Goal: Task Accomplishment & Management: Manage account settings

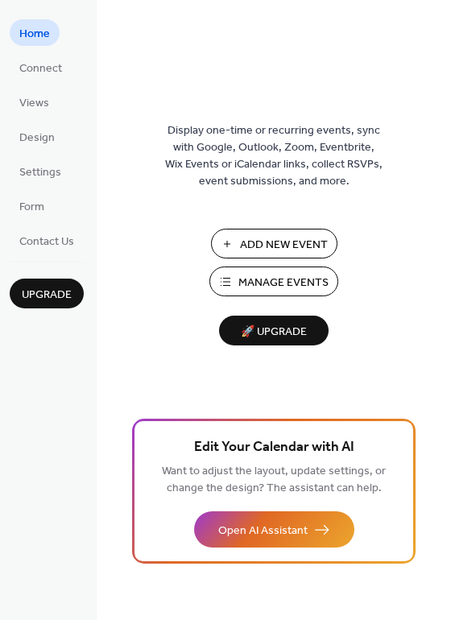
click at [241, 280] on span "Manage Events" at bounding box center [283, 283] width 90 height 17
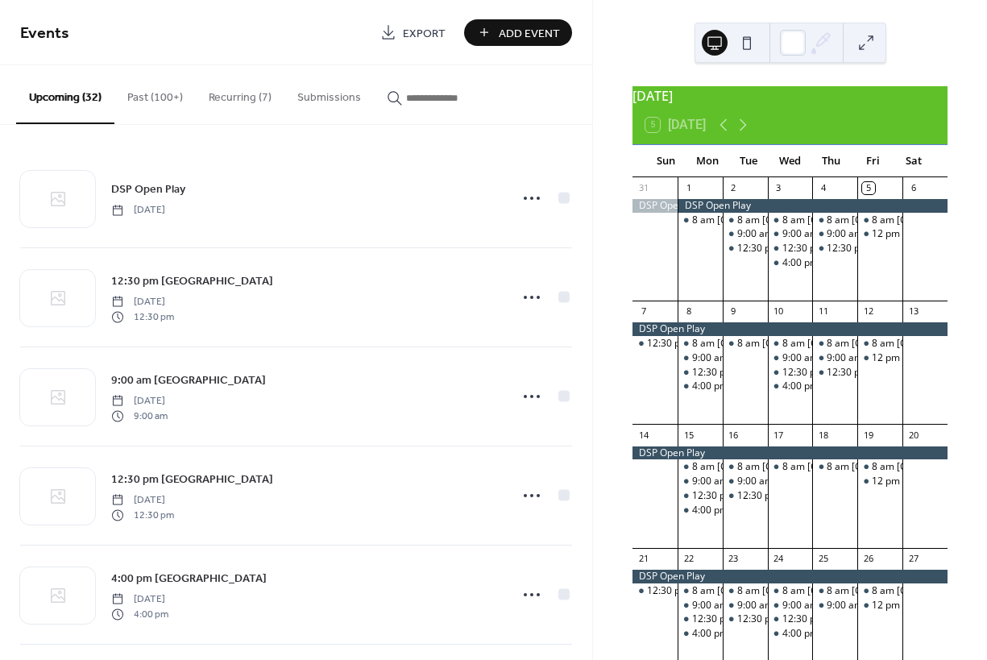
click at [229, 97] on button "Recurring (7)" at bounding box center [240, 93] width 89 height 57
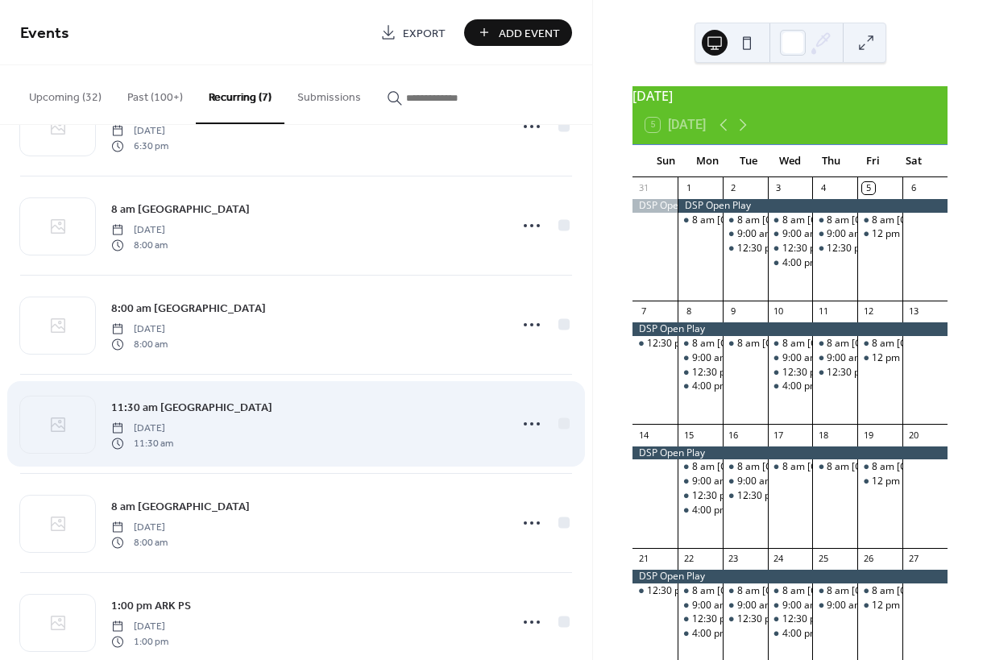
scroll to position [75, 0]
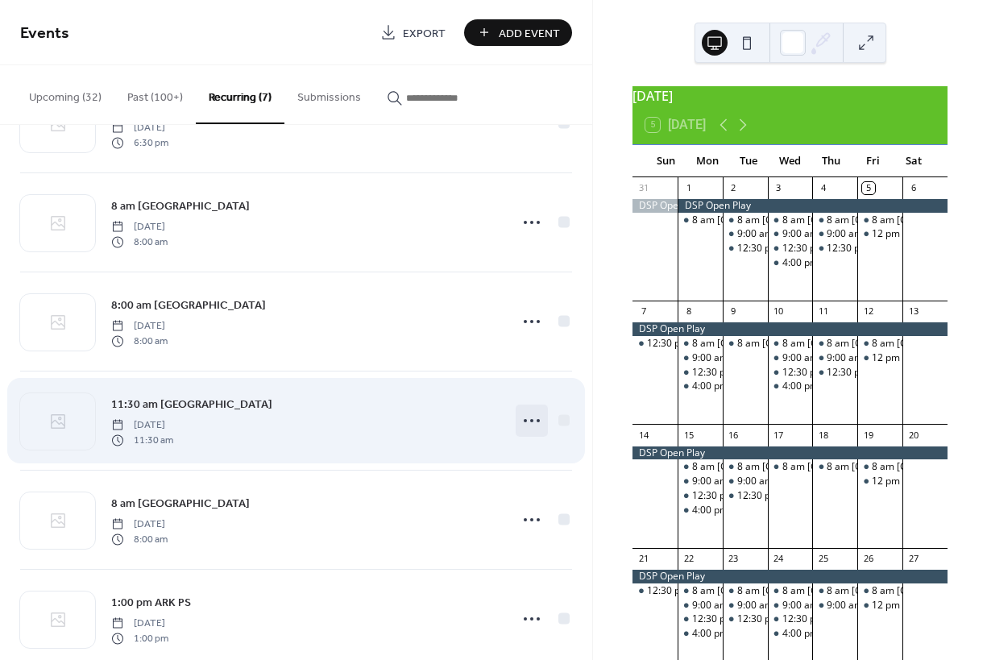
click at [524, 420] on circle at bounding box center [525, 420] width 3 height 3
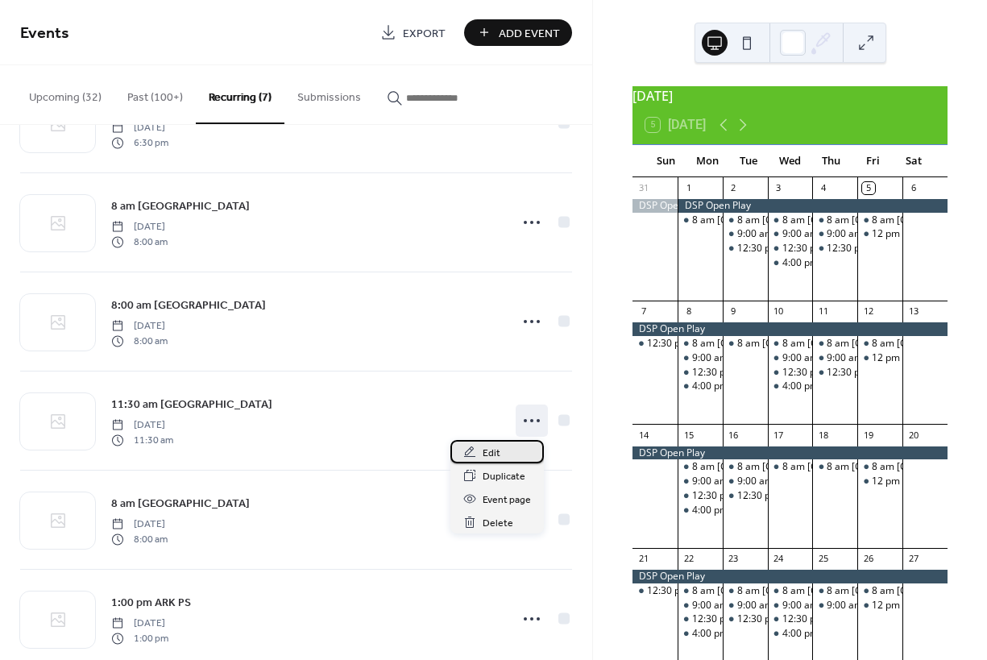
click at [491, 449] on span "Edit" at bounding box center [492, 453] width 18 height 17
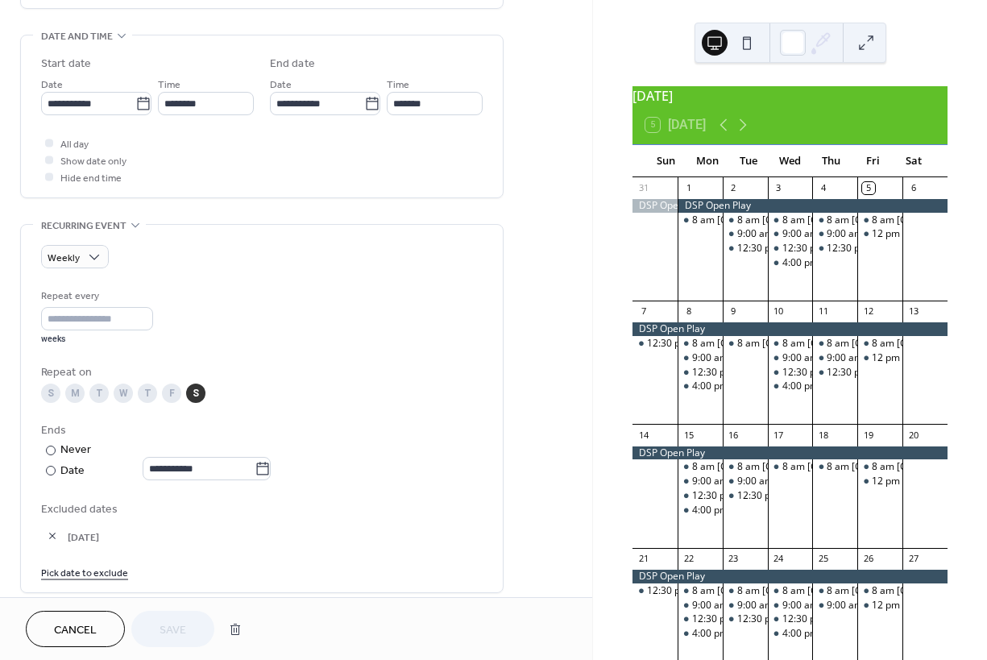
scroll to position [591, 0]
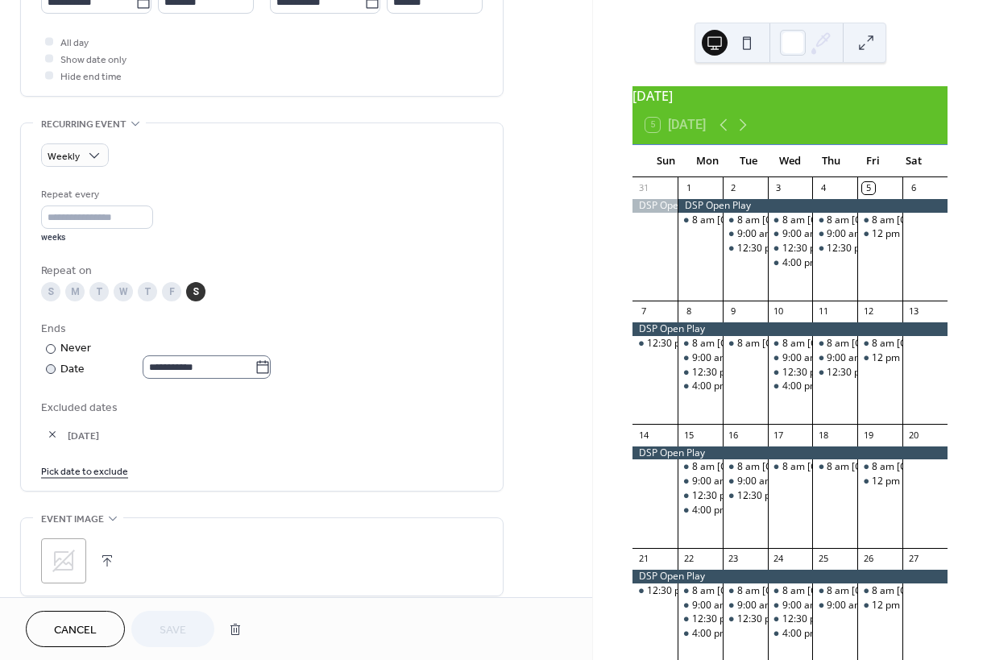
click at [271, 375] on icon at bounding box center [263, 367] width 16 height 16
click at [255, 375] on input "**********" at bounding box center [199, 366] width 112 height 23
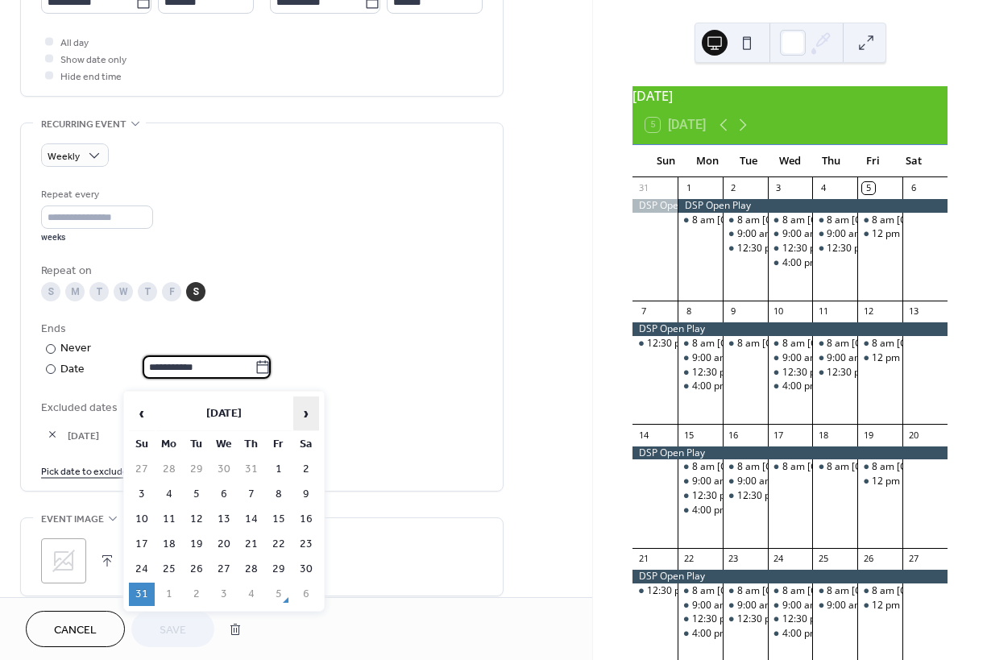
click at [305, 411] on span "›" at bounding box center [306, 413] width 24 height 32
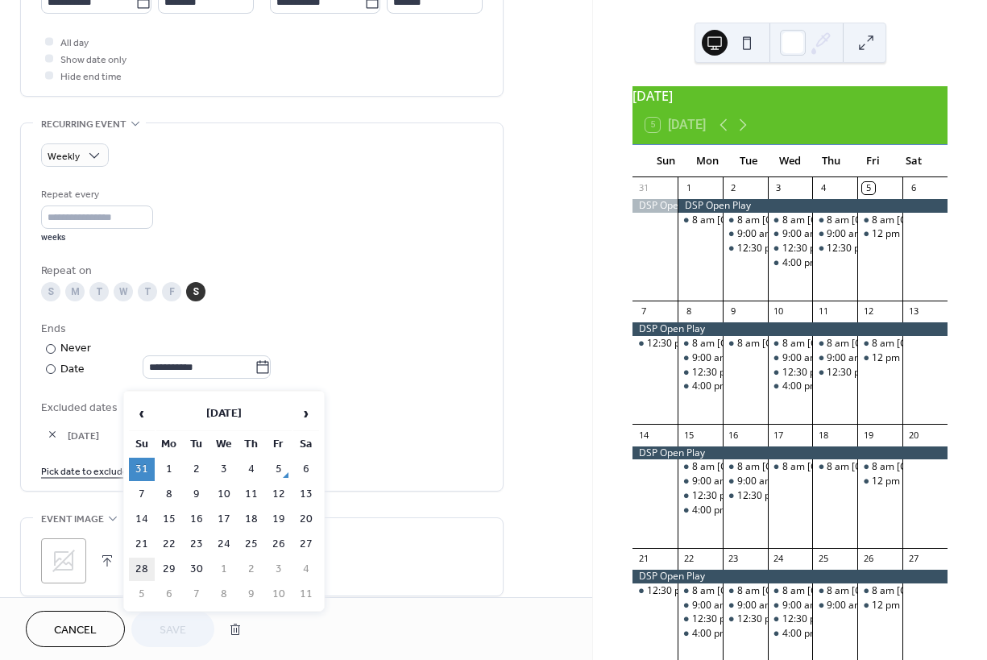
click at [145, 570] on td "28" at bounding box center [142, 568] width 26 height 23
type input "**********"
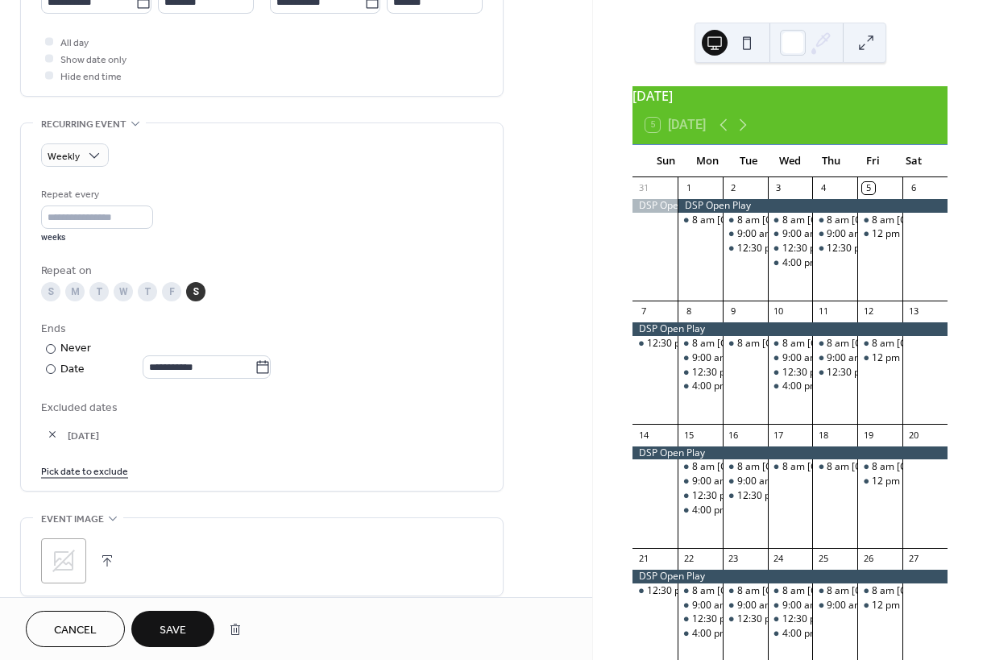
click at [185, 622] on span "Save" at bounding box center [172, 630] width 27 height 17
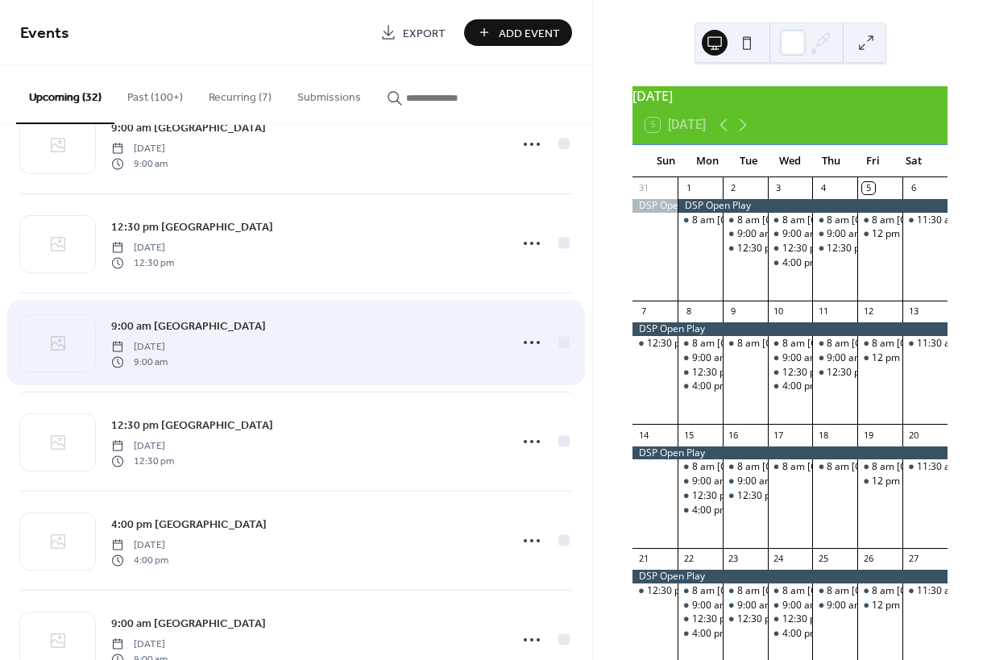
scroll to position [697, 0]
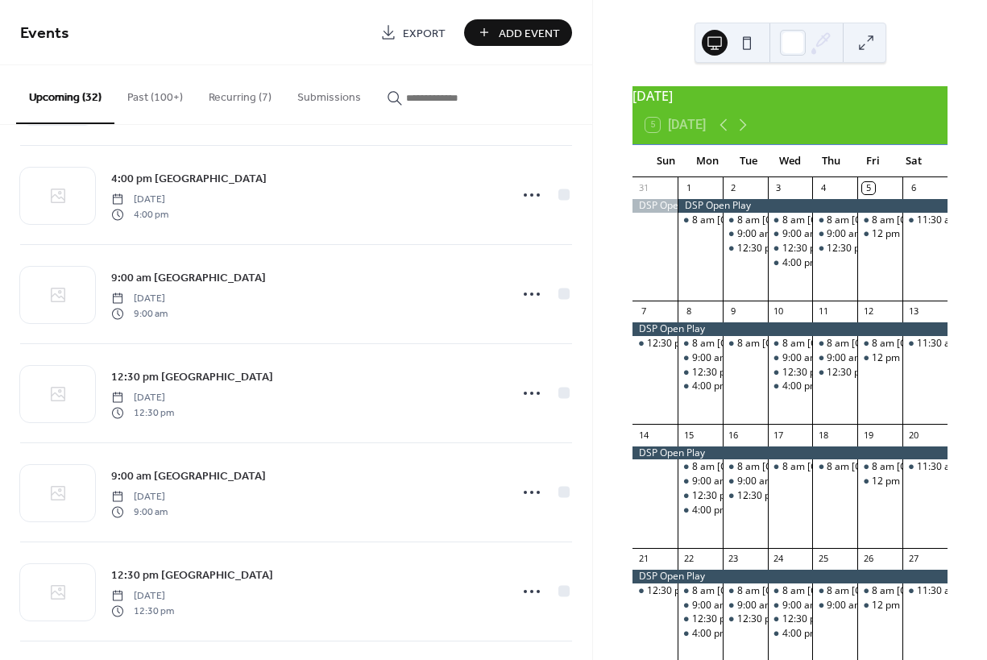
click at [226, 97] on button "Recurring (7)" at bounding box center [240, 93] width 89 height 57
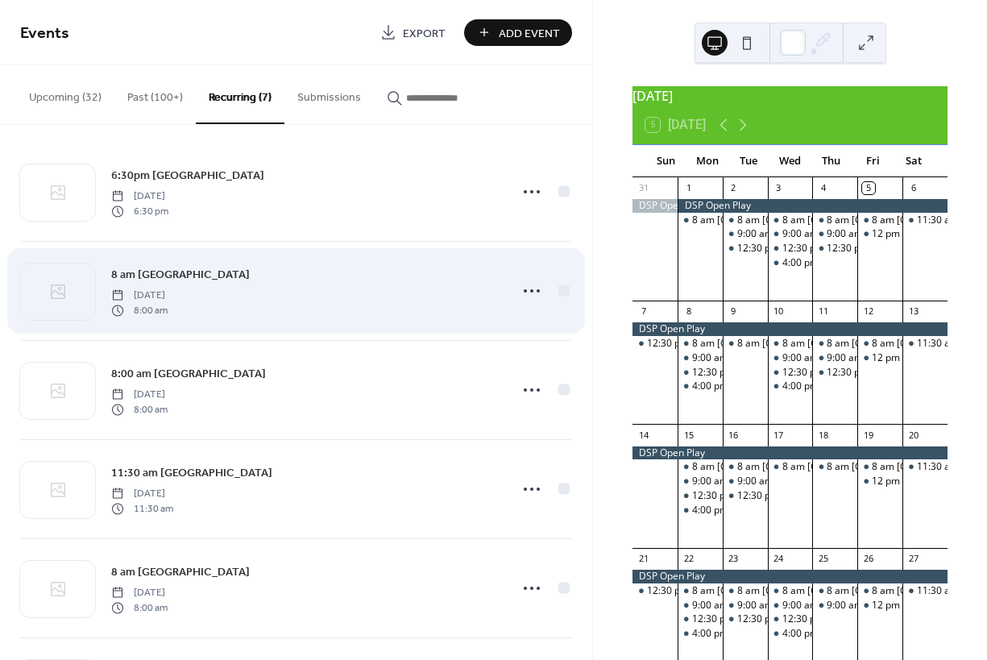
scroll to position [56, 0]
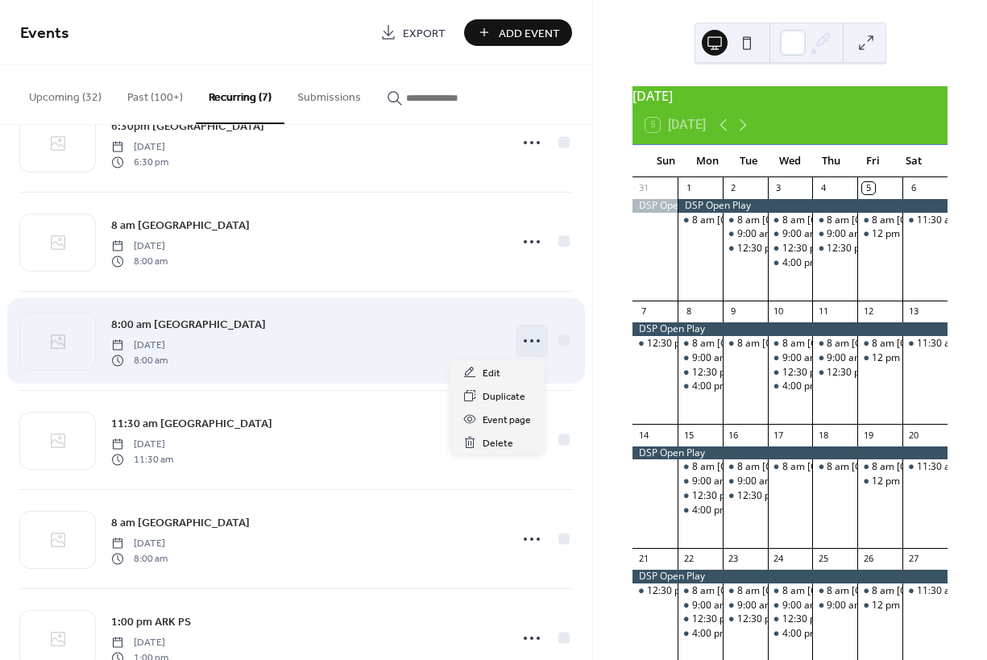
click at [524, 341] on icon at bounding box center [532, 341] width 26 height 26
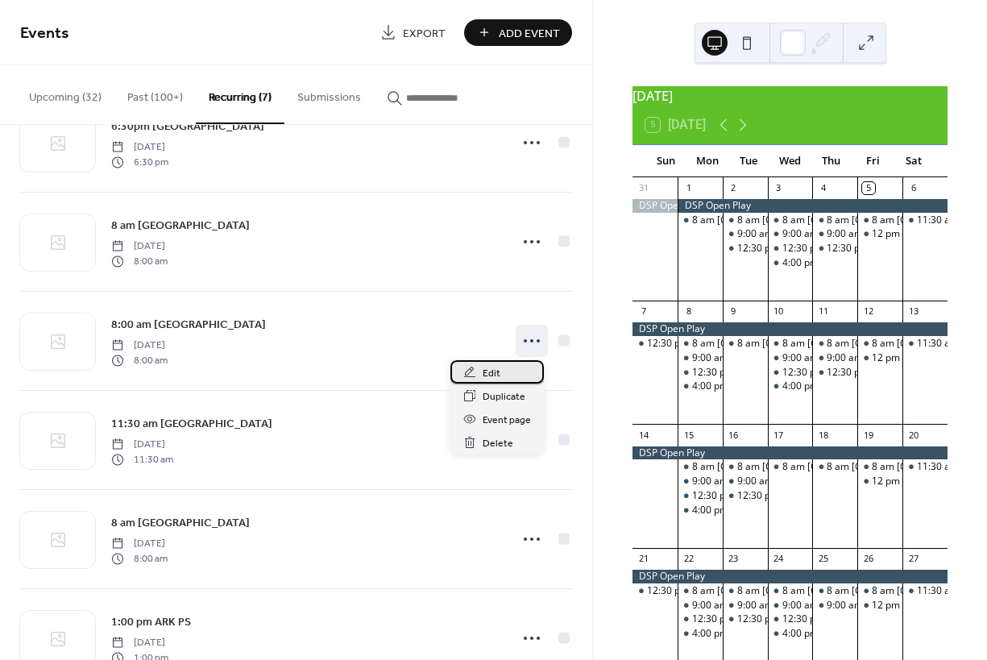
click at [490, 371] on span "Edit" at bounding box center [492, 373] width 18 height 17
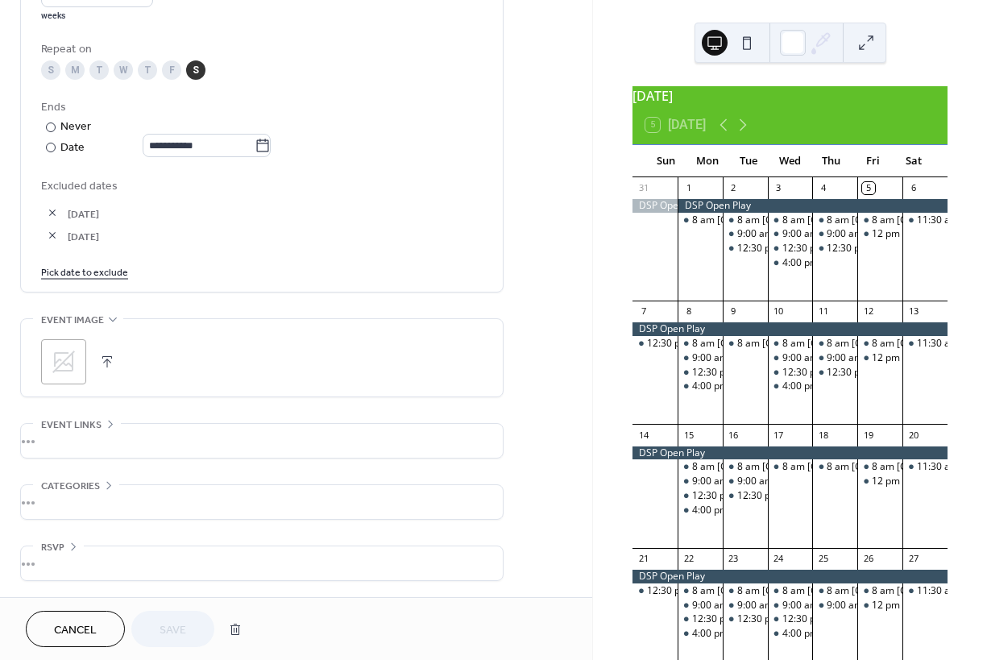
scroll to position [801, 0]
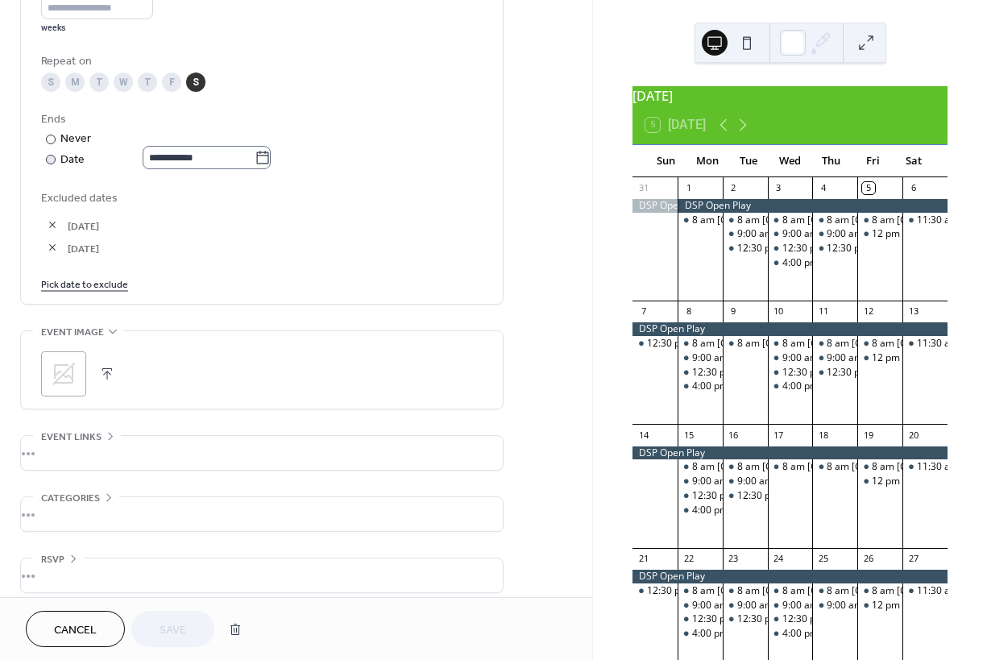
click at [271, 166] on icon at bounding box center [263, 158] width 16 height 16
click at [255, 166] on input "**********" at bounding box center [199, 157] width 112 height 23
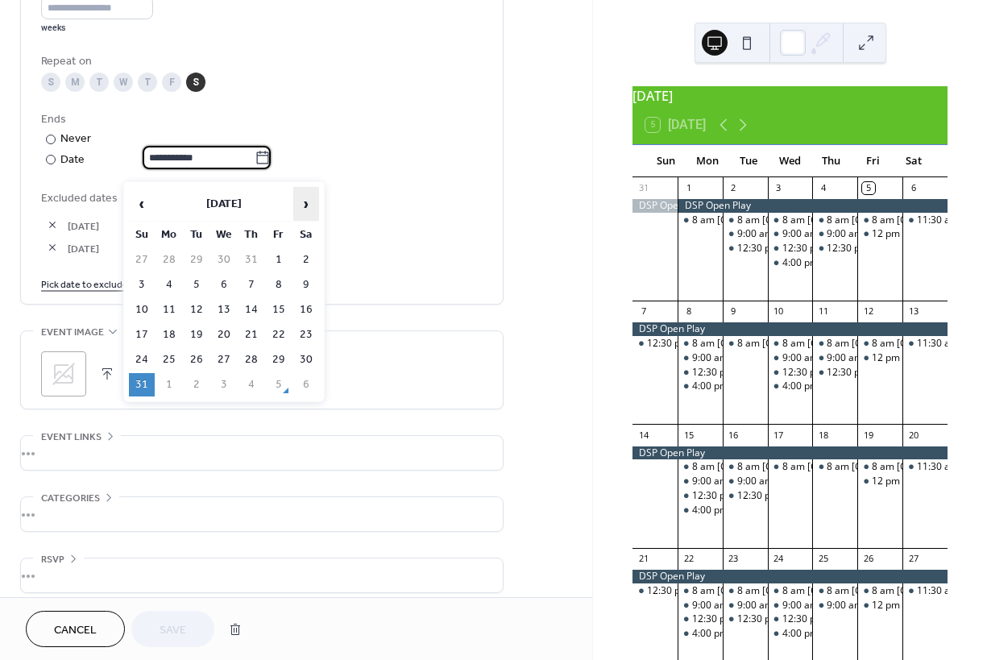
click at [303, 202] on span "›" at bounding box center [306, 204] width 24 height 32
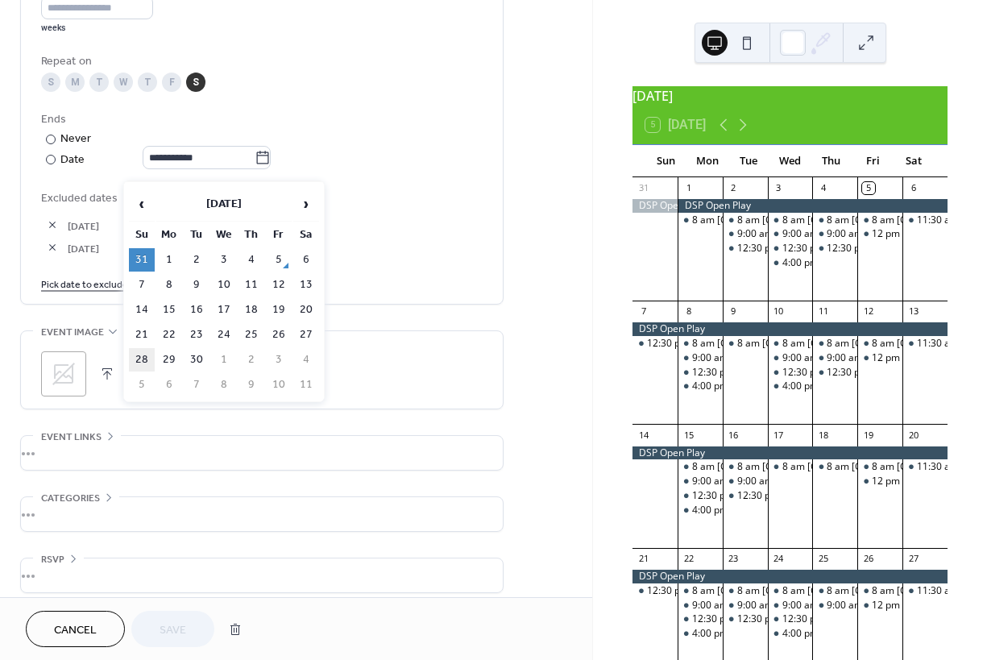
click at [145, 358] on td "28" at bounding box center [142, 359] width 26 height 23
type input "**********"
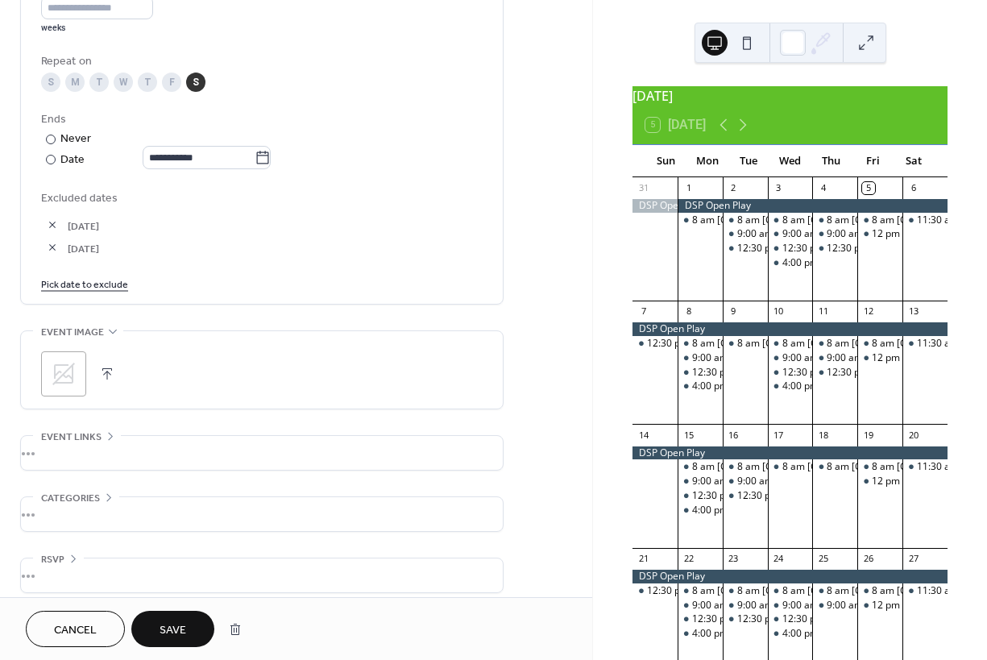
click at [184, 625] on span "Save" at bounding box center [172, 630] width 27 height 17
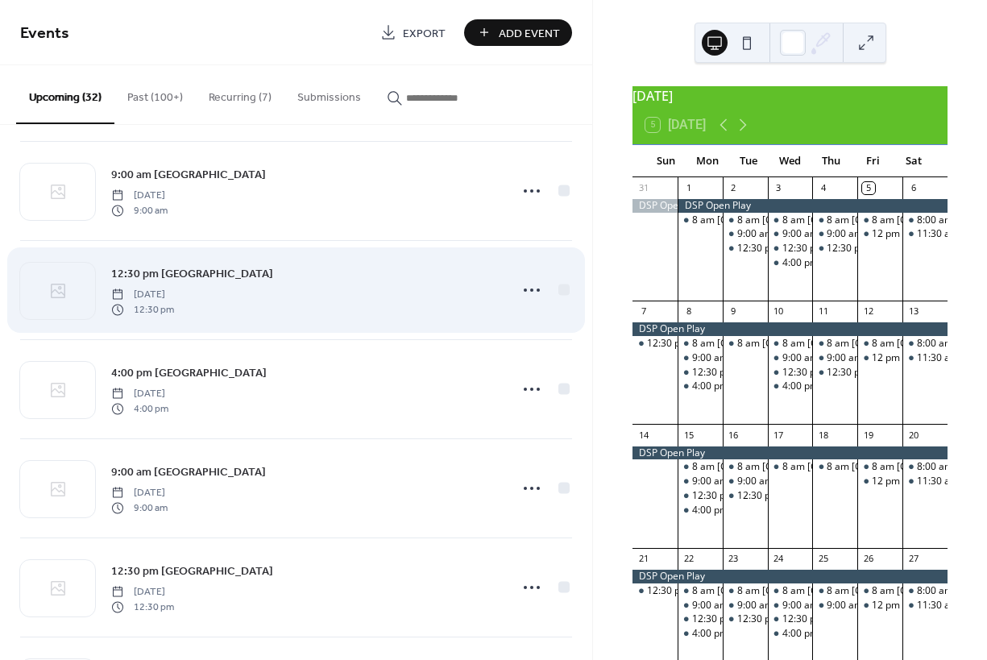
scroll to position [1970, 0]
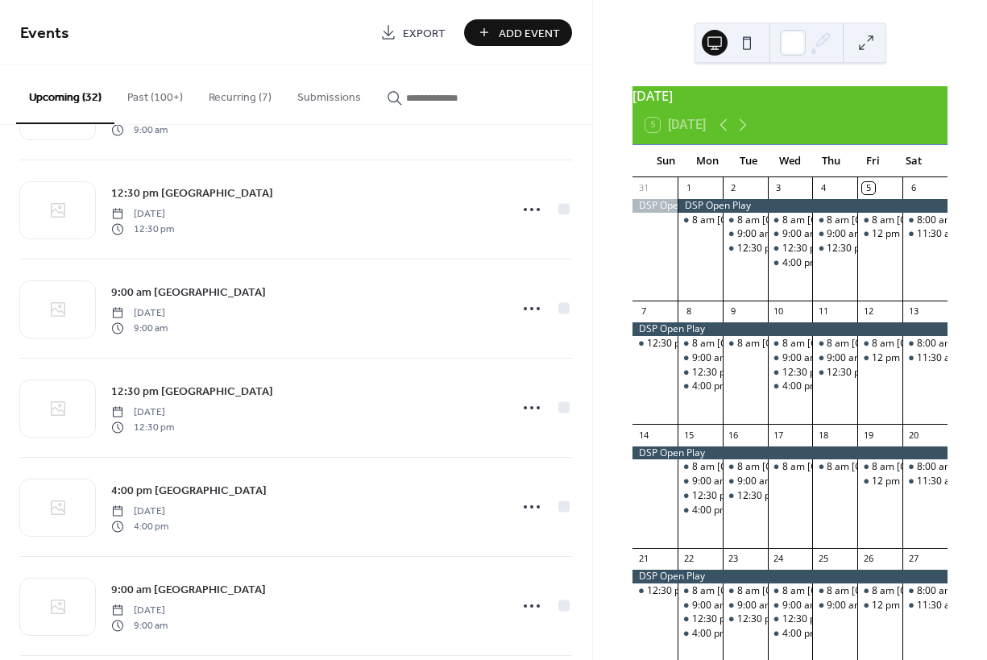
click at [228, 99] on button "Recurring (7)" at bounding box center [240, 93] width 89 height 57
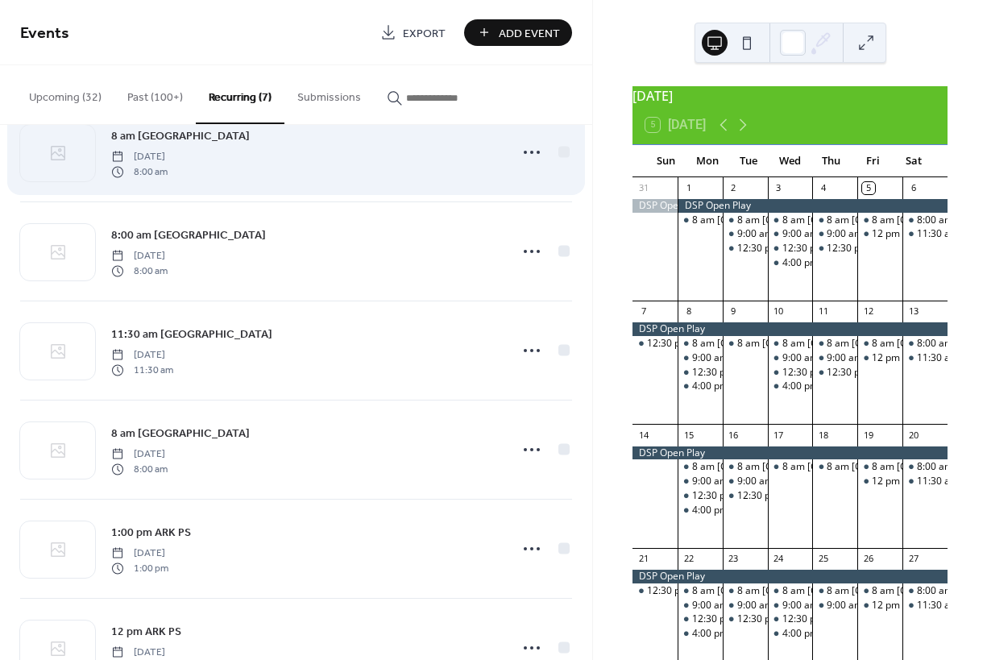
scroll to position [206, 0]
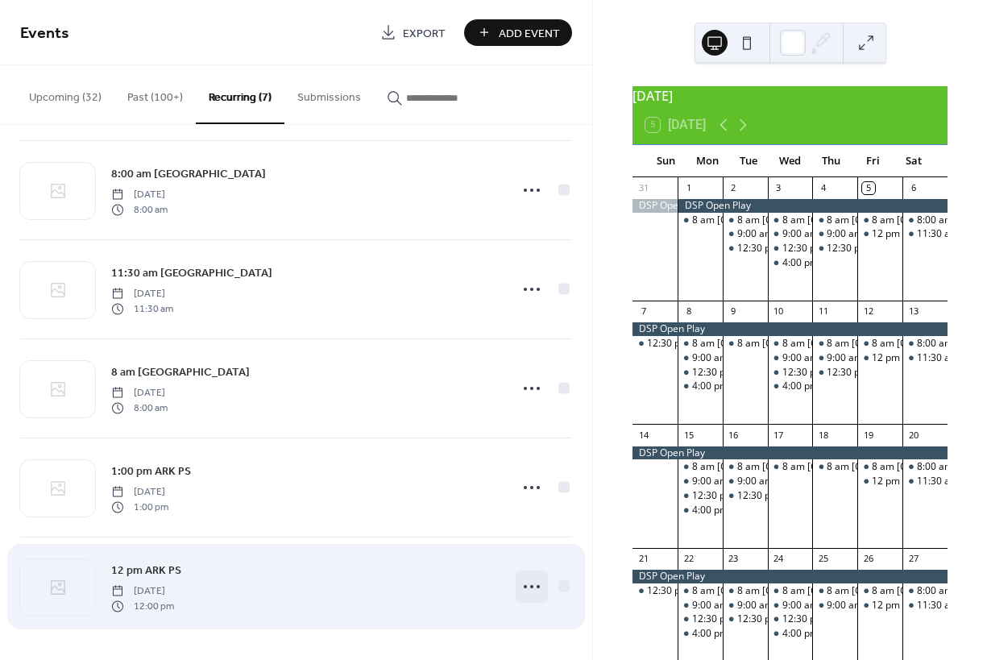
click at [524, 584] on icon at bounding box center [532, 587] width 26 height 26
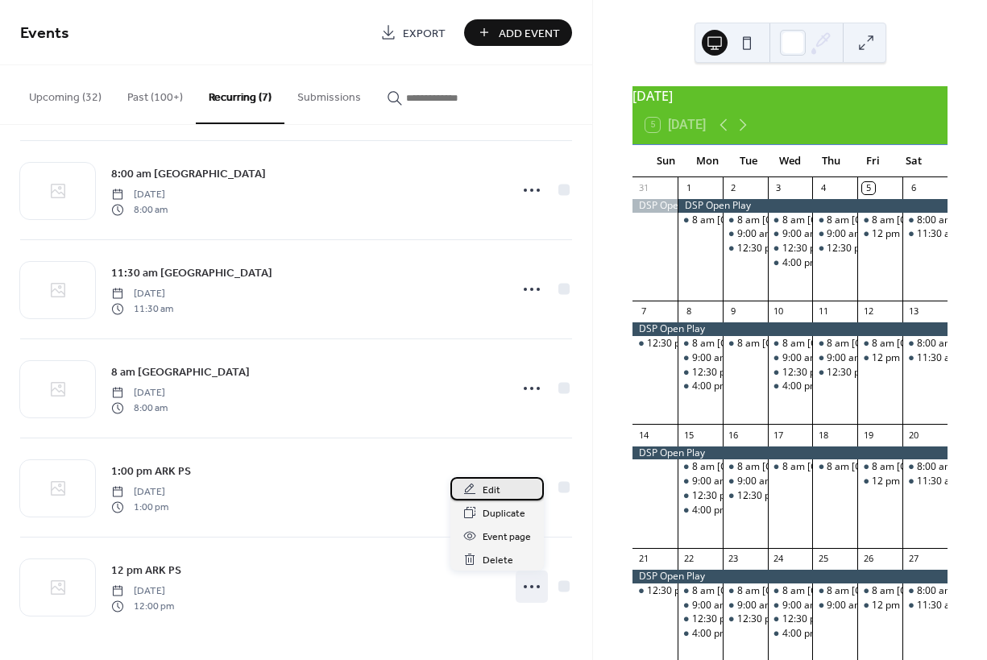
click at [492, 490] on span "Edit" at bounding box center [492, 490] width 18 height 17
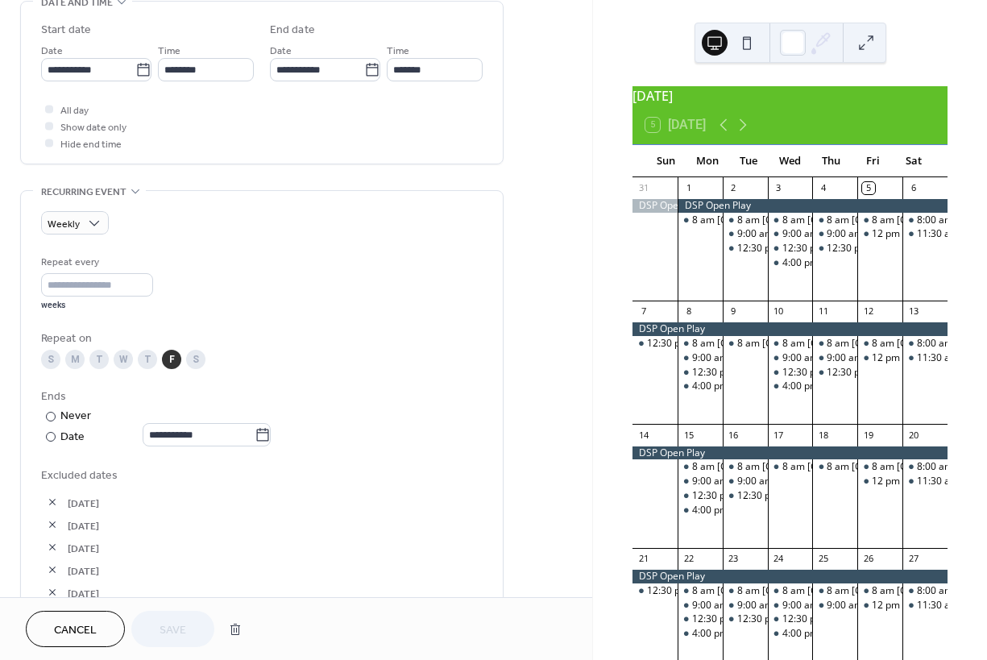
scroll to position [652, 0]
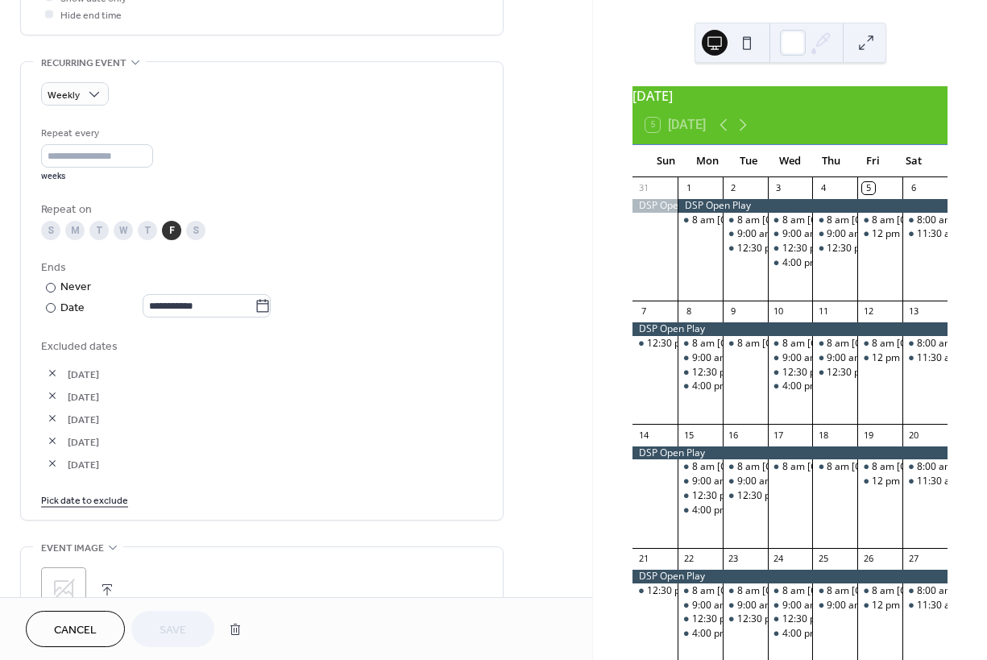
click at [53, 379] on button "button" at bounding box center [52, 373] width 23 height 23
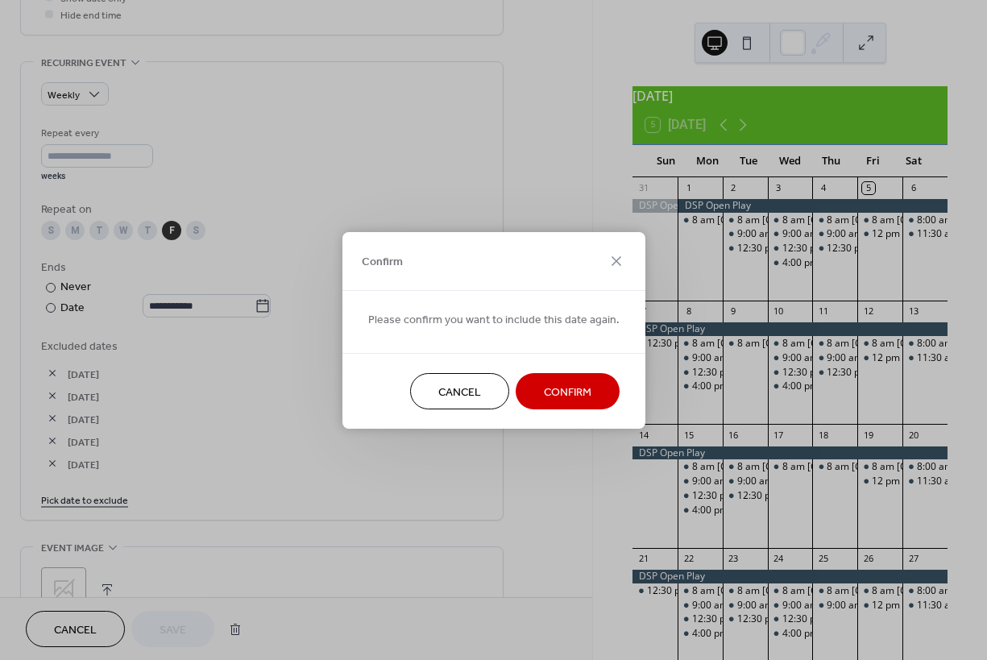
click at [553, 393] on span "Confirm" at bounding box center [568, 391] width 48 height 17
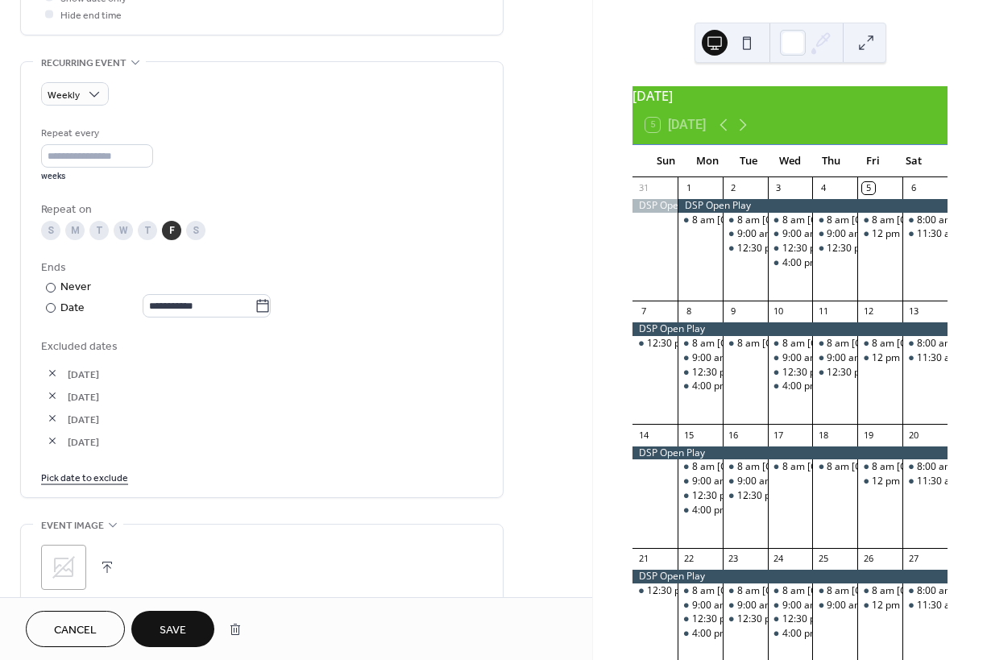
click at [56, 378] on button "button" at bounding box center [52, 373] width 23 height 23
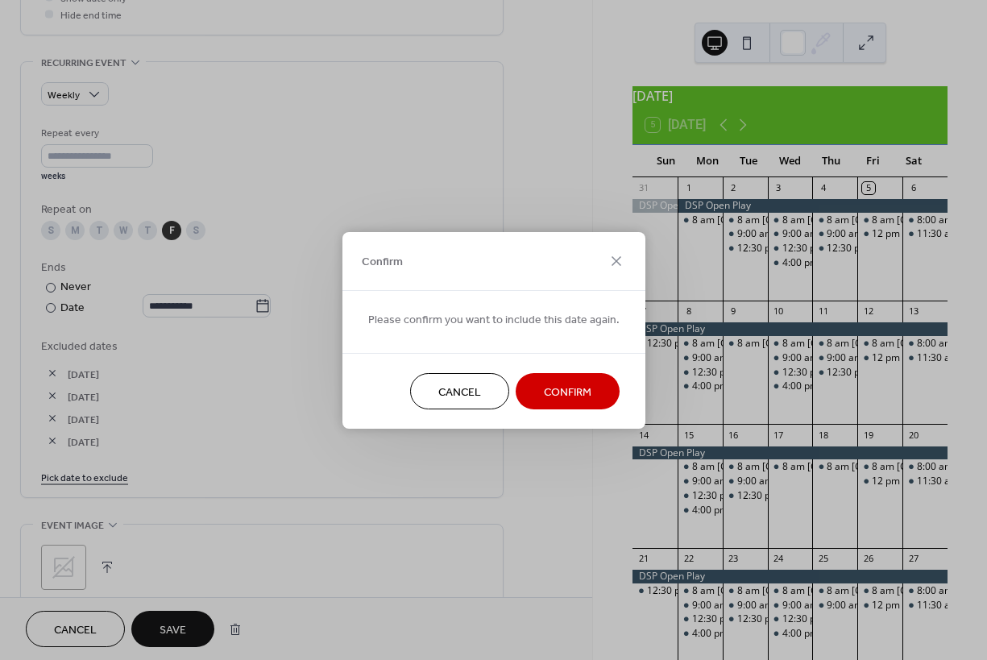
click at [545, 393] on span "Confirm" at bounding box center [568, 391] width 48 height 17
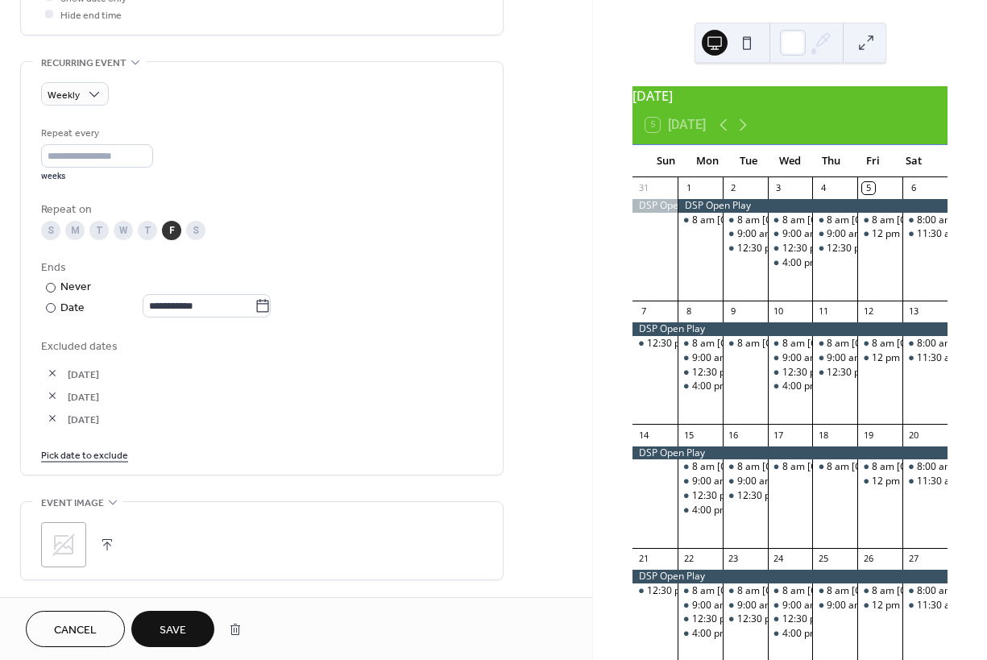
click at [52, 379] on button "button" at bounding box center [52, 373] width 23 height 23
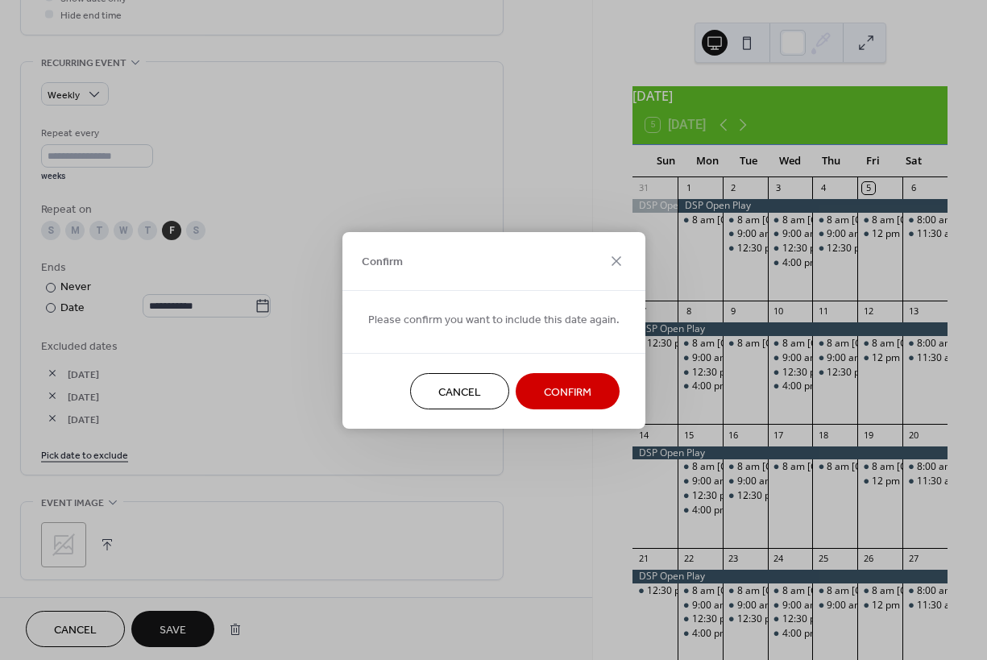
click at [544, 389] on span "Confirm" at bounding box center [568, 391] width 48 height 17
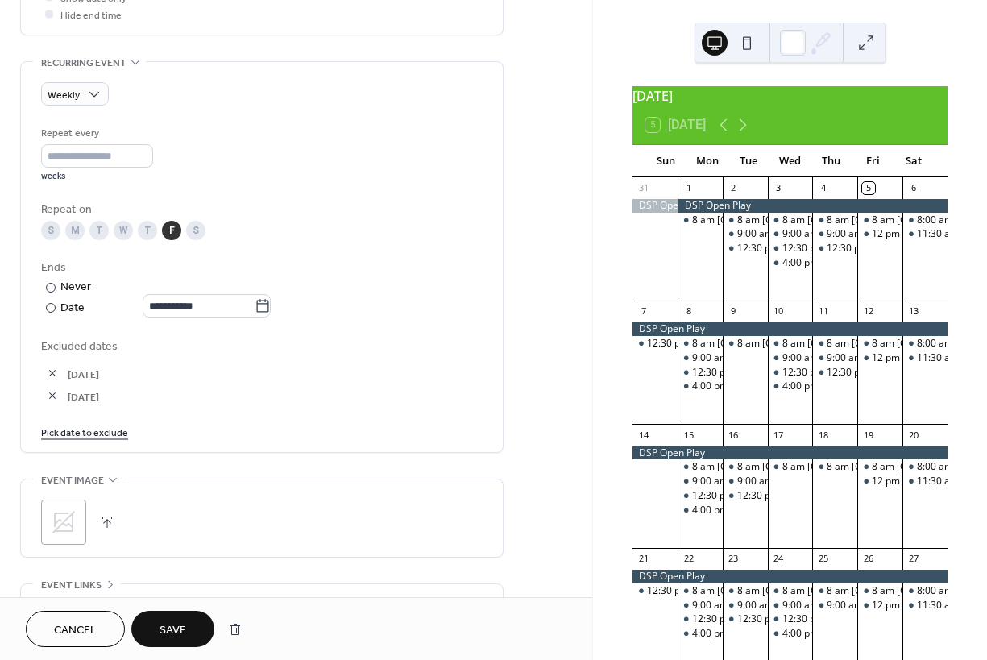
click at [53, 378] on button "button" at bounding box center [52, 373] width 23 height 23
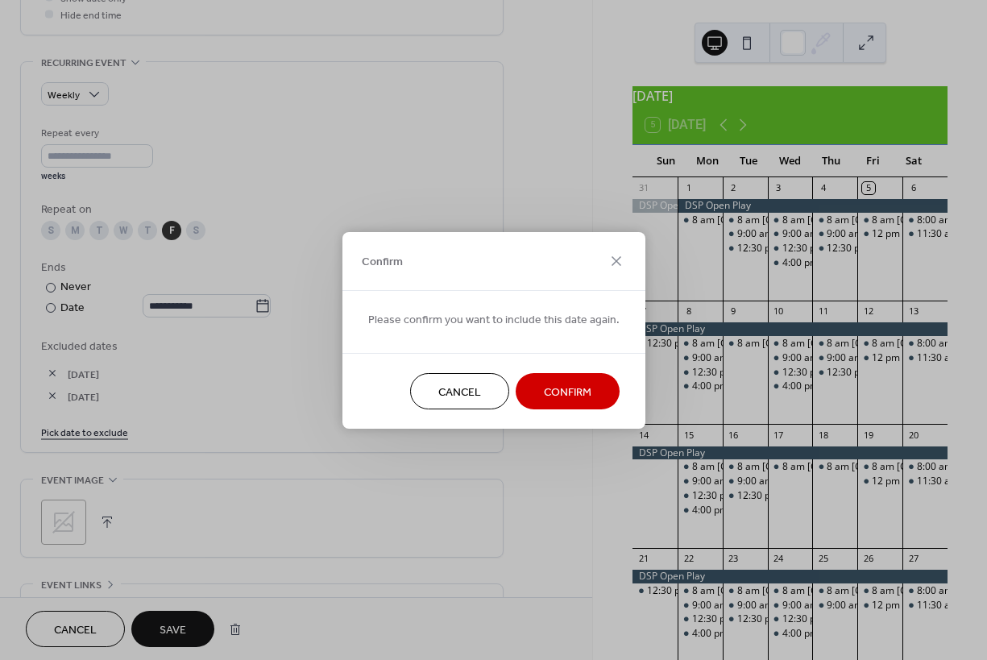
click at [544, 399] on span "Confirm" at bounding box center [568, 391] width 48 height 17
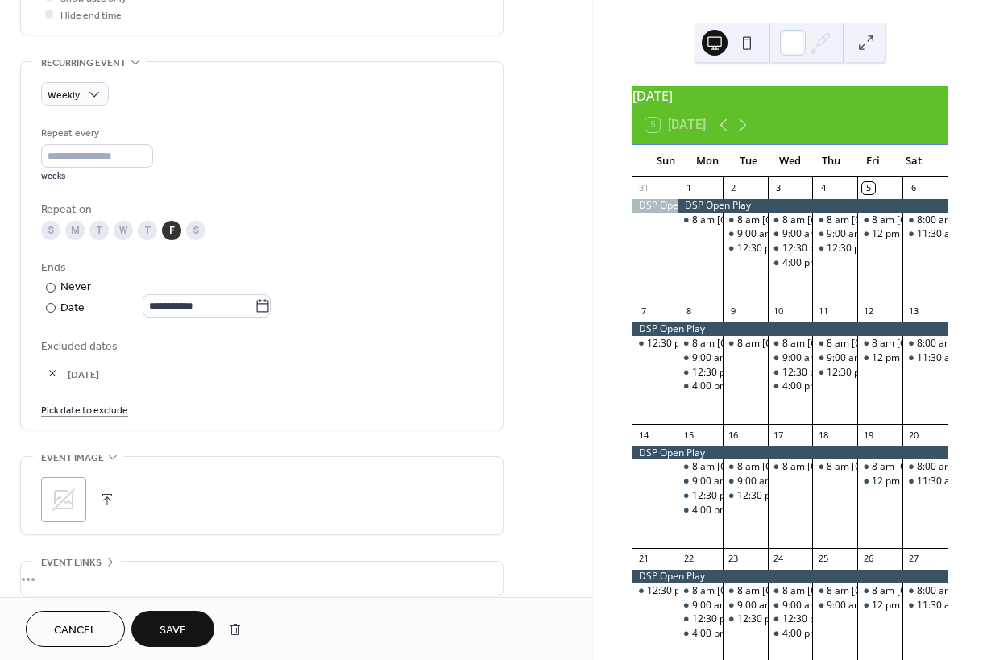
click at [53, 379] on button "button" at bounding box center [52, 373] width 23 height 23
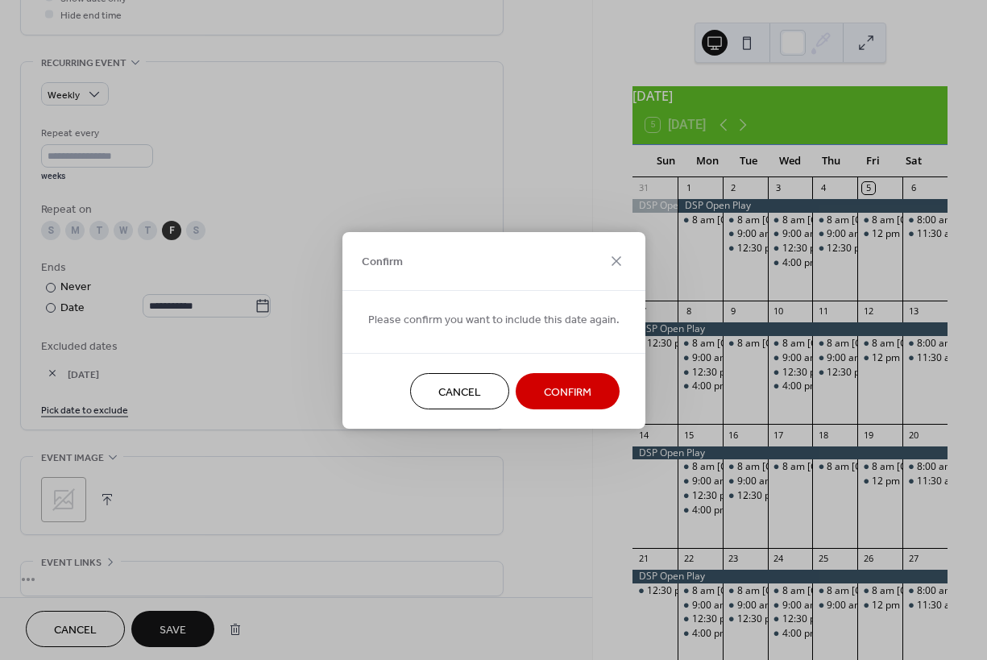
click at [563, 400] on span "Confirm" at bounding box center [568, 391] width 48 height 17
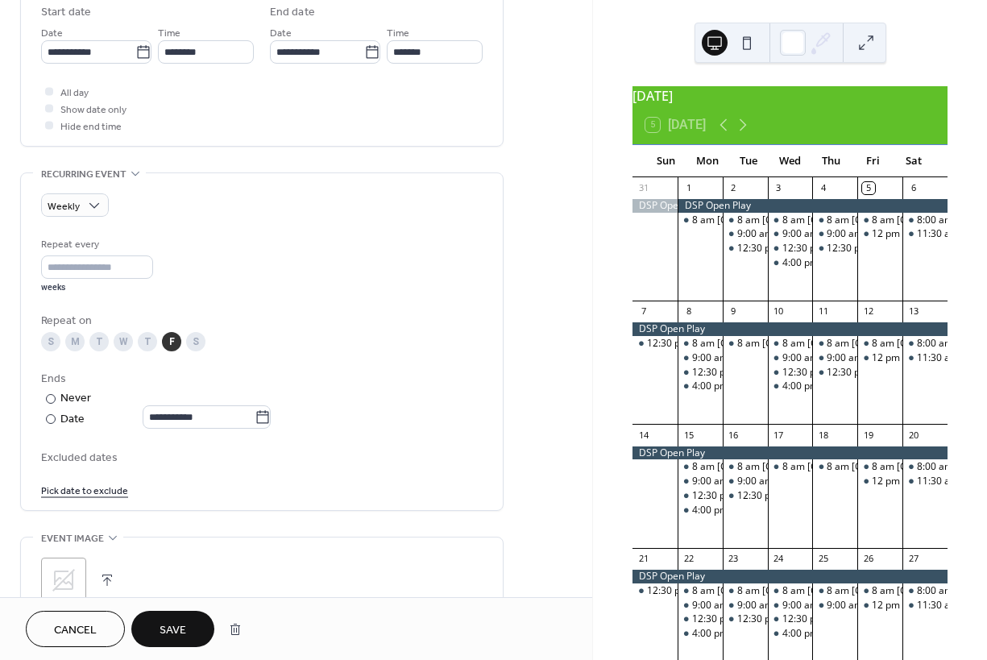
scroll to position [252, 0]
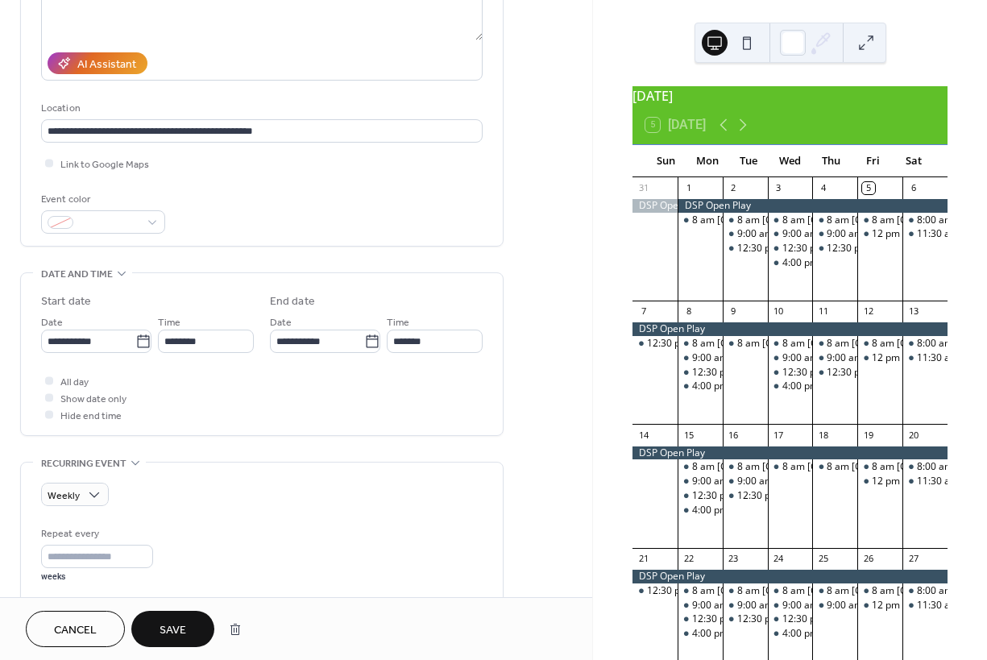
click at [186, 631] on span "Save" at bounding box center [172, 630] width 27 height 17
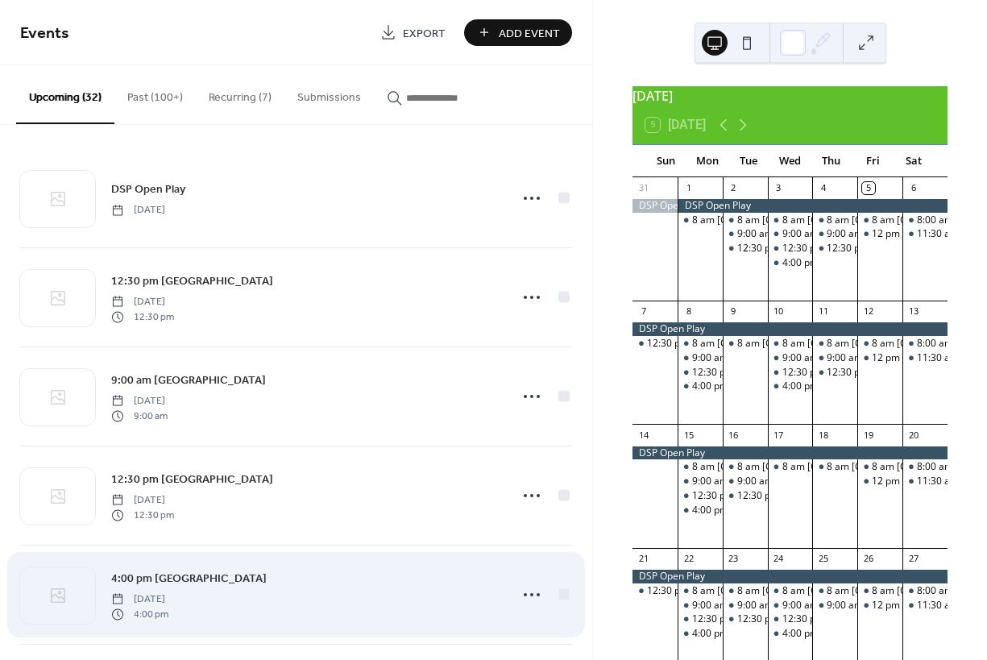
scroll to position [662, 0]
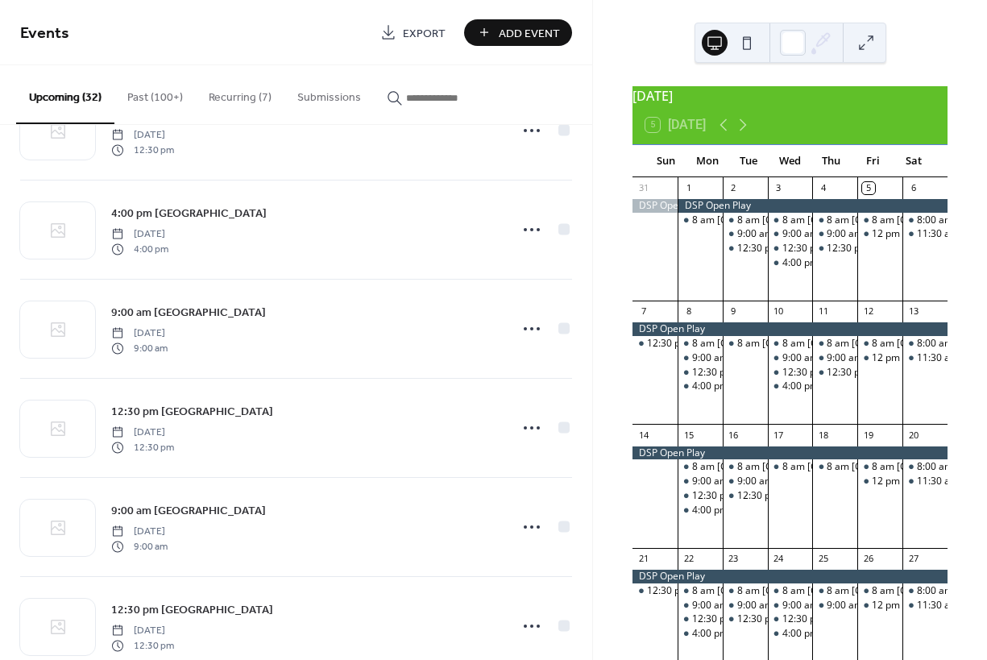
click at [252, 100] on button "Recurring (7)" at bounding box center [240, 93] width 89 height 57
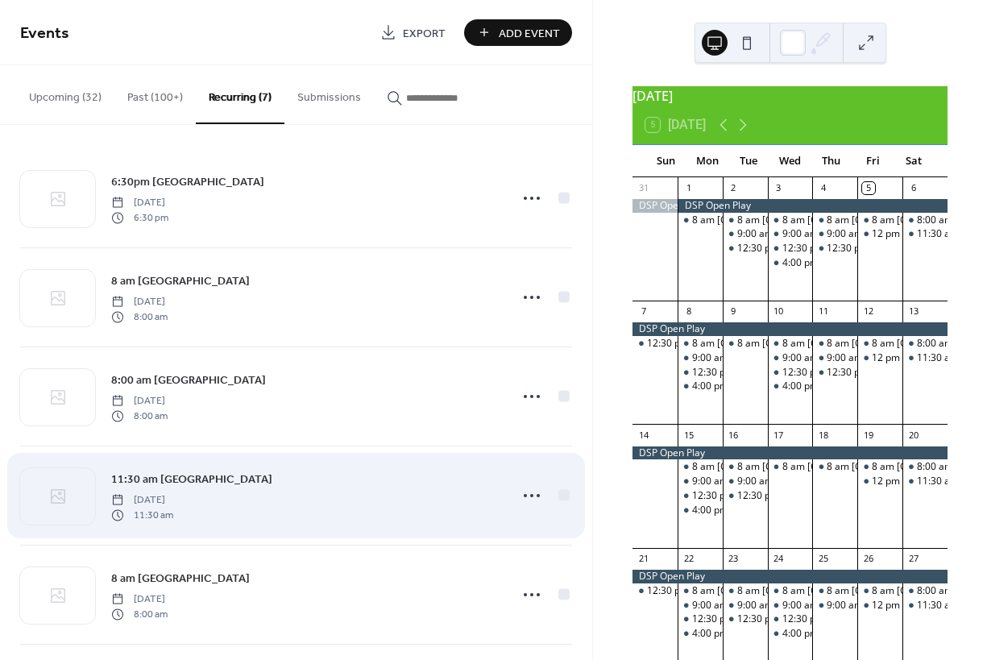
scroll to position [206, 0]
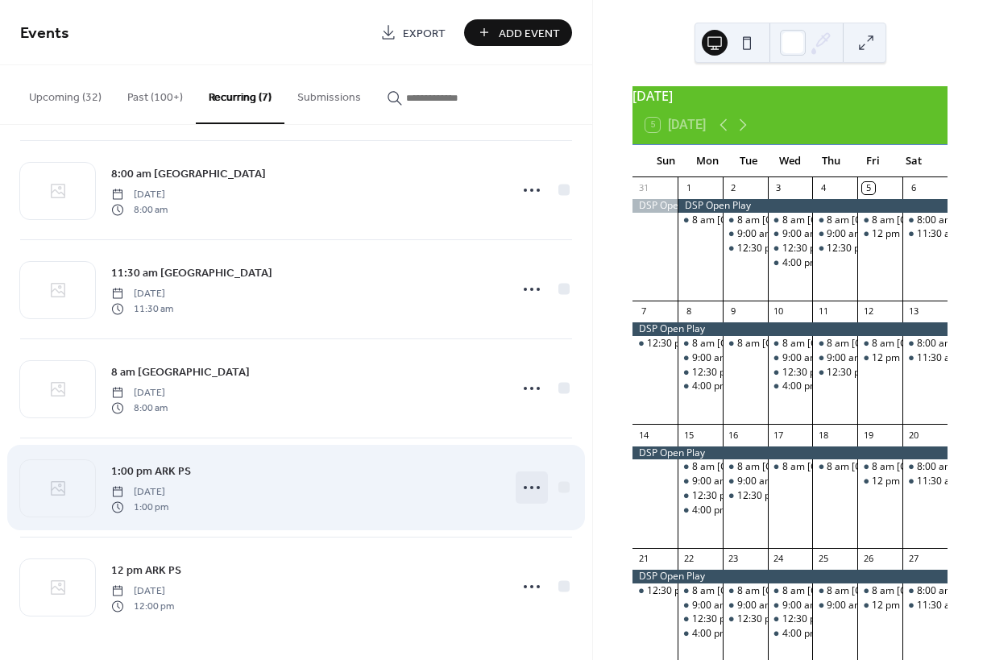
click at [530, 488] on circle at bounding box center [531, 487] width 3 height 3
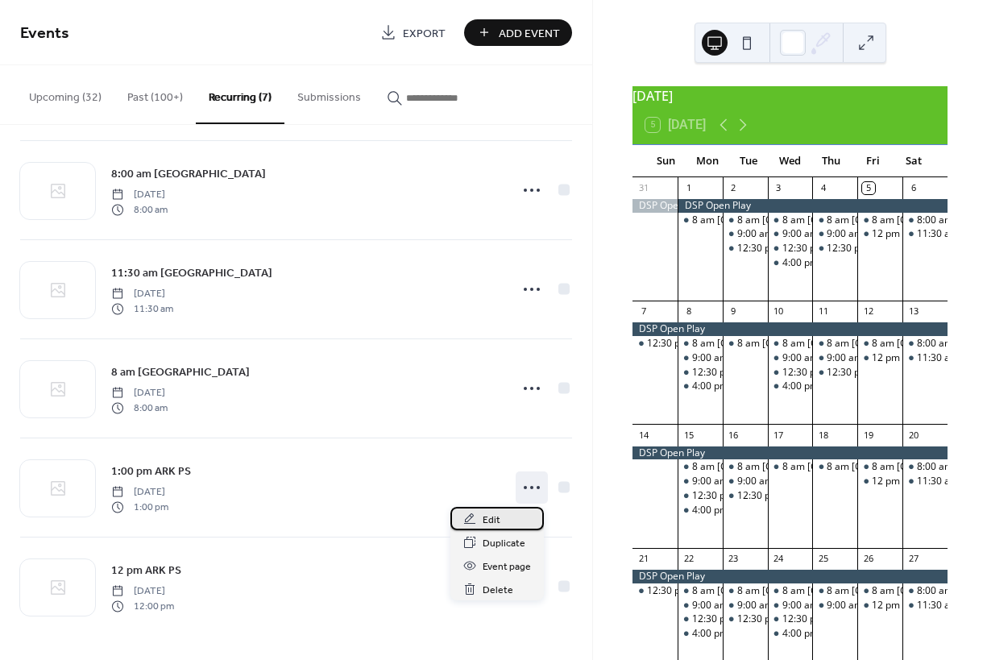
click at [491, 519] on span "Edit" at bounding box center [492, 520] width 18 height 17
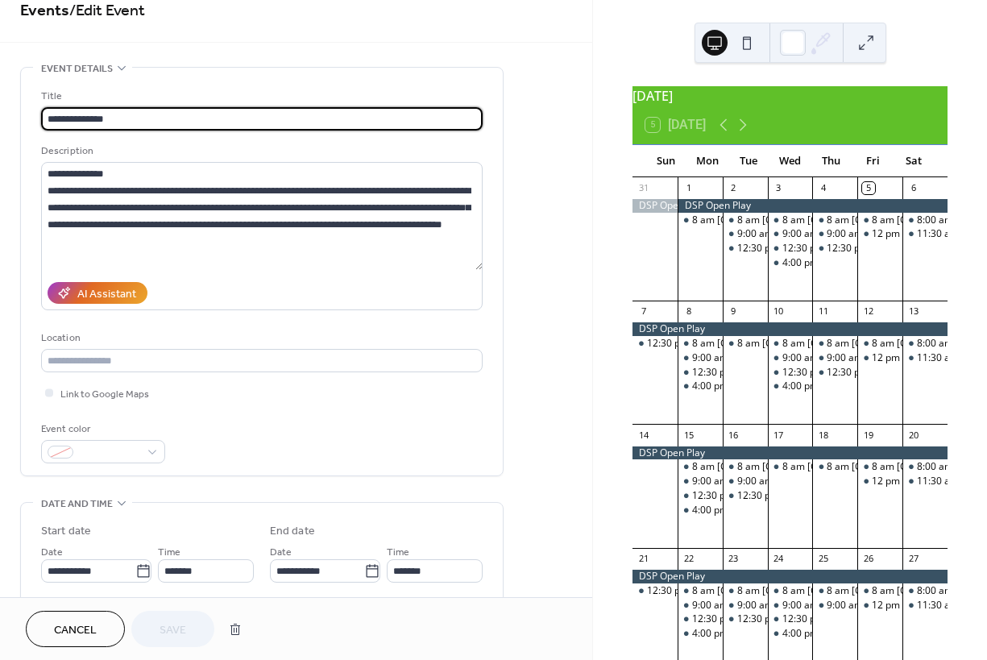
scroll to position [111, 0]
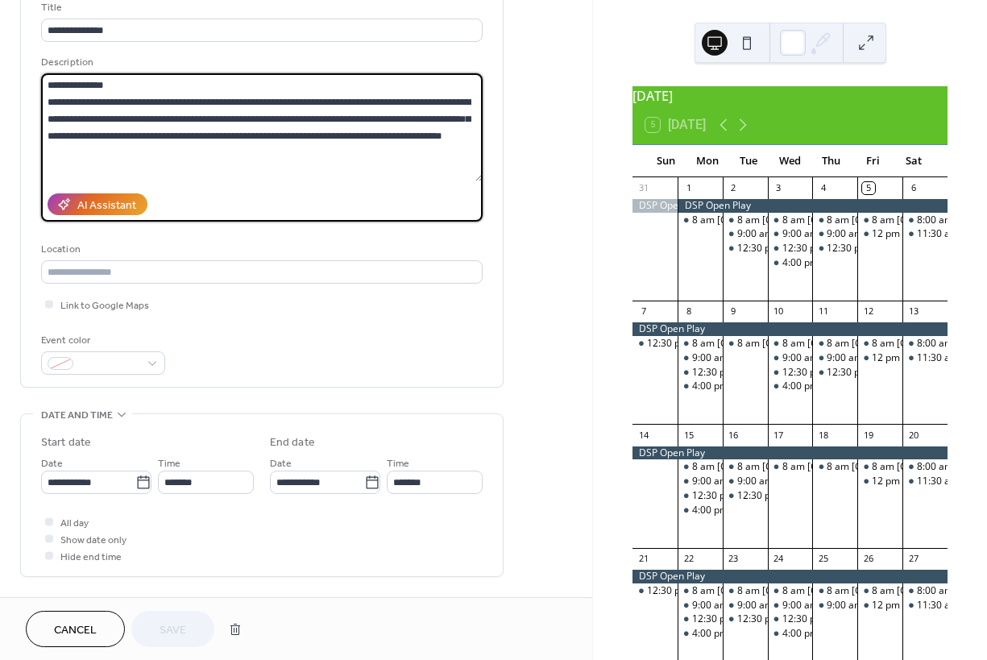
drag, startPoint x: 445, startPoint y: 140, endPoint x: 250, endPoint y: 124, distance: 196.4
click at [250, 124] on textarea "**********" at bounding box center [261, 127] width 441 height 108
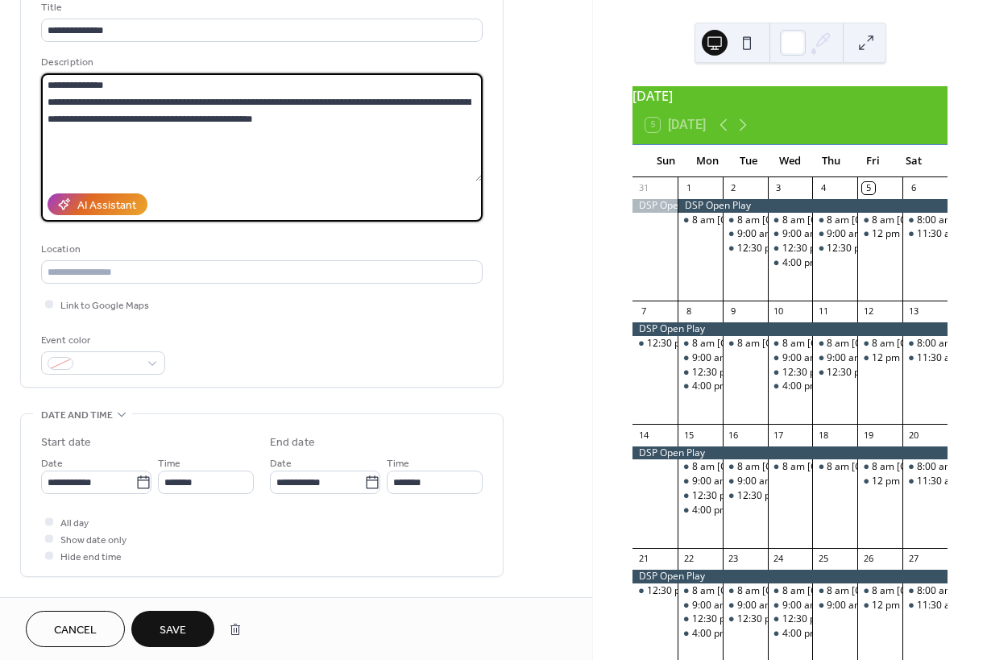
scroll to position [409, 0]
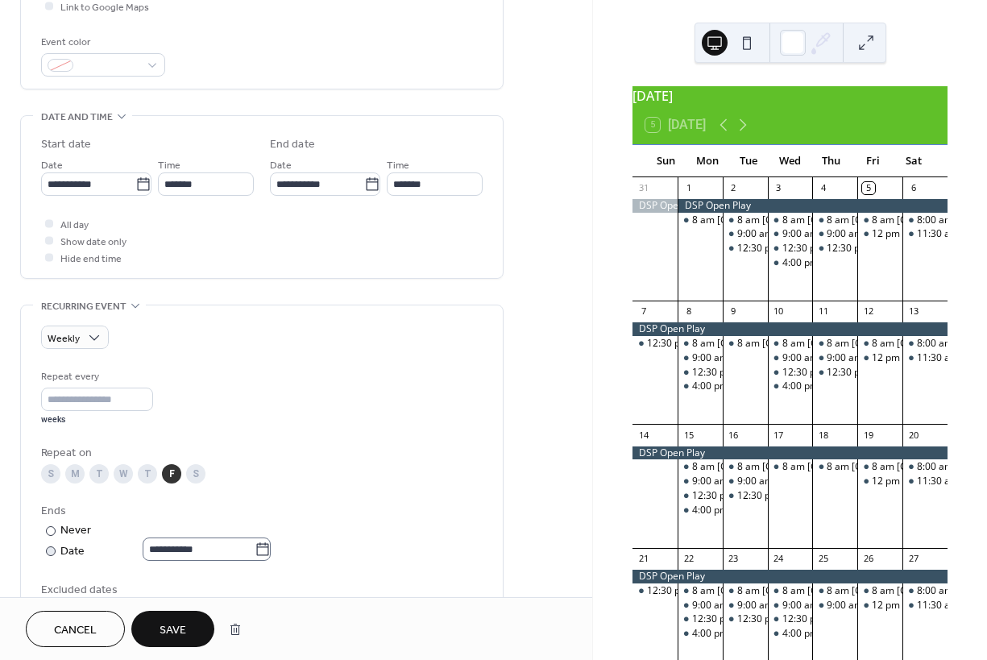
type textarea "**********"
click at [271, 557] on icon at bounding box center [263, 549] width 16 height 16
click at [255, 559] on input "**********" at bounding box center [199, 548] width 112 height 23
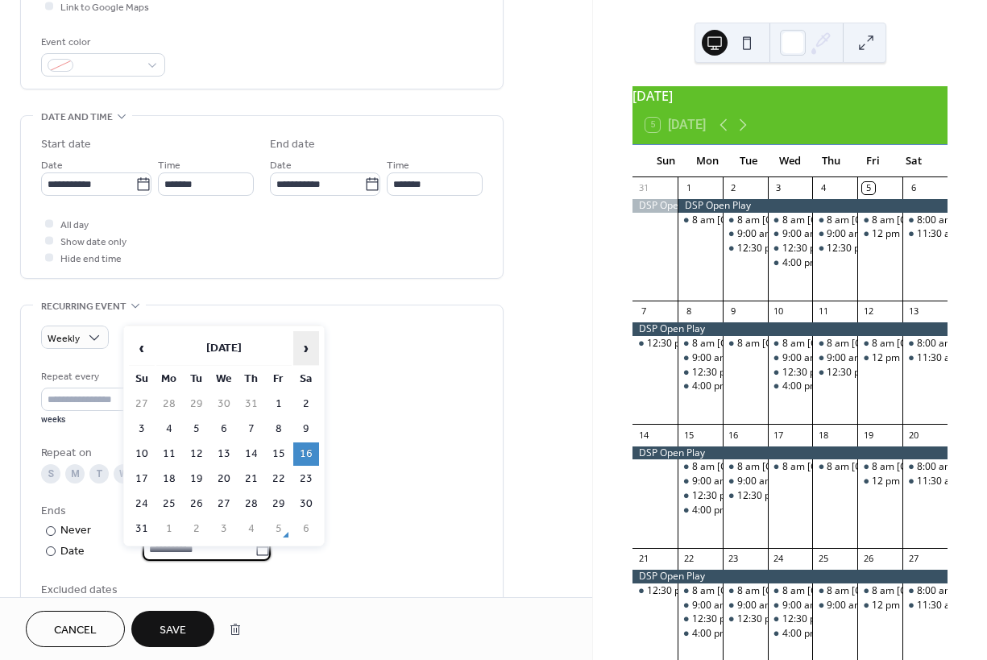
click at [307, 346] on span "›" at bounding box center [306, 348] width 24 height 32
click at [307, 477] on td "27" at bounding box center [306, 478] width 26 height 23
type input "**********"
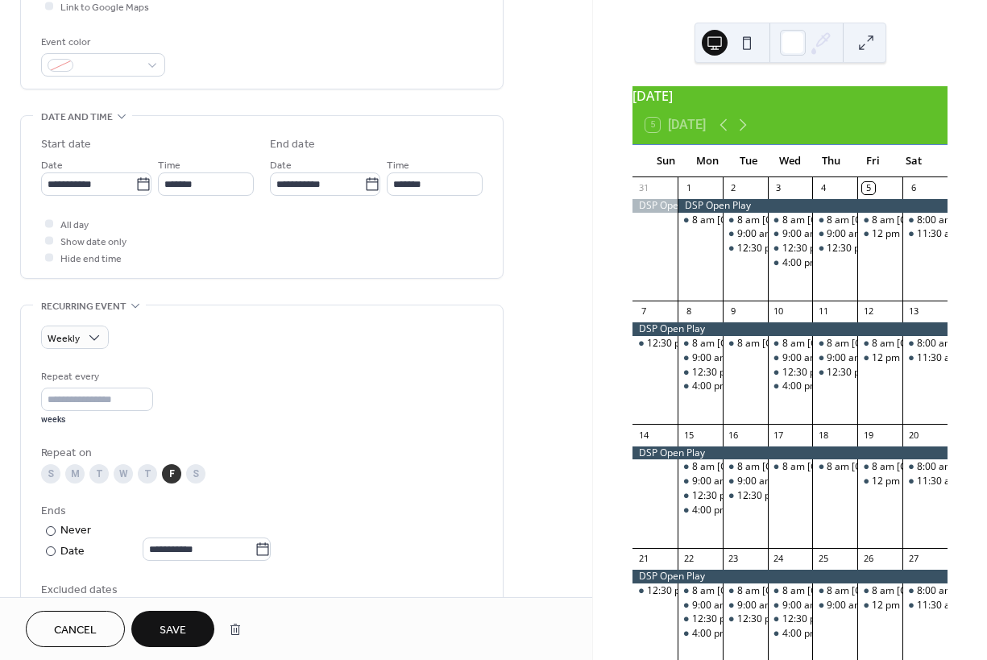
click at [192, 632] on button "Save" at bounding box center [172, 629] width 83 height 36
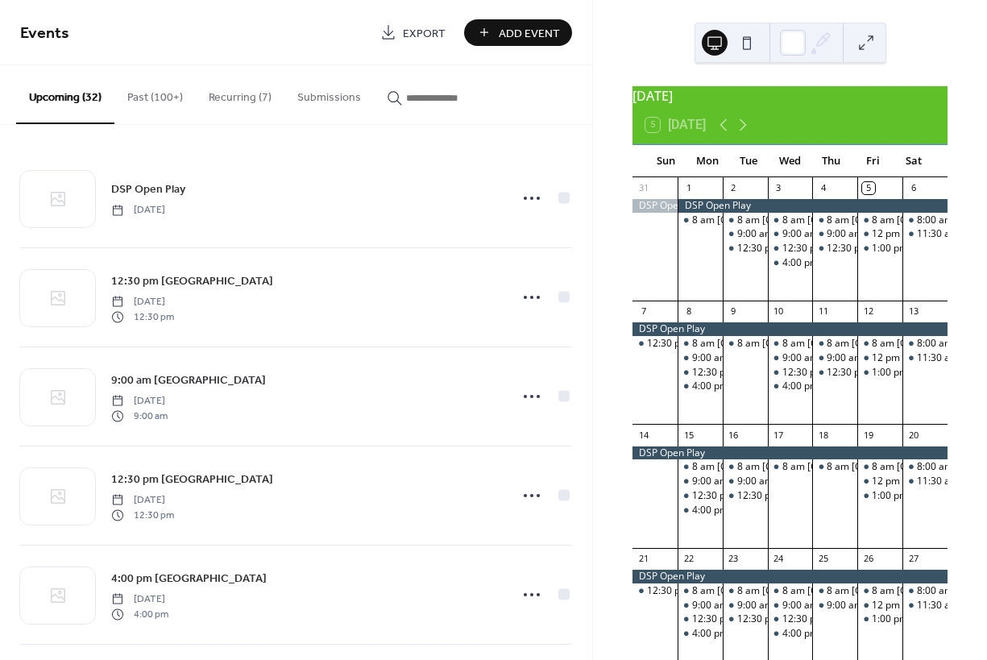
click at [238, 97] on button "Recurring (7)" at bounding box center [240, 93] width 89 height 57
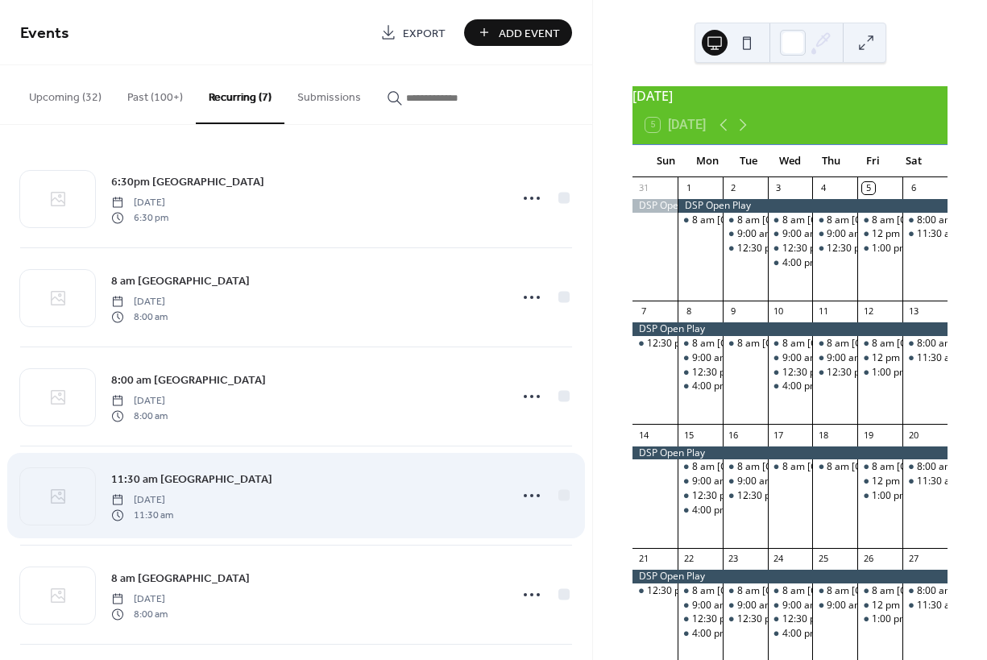
scroll to position [206, 0]
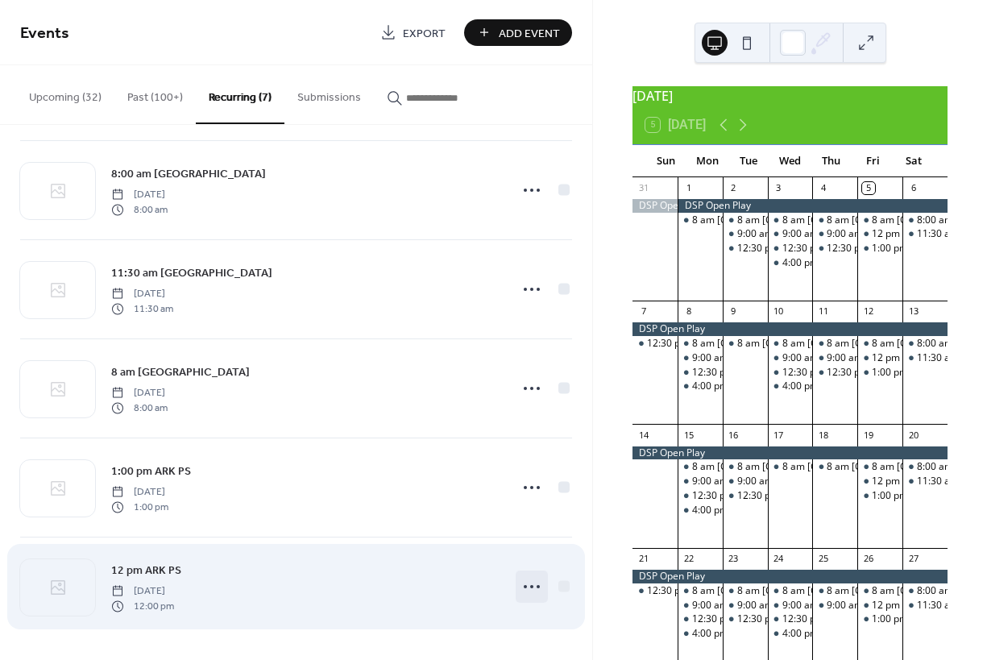
click at [522, 582] on icon at bounding box center [532, 587] width 26 height 26
click at [304, 589] on div "12 pm ARK PS Friday, September 5, 2025 12:00 pm" at bounding box center [305, 587] width 388 height 52
click at [521, 585] on icon at bounding box center [532, 587] width 26 height 26
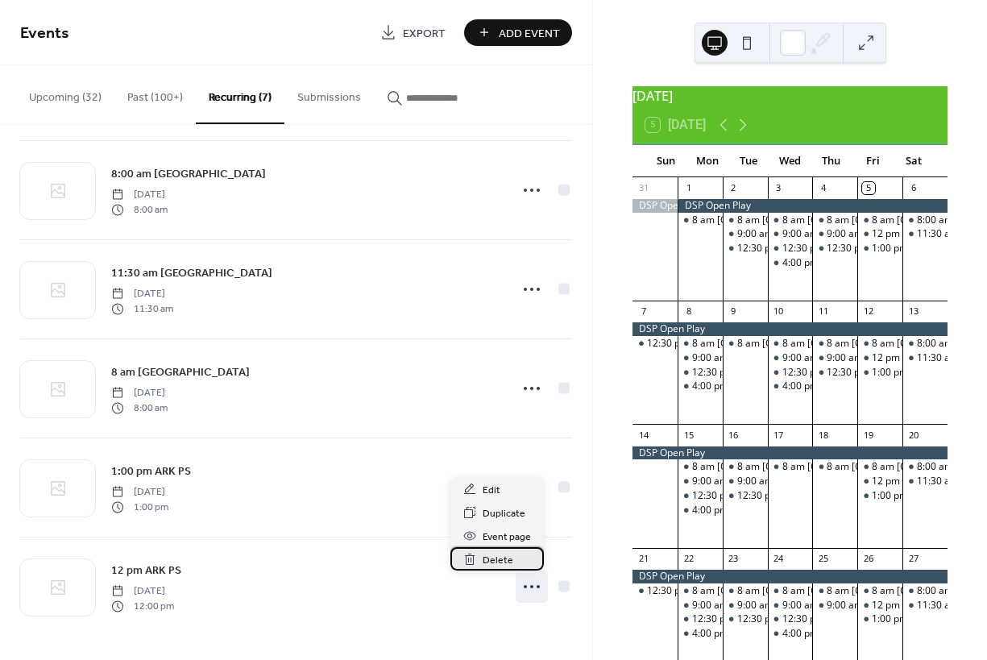
click at [502, 560] on span "Delete" at bounding box center [498, 560] width 31 height 17
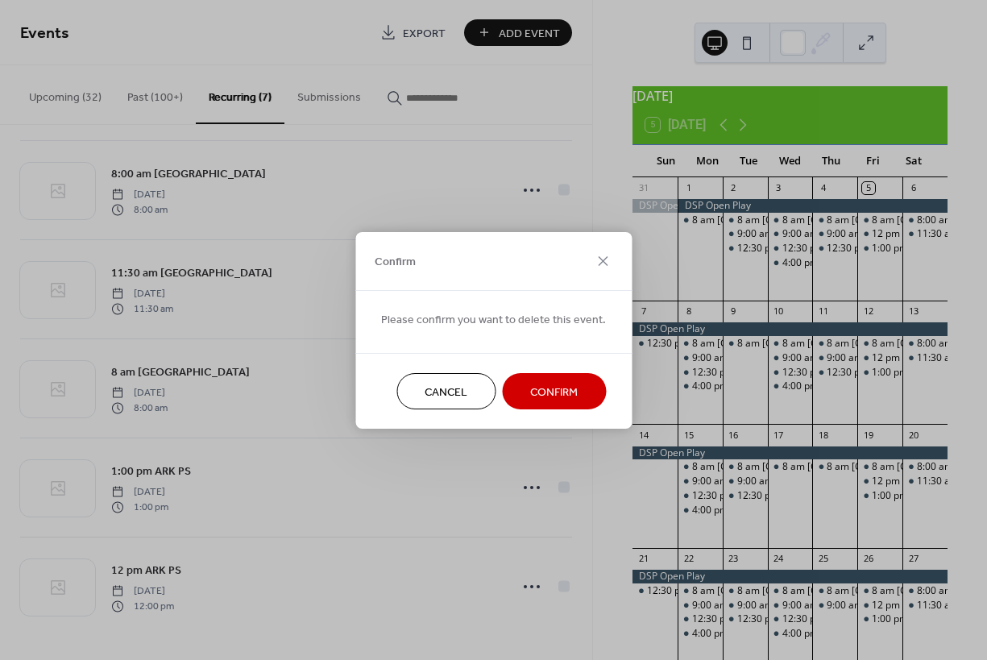
click at [558, 389] on span "Confirm" at bounding box center [554, 391] width 48 height 17
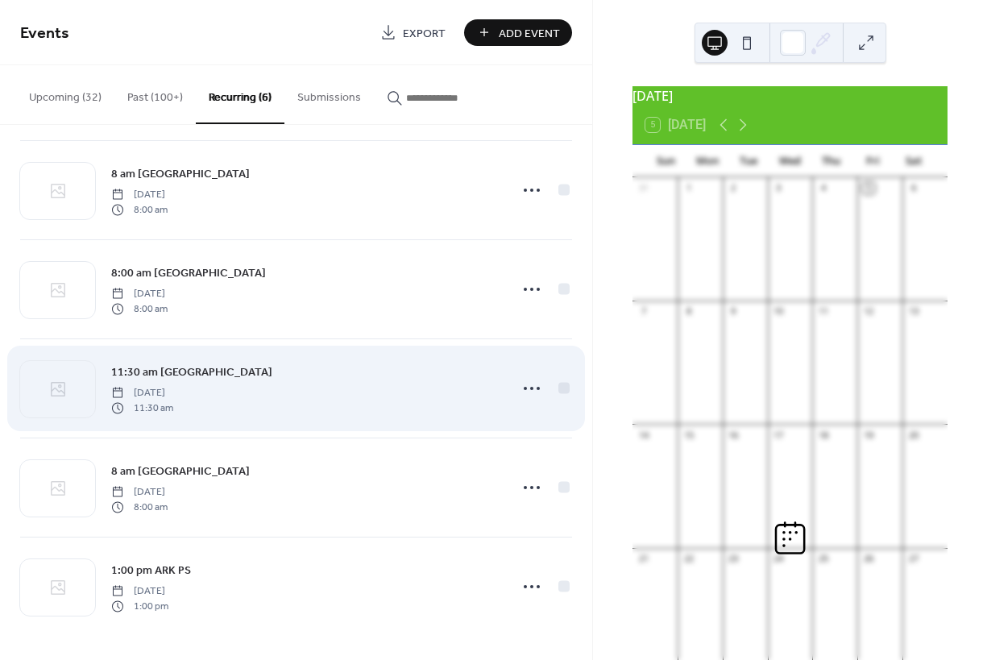
scroll to position [107, 0]
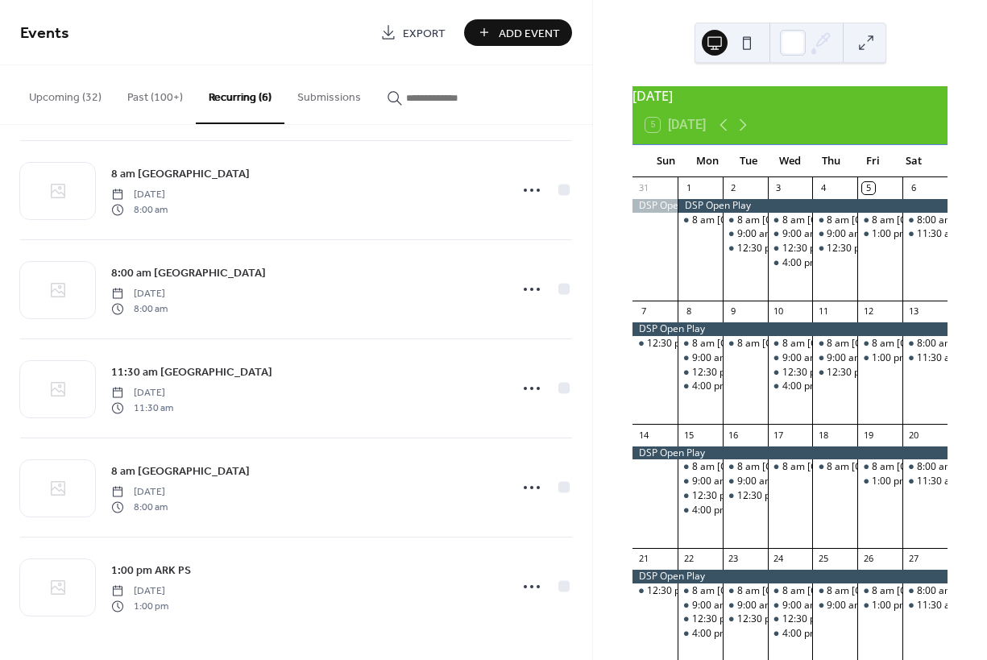
click at [242, 99] on button "Recurring (6)" at bounding box center [240, 94] width 89 height 59
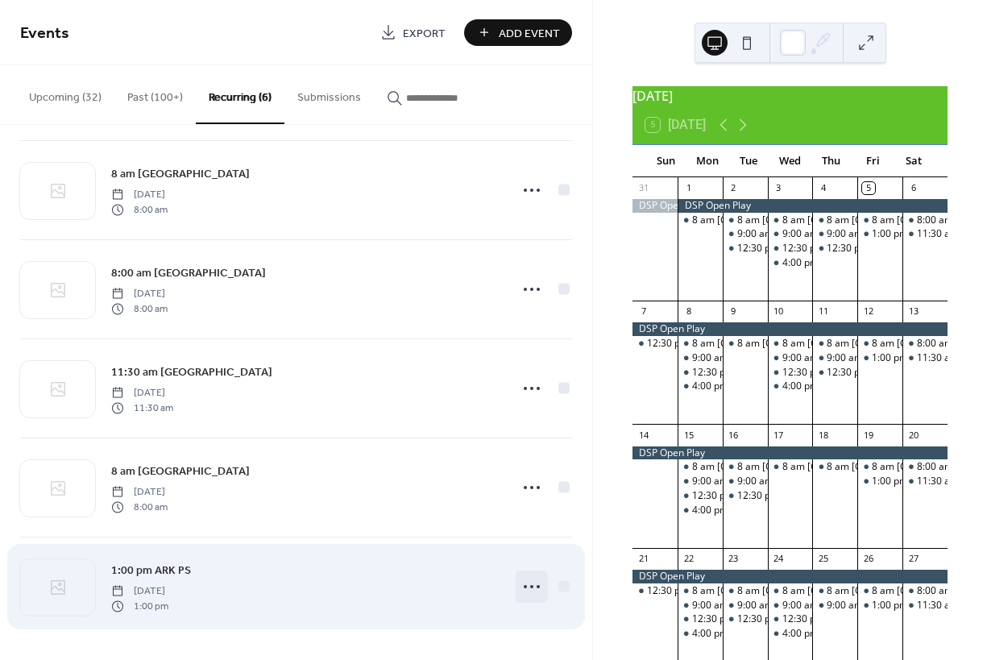
click at [525, 588] on icon at bounding box center [532, 587] width 26 height 26
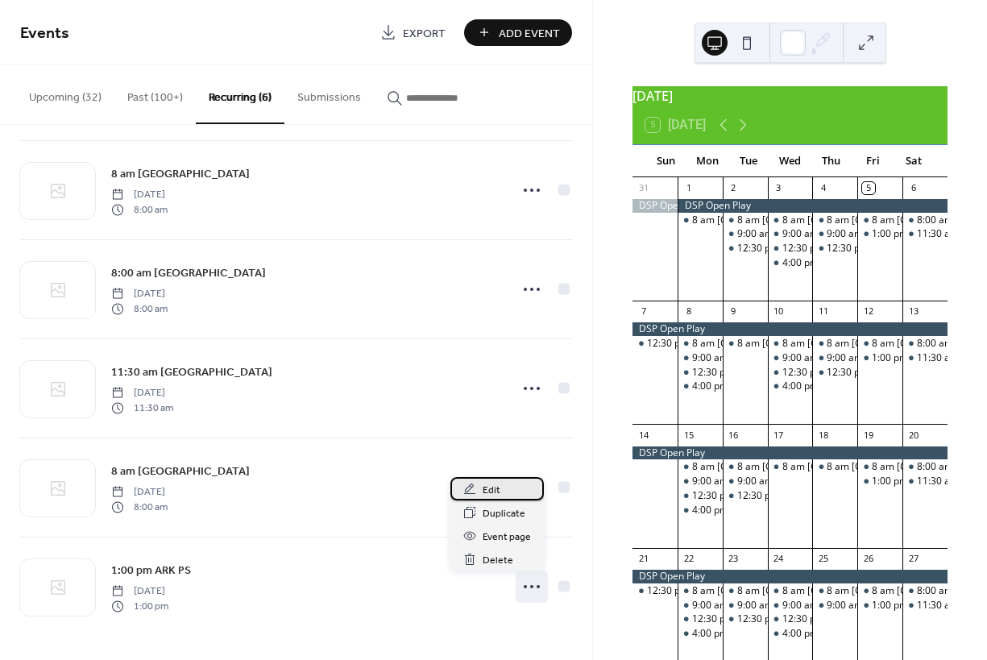
click at [494, 490] on span "Edit" at bounding box center [492, 490] width 18 height 17
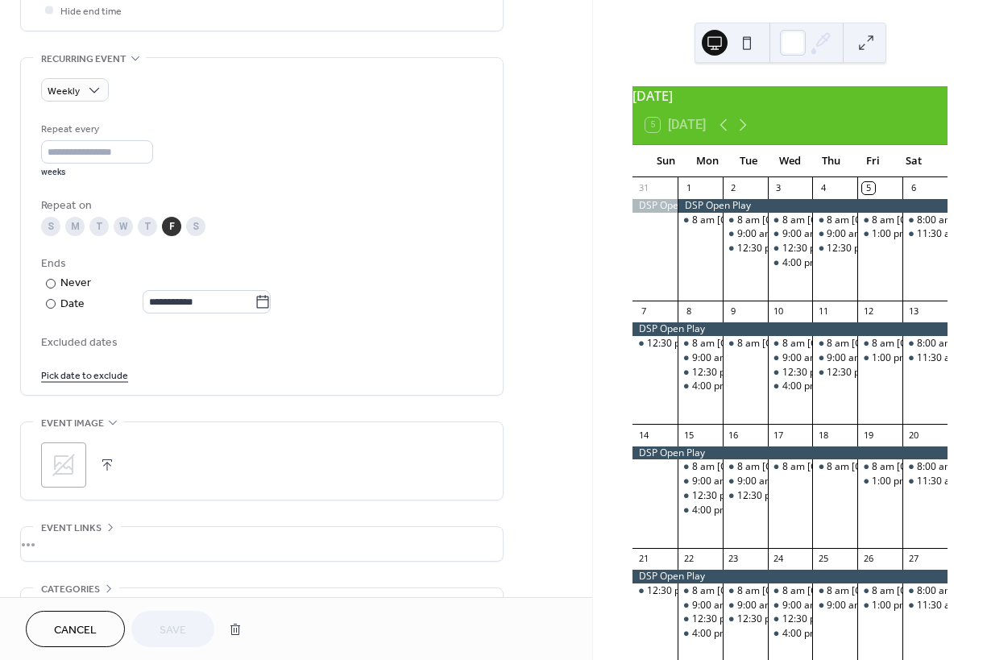
scroll to position [768, 0]
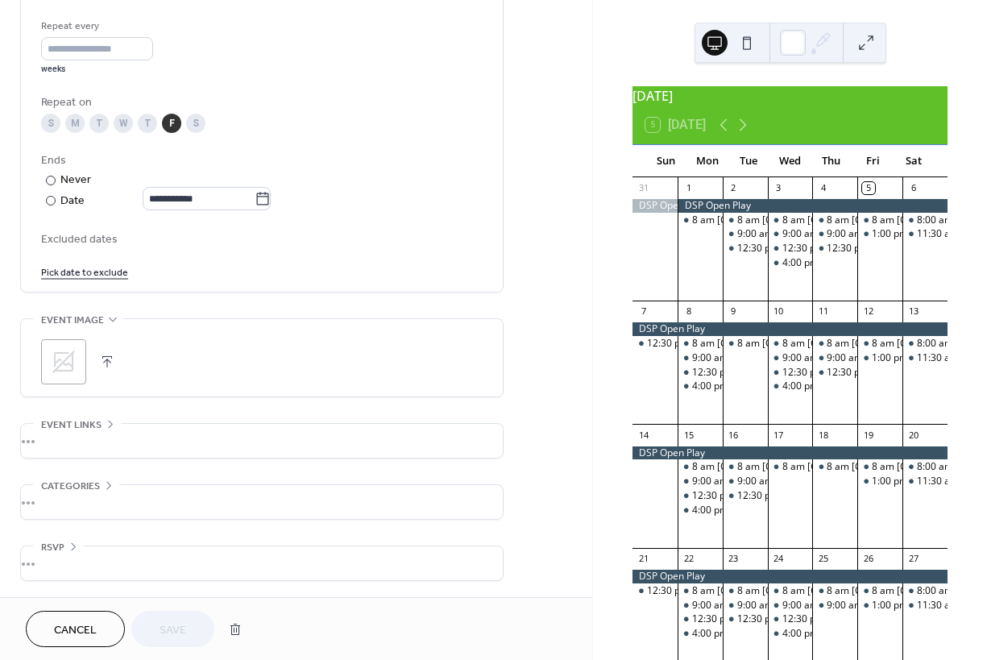
click at [152, 441] on div "•••" at bounding box center [262, 441] width 482 height 34
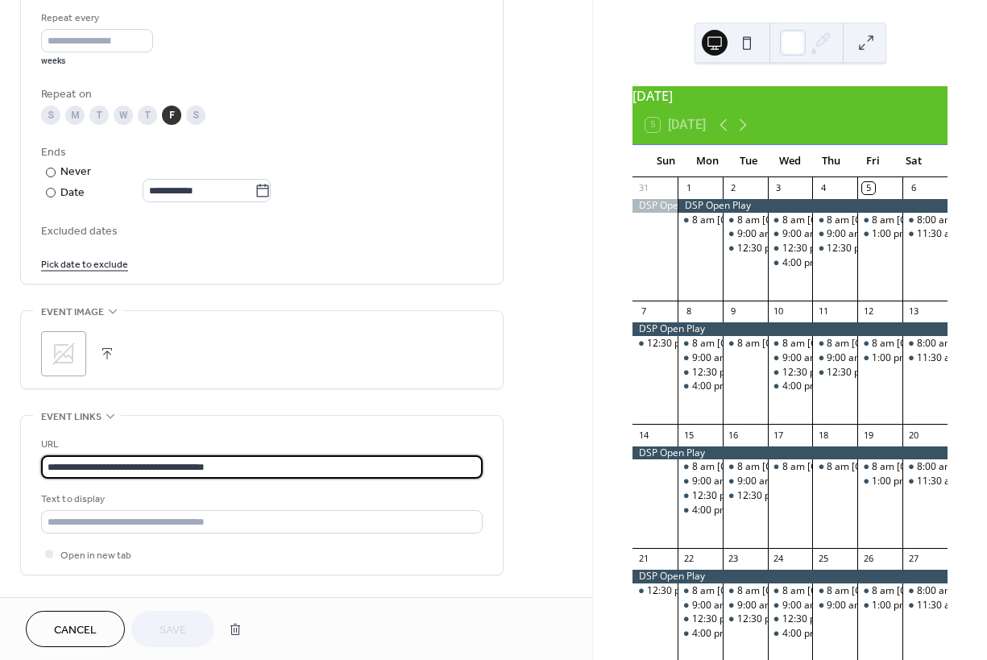
drag, startPoint x: 244, startPoint y: 474, endPoint x: 18, endPoint y: 431, distance: 230.5
click at [18, 431] on div "**********" at bounding box center [296, 18] width 592 height 1392
paste input "**********"
type input "**********"
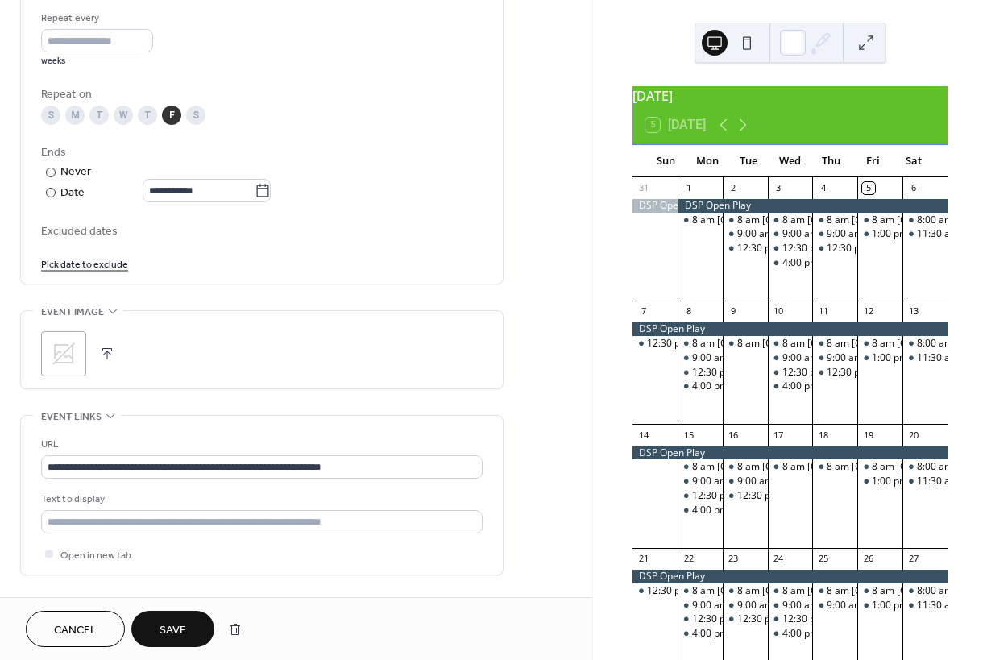
click at [165, 627] on span "Save" at bounding box center [172, 630] width 27 height 17
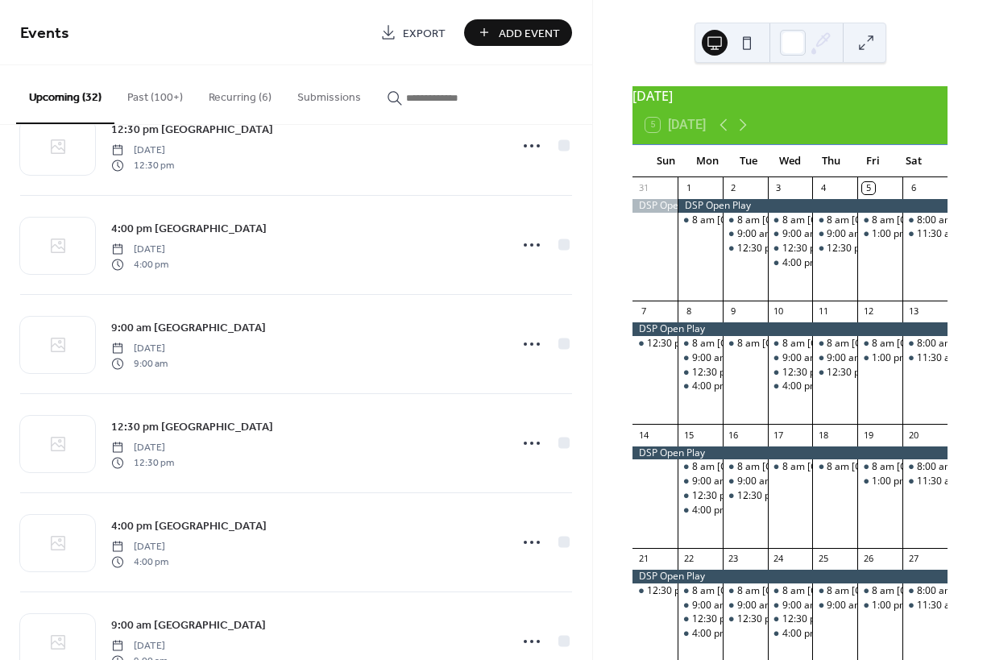
scroll to position [2068, 0]
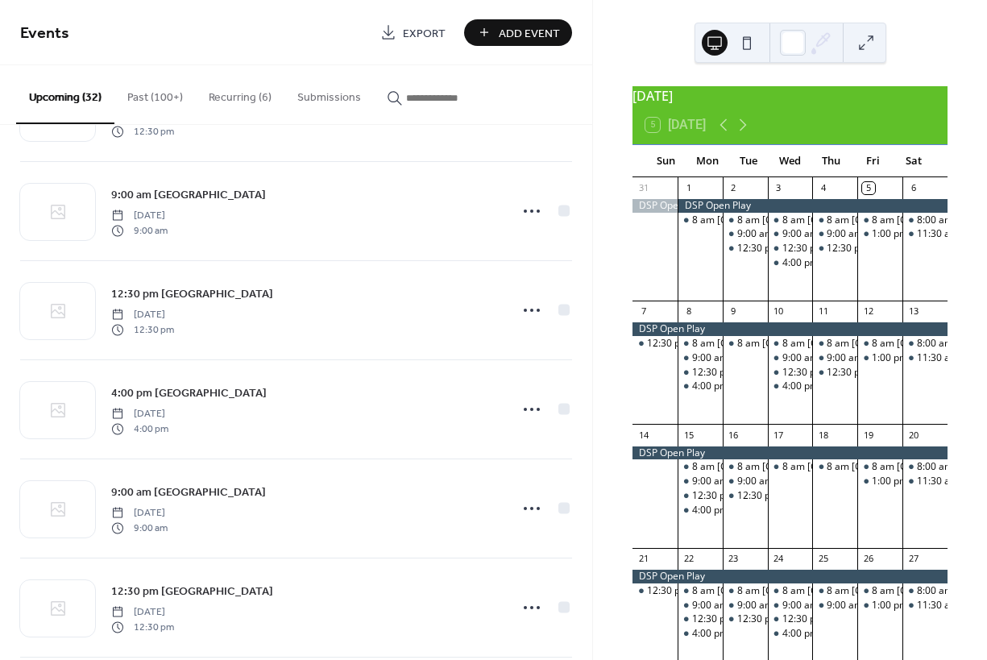
click at [230, 99] on button "Recurring (6)" at bounding box center [240, 93] width 89 height 57
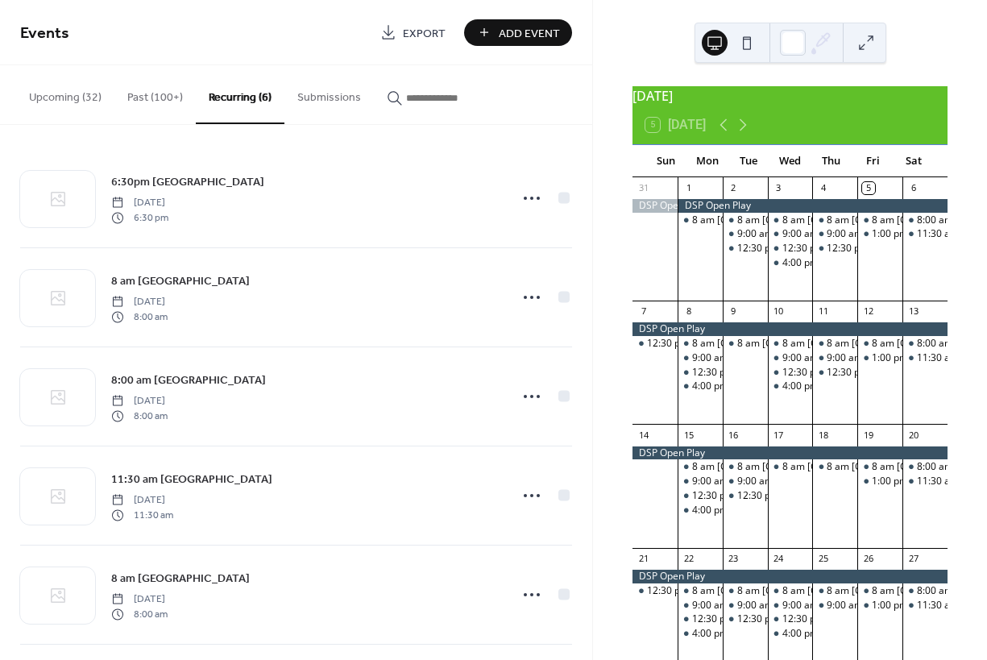
click at [238, 96] on button "Recurring (6)" at bounding box center [240, 94] width 89 height 59
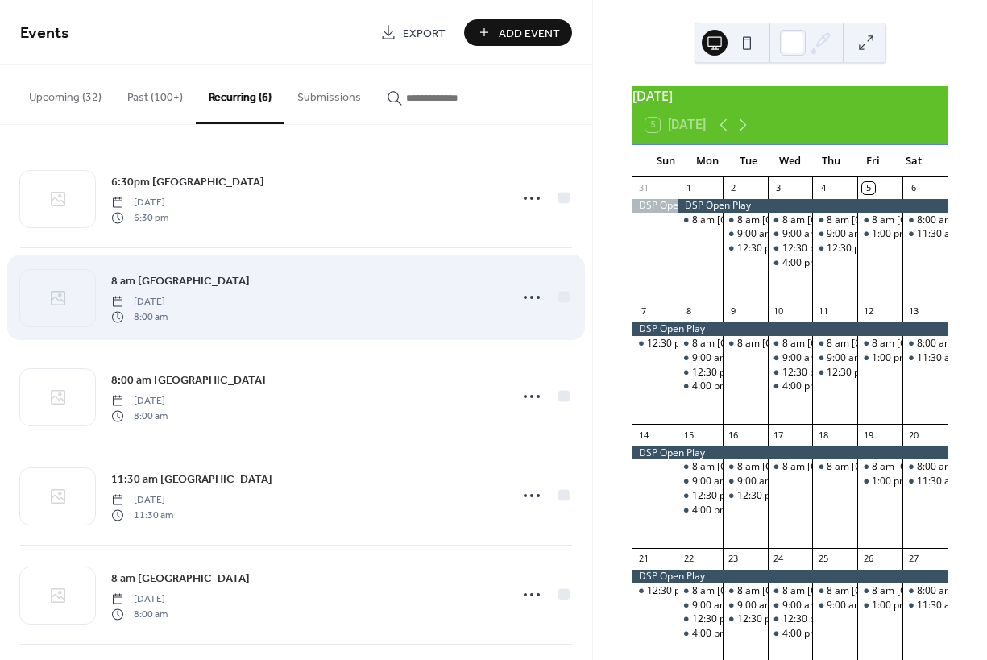
scroll to position [107, 0]
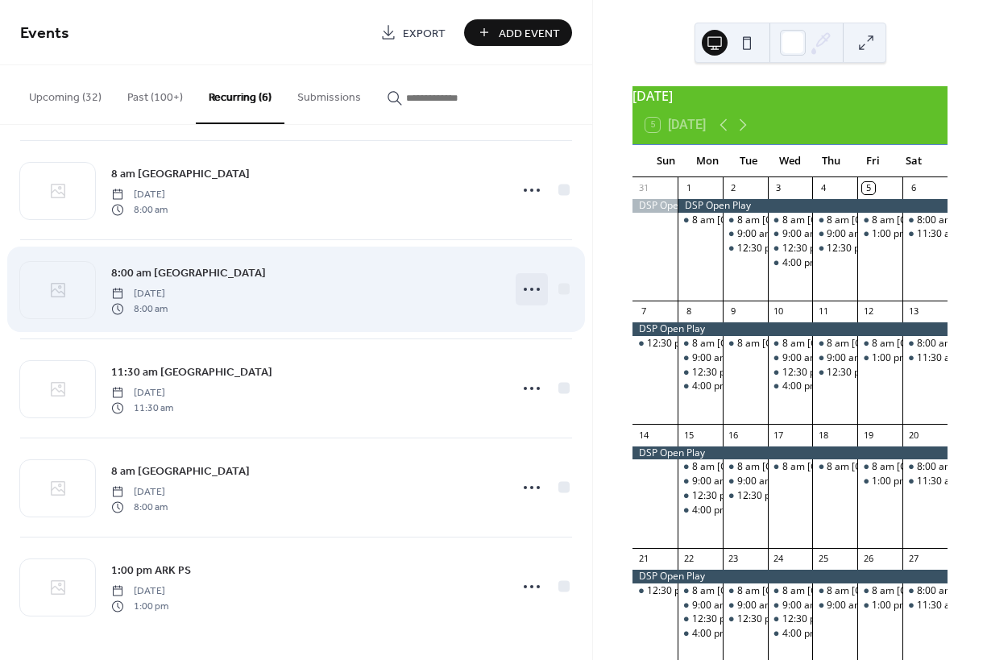
click at [530, 289] on circle at bounding box center [531, 289] width 3 height 3
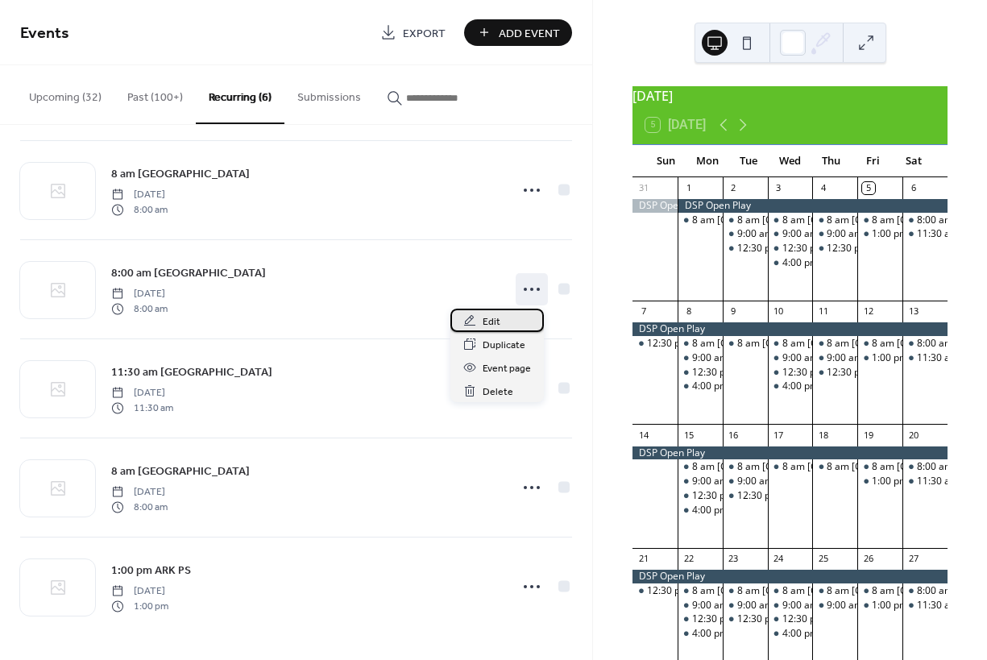
click at [490, 322] on span "Edit" at bounding box center [492, 321] width 18 height 17
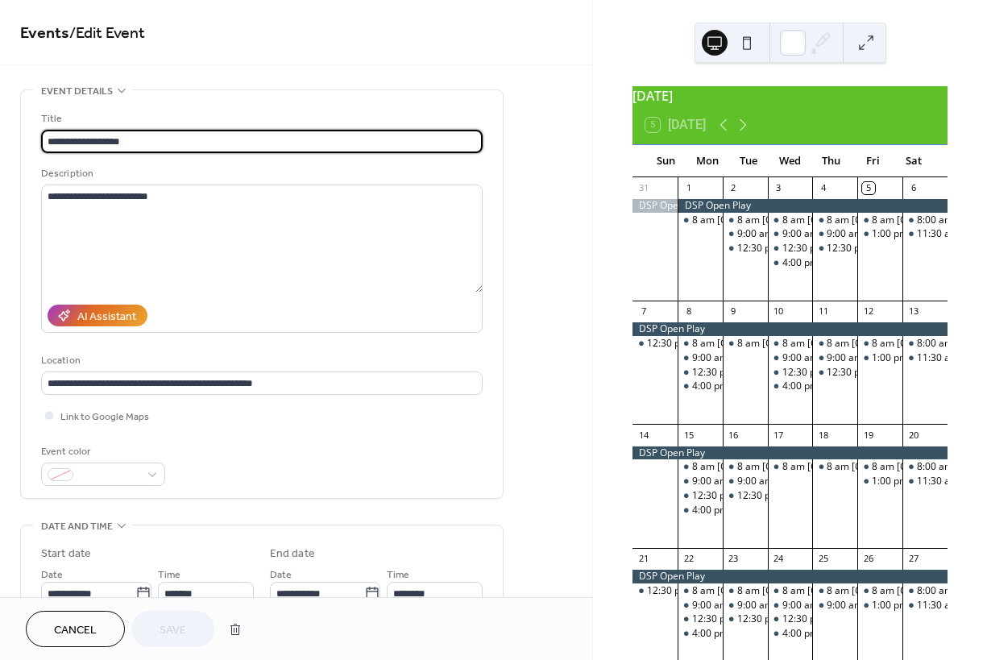
scroll to position [491, 0]
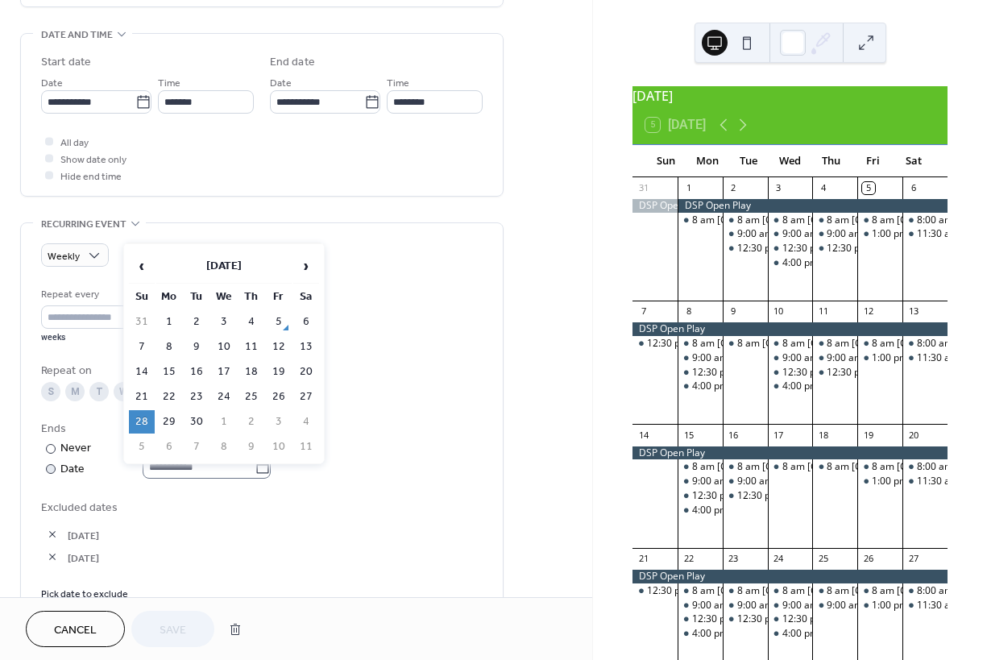
click at [271, 474] on icon at bounding box center [263, 467] width 16 height 16
click at [255, 474] on input "**********" at bounding box center [199, 466] width 112 height 23
click at [309, 263] on span "›" at bounding box center [306, 266] width 24 height 32
click at [283, 423] on td "31" at bounding box center [279, 421] width 26 height 23
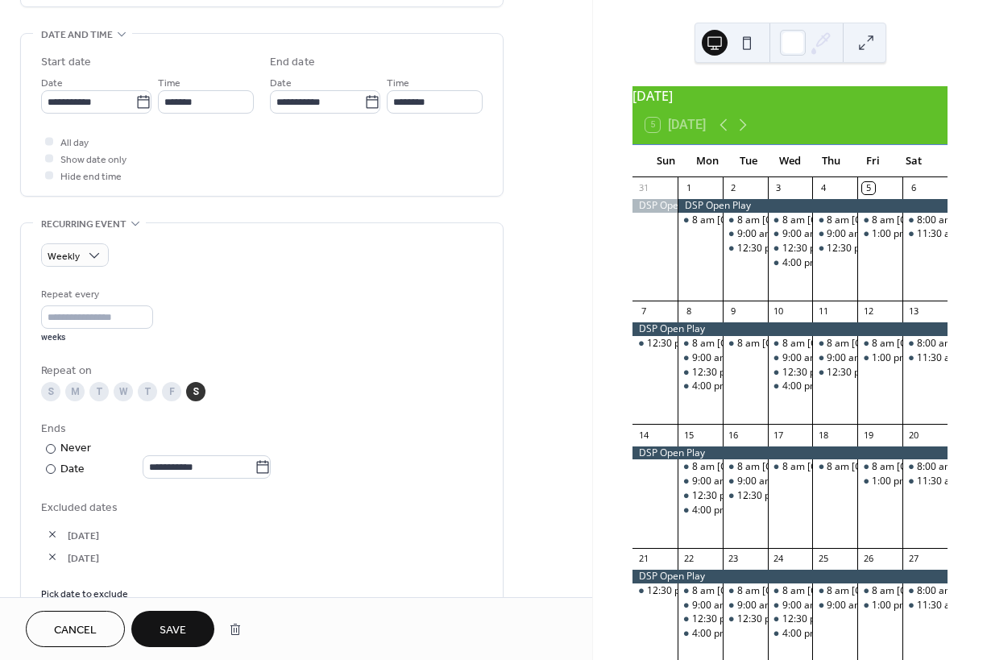
type input "**********"
click at [175, 634] on span "Save" at bounding box center [172, 630] width 27 height 17
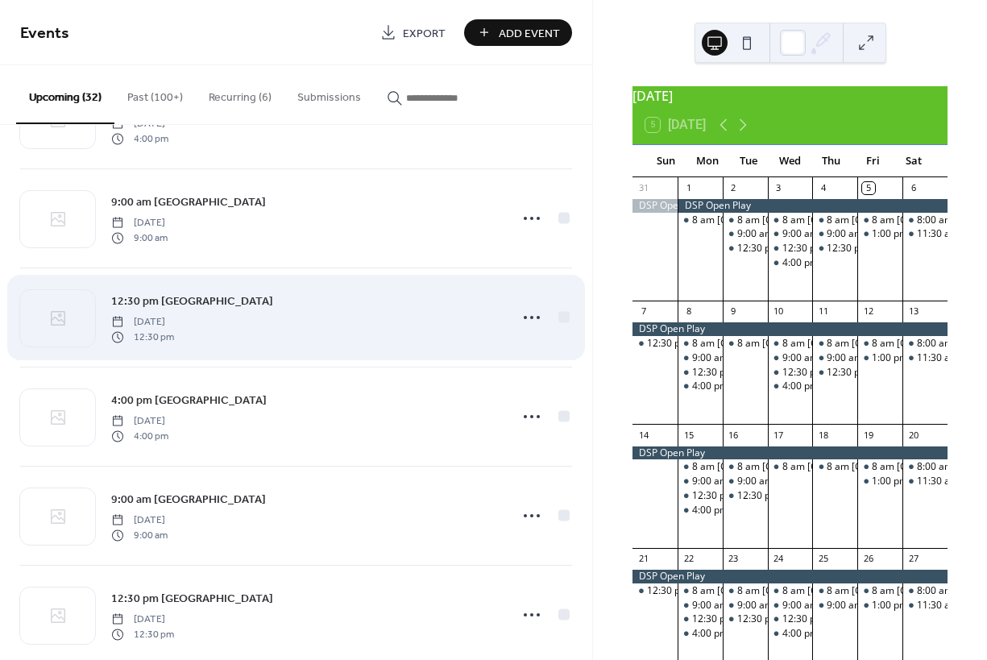
scroll to position [787, 0]
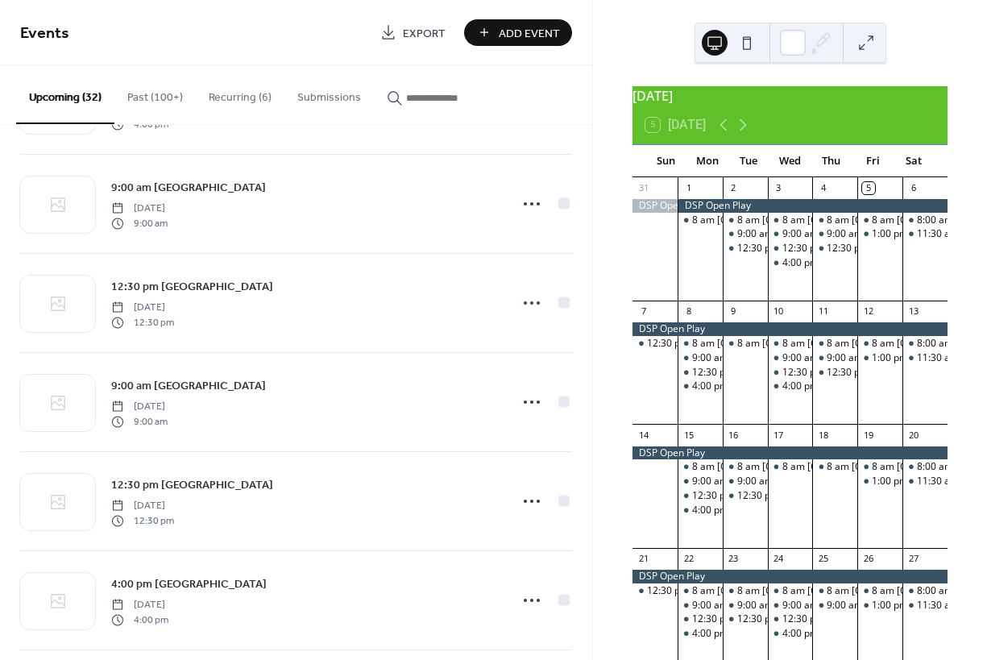
click at [224, 96] on button "Recurring (6)" at bounding box center [240, 93] width 89 height 57
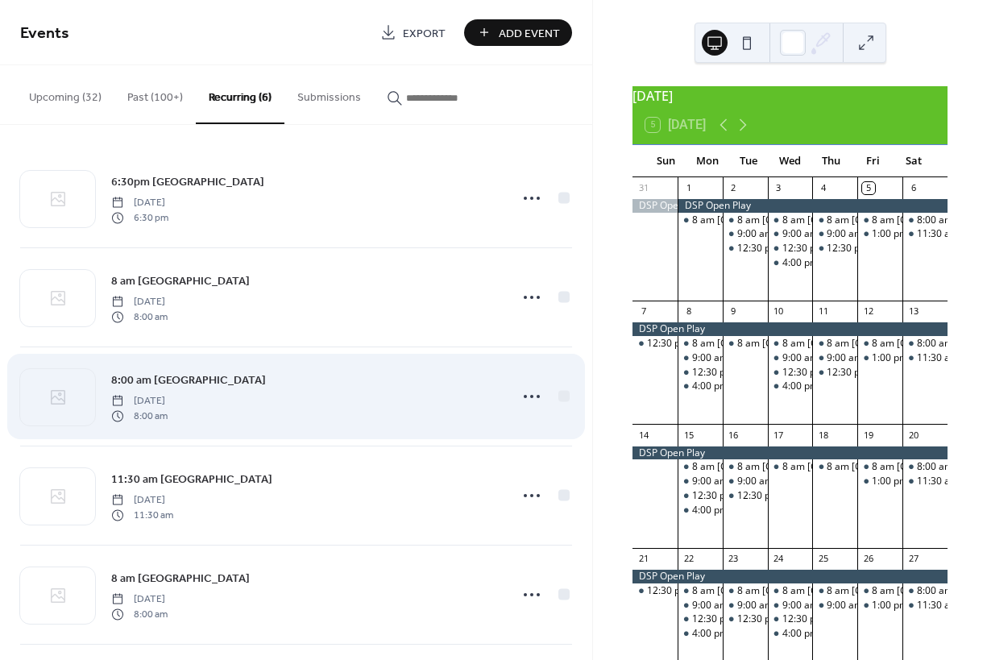
scroll to position [107, 0]
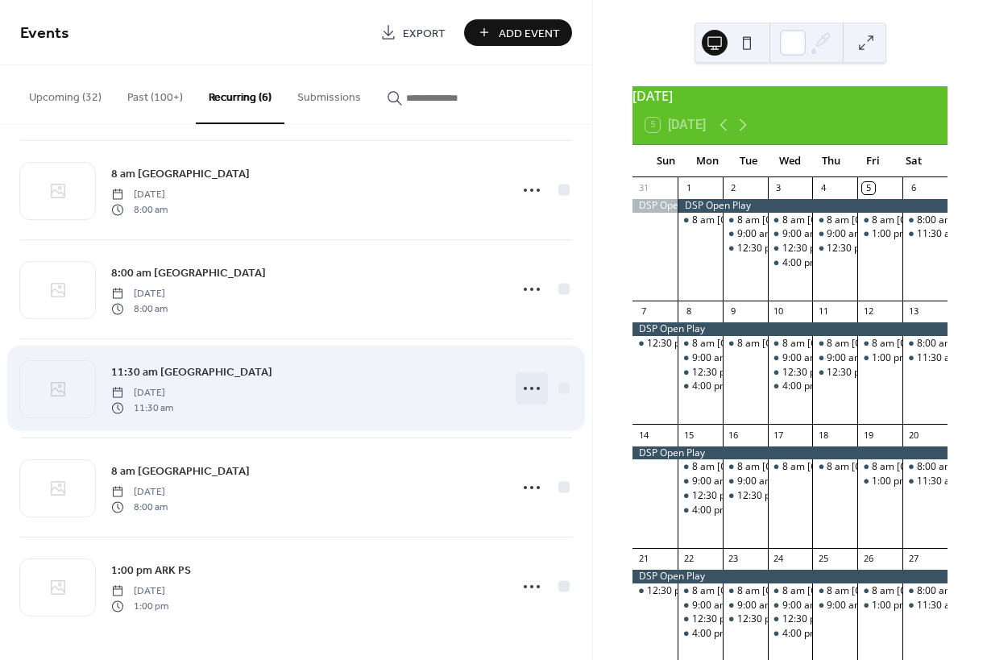
click at [530, 388] on circle at bounding box center [531, 388] width 3 height 3
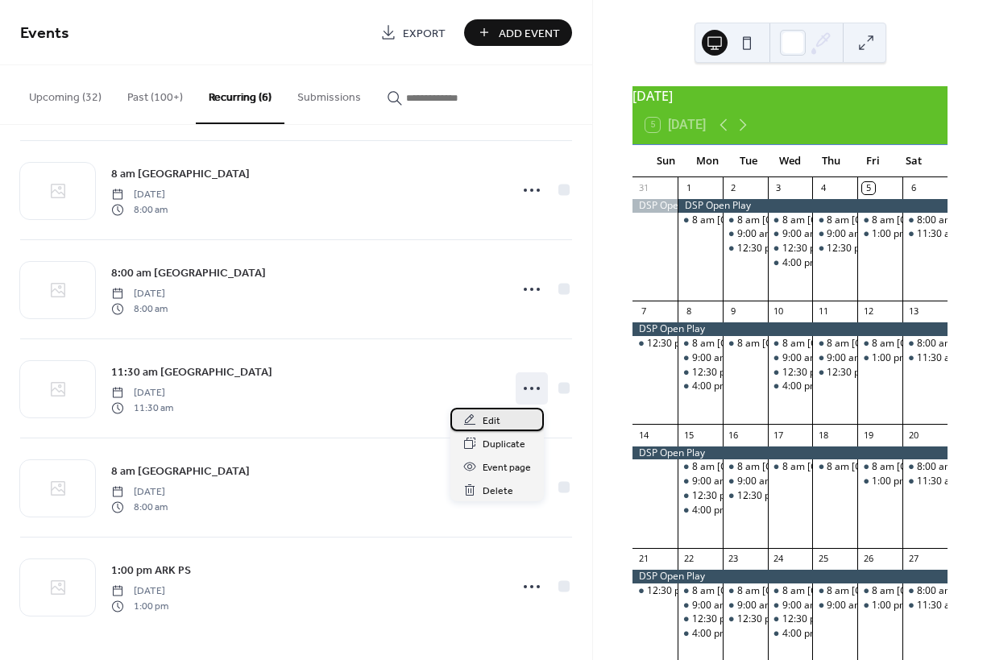
click at [489, 418] on span "Edit" at bounding box center [492, 420] width 18 height 17
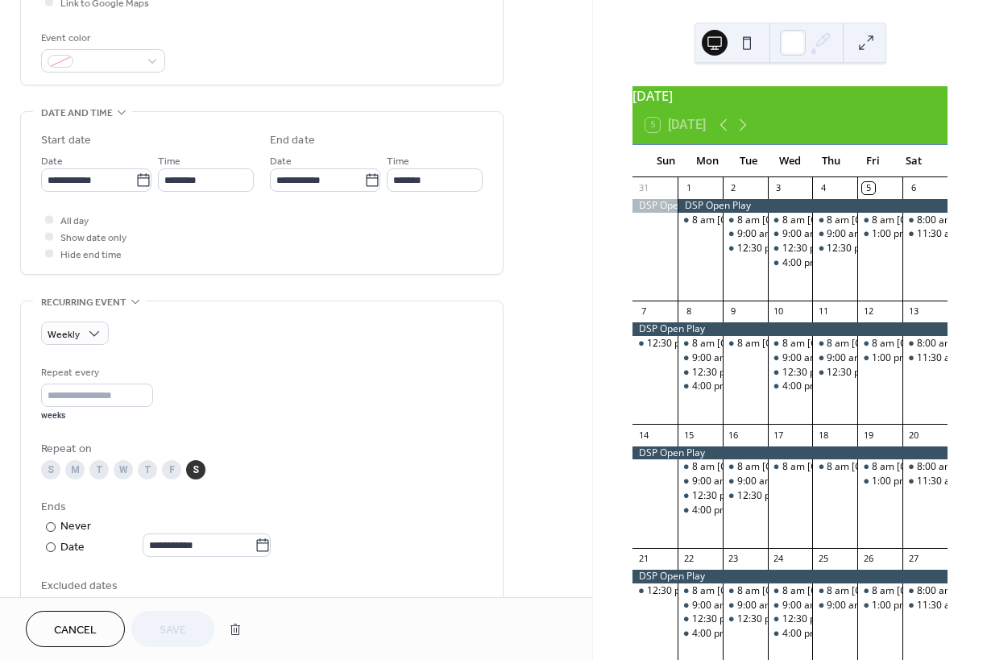
scroll to position [725, 0]
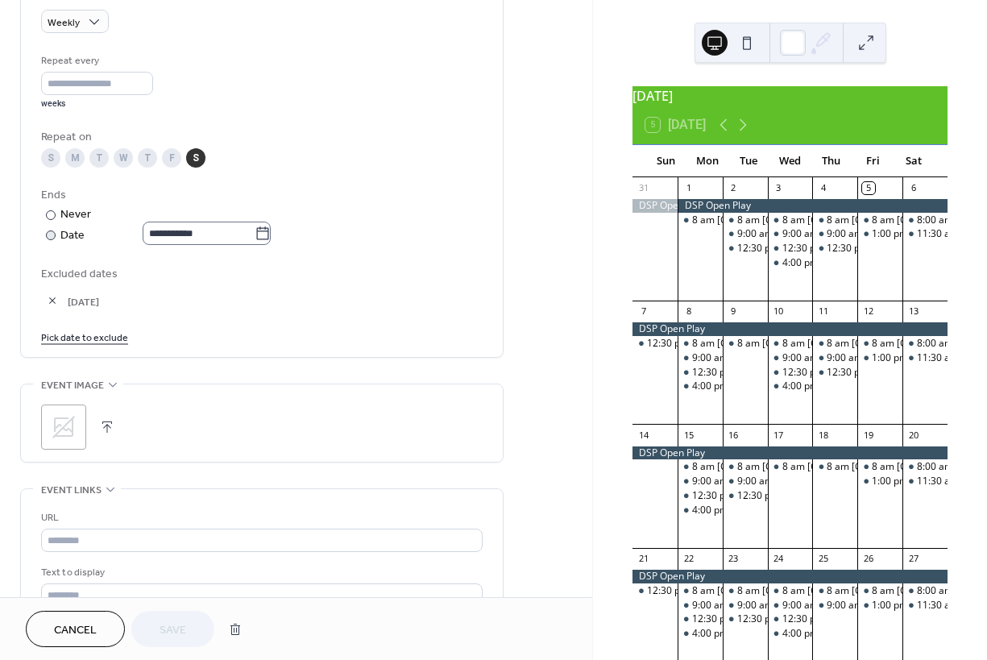
click at [271, 242] on icon at bounding box center [263, 234] width 16 height 16
click at [255, 242] on input "**********" at bounding box center [199, 233] width 112 height 23
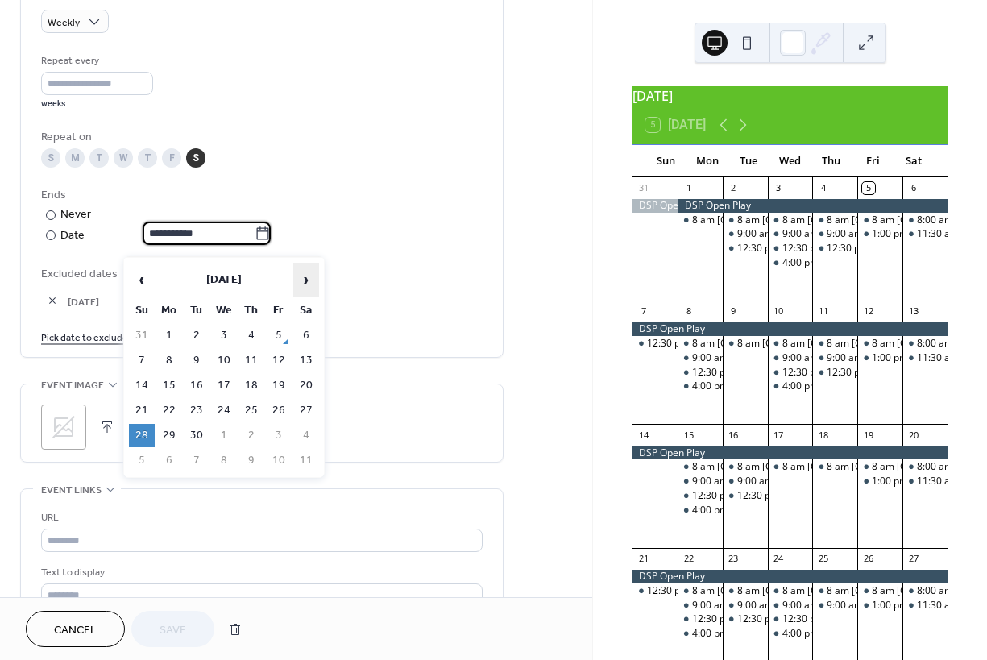
click at [305, 282] on span "›" at bounding box center [306, 279] width 24 height 32
click at [281, 435] on td "31" at bounding box center [279, 435] width 26 height 23
type input "**********"
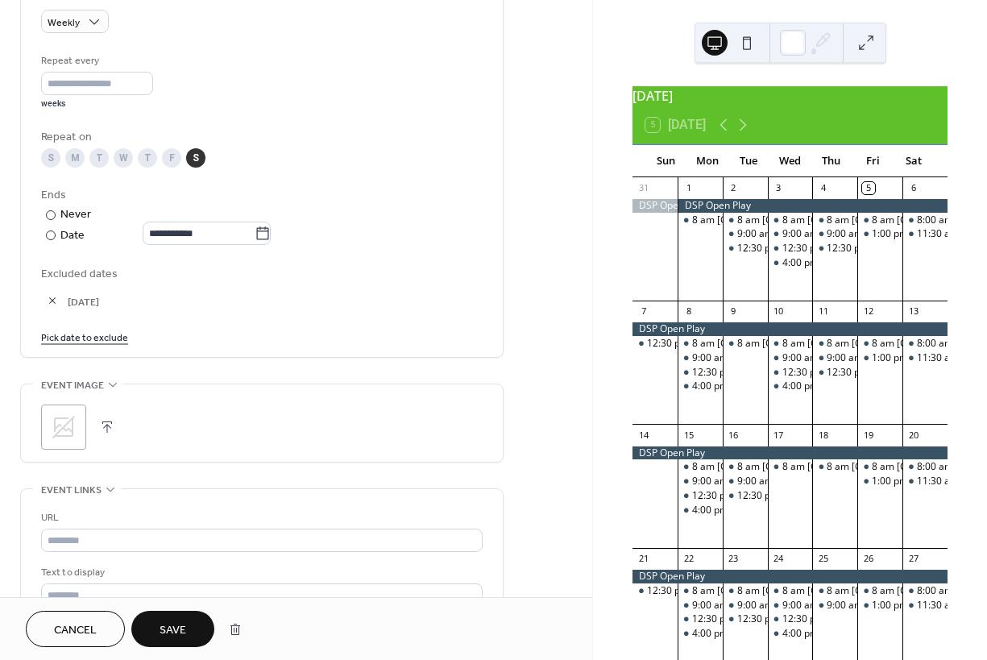
click at [188, 630] on button "Save" at bounding box center [172, 629] width 83 height 36
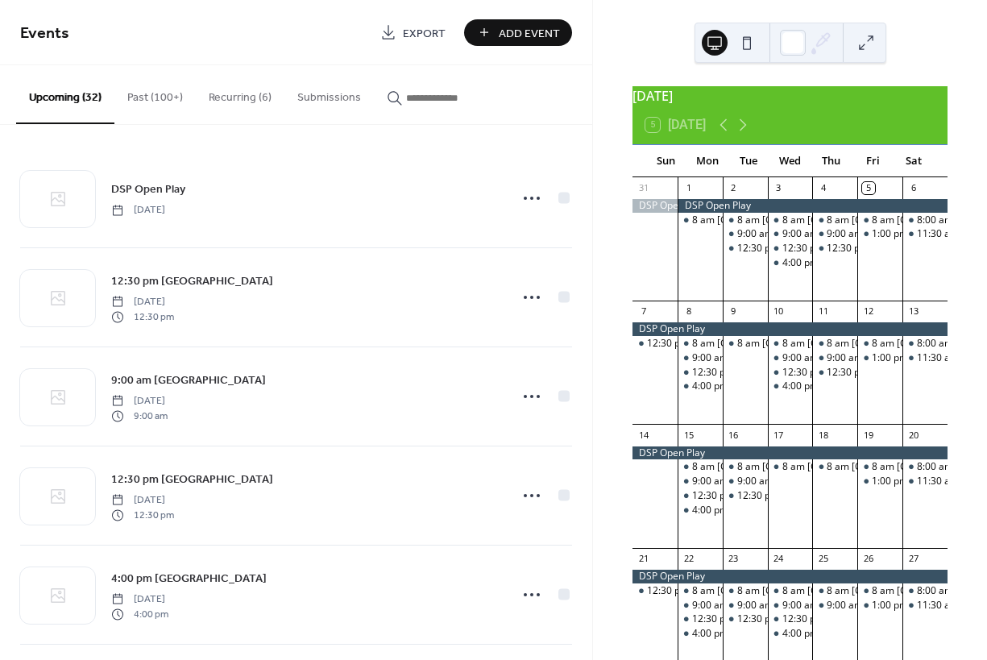
click at [226, 94] on button "Recurring (6)" at bounding box center [240, 93] width 89 height 57
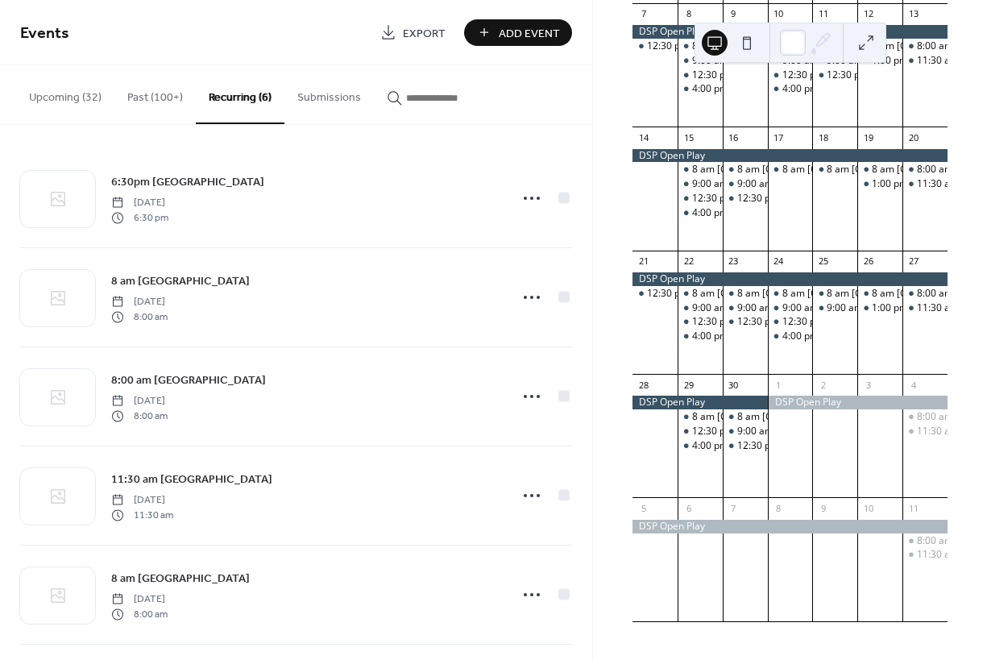
scroll to position [1, 0]
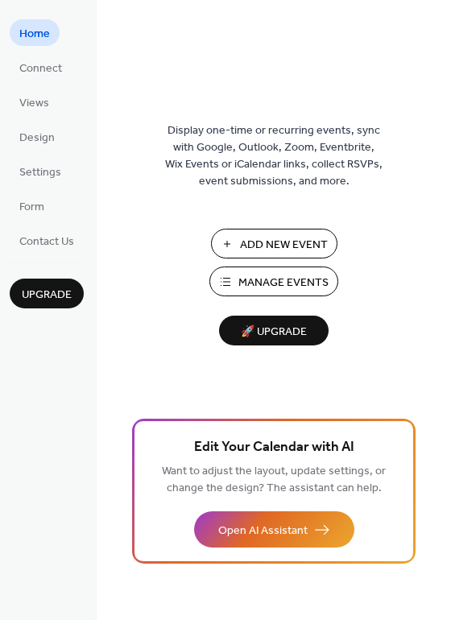
click at [273, 281] on span "Manage Events" at bounding box center [283, 283] width 90 height 17
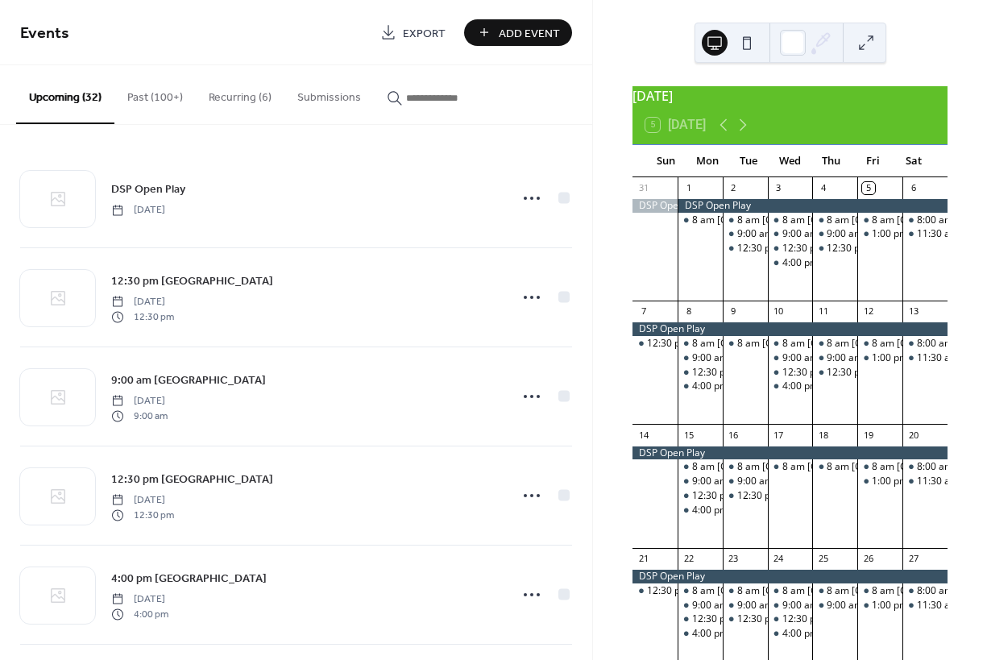
click at [238, 96] on button "Recurring (6)" at bounding box center [240, 93] width 89 height 57
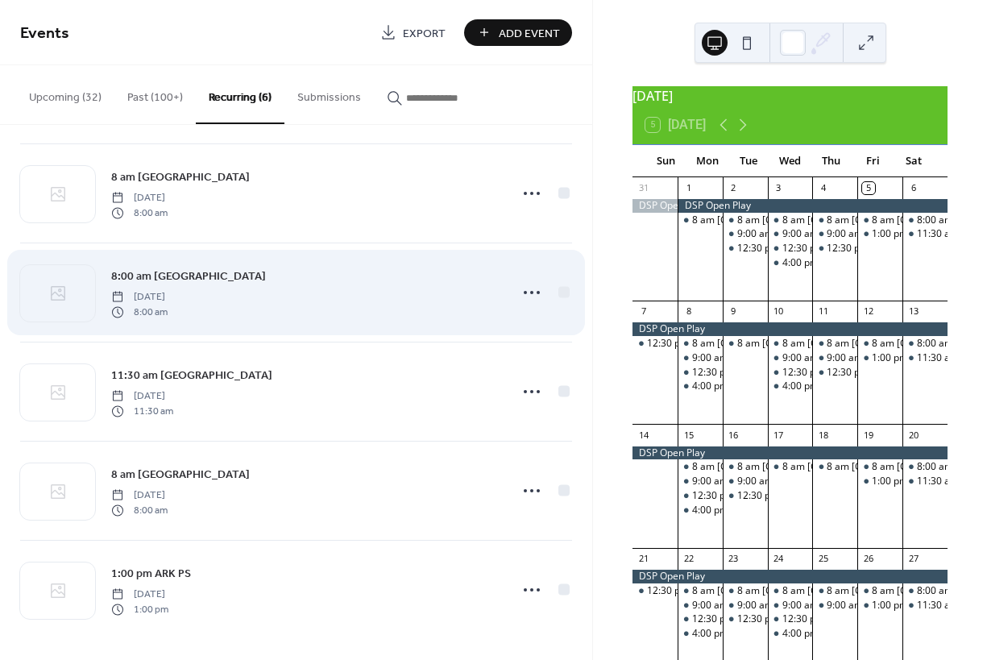
scroll to position [107, 0]
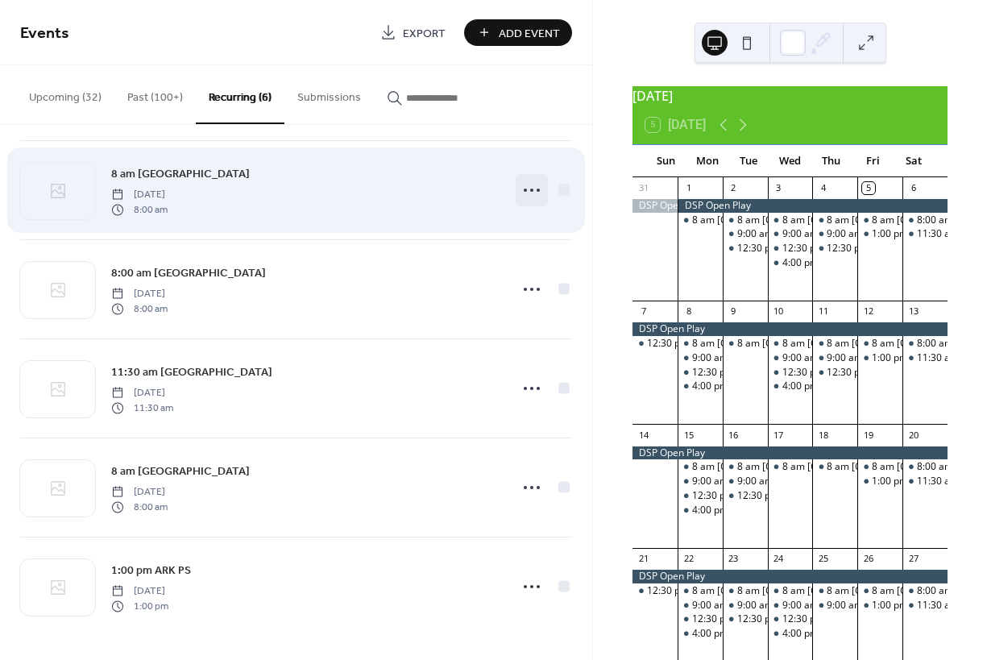
click at [525, 188] on icon at bounding box center [532, 190] width 26 height 26
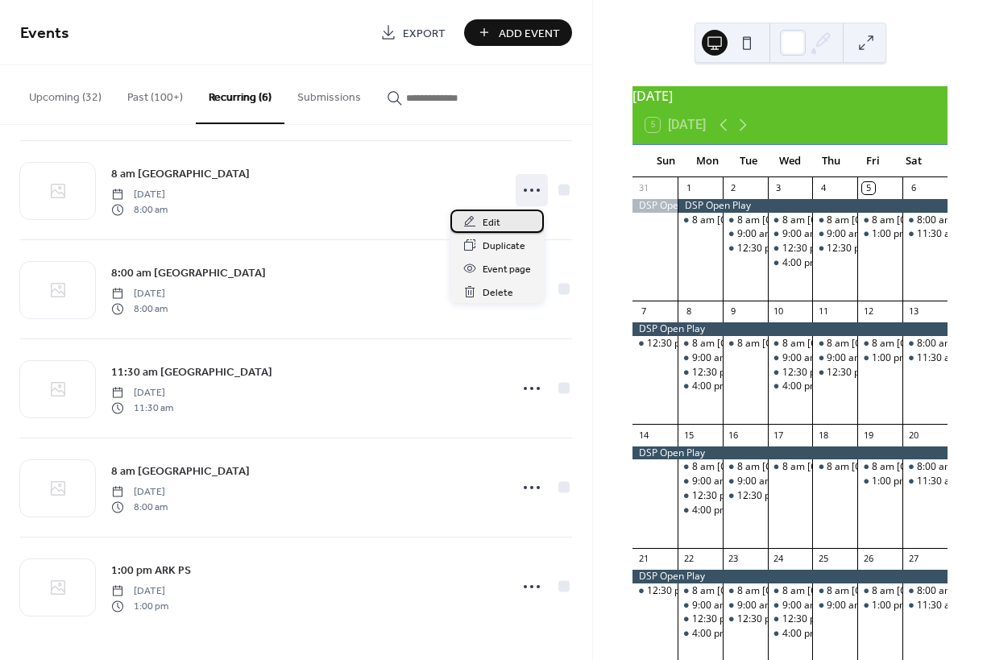
click at [490, 222] on span "Edit" at bounding box center [492, 222] width 18 height 17
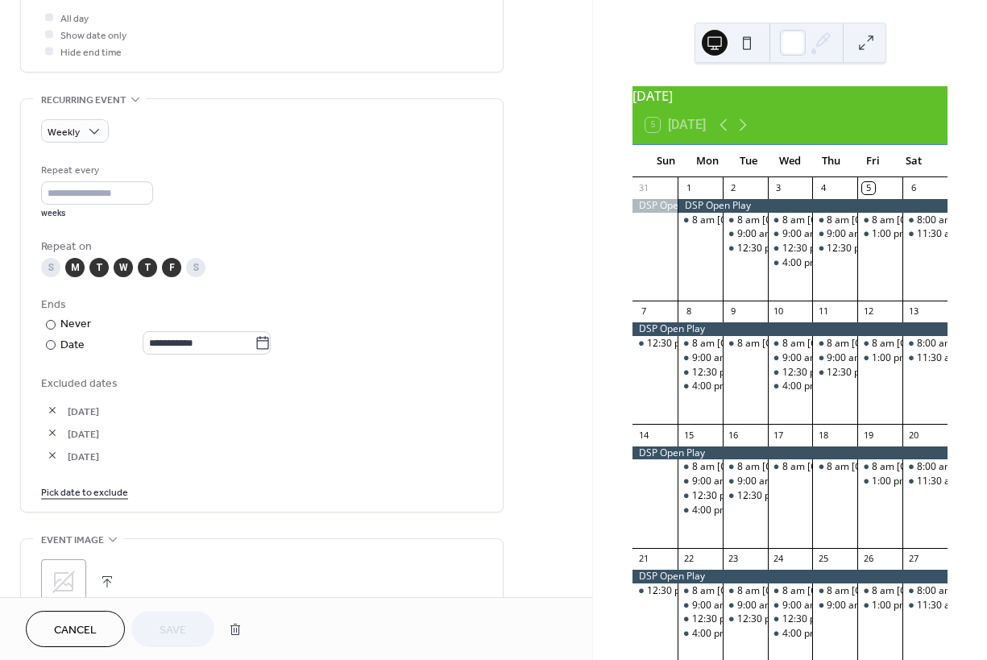
scroll to position [648, 0]
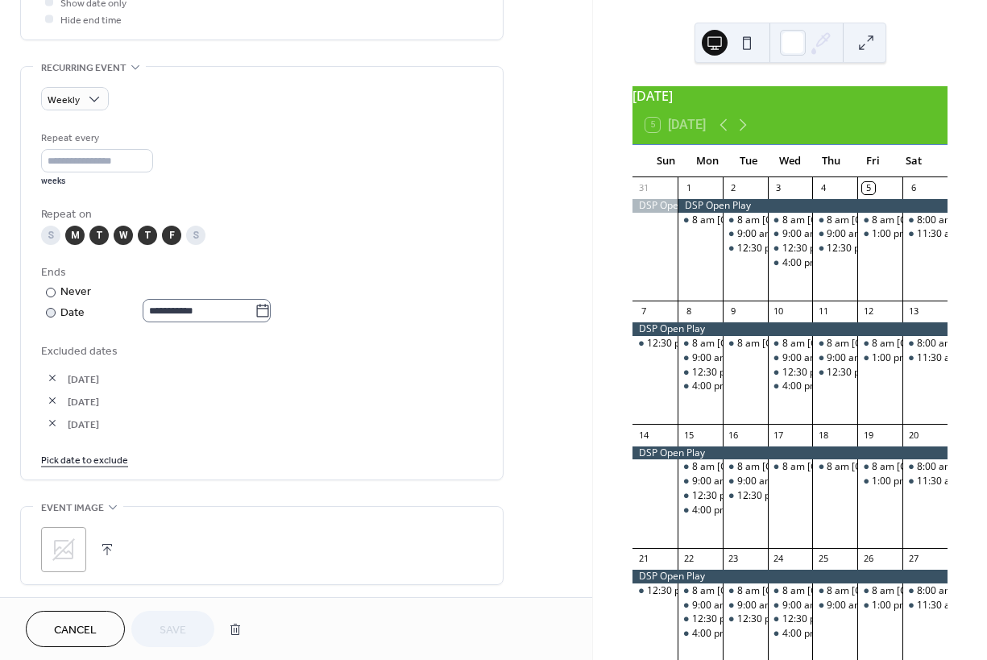
click at [271, 319] on icon at bounding box center [263, 311] width 16 height 16
click at [255, 320] on input "**********" at bounding box center [199, 310] width 112 height 23
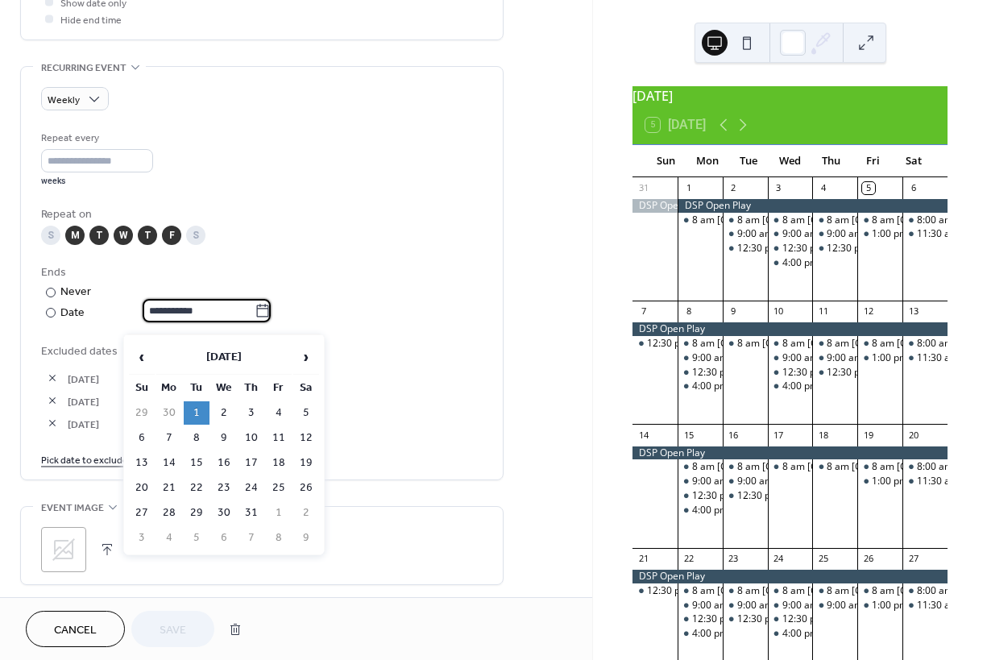
click at [388, 289] on div "**********" at bounding box center [261, 293] width 441 height 58
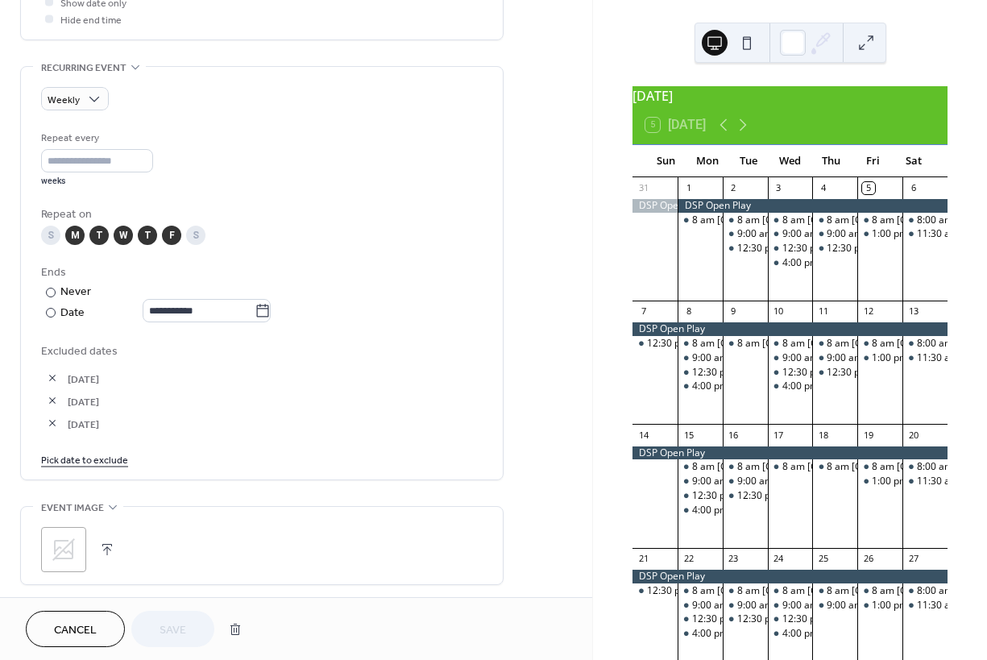
click at [72, 625] on span "Cancel" at bounding box center [75, 630] width 43 height 17
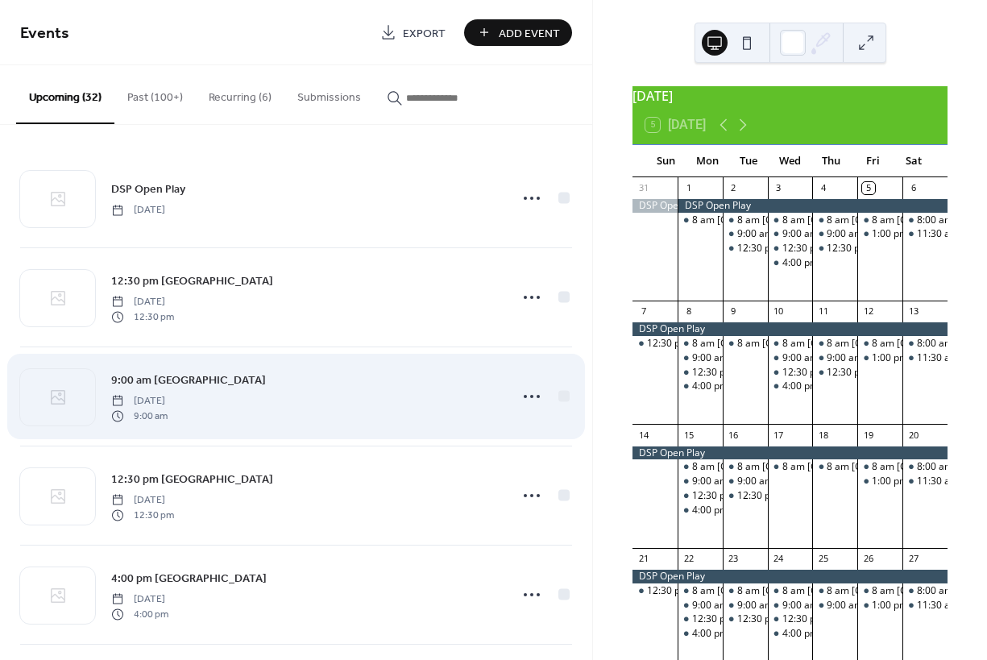
scroll to position [407, 0]
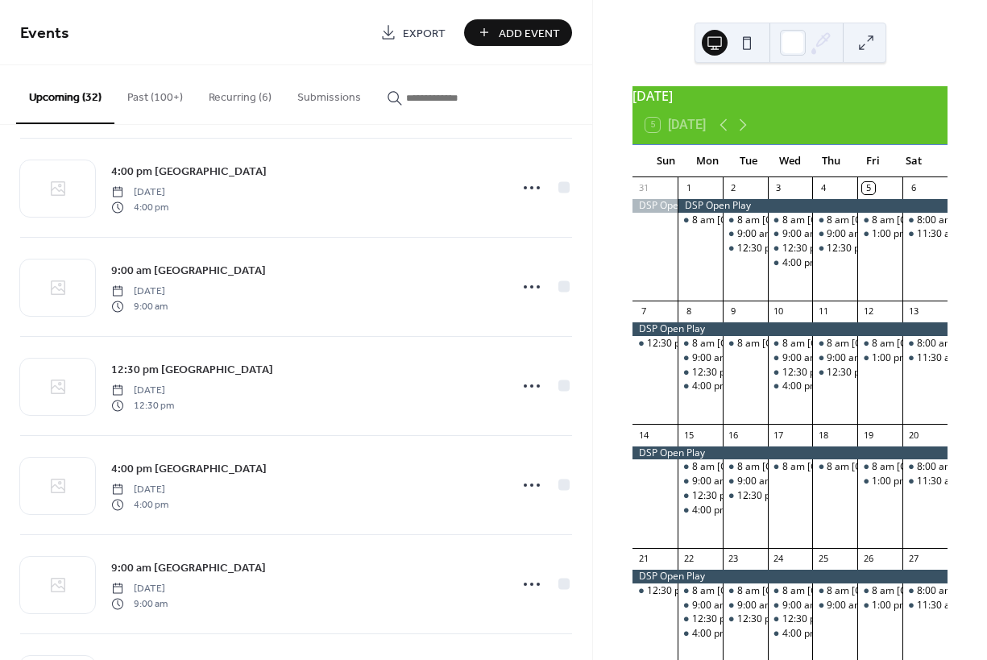
click at [224, 93] on button "Recurring (6)" at bounding box center [240, 93] width 89 height 57
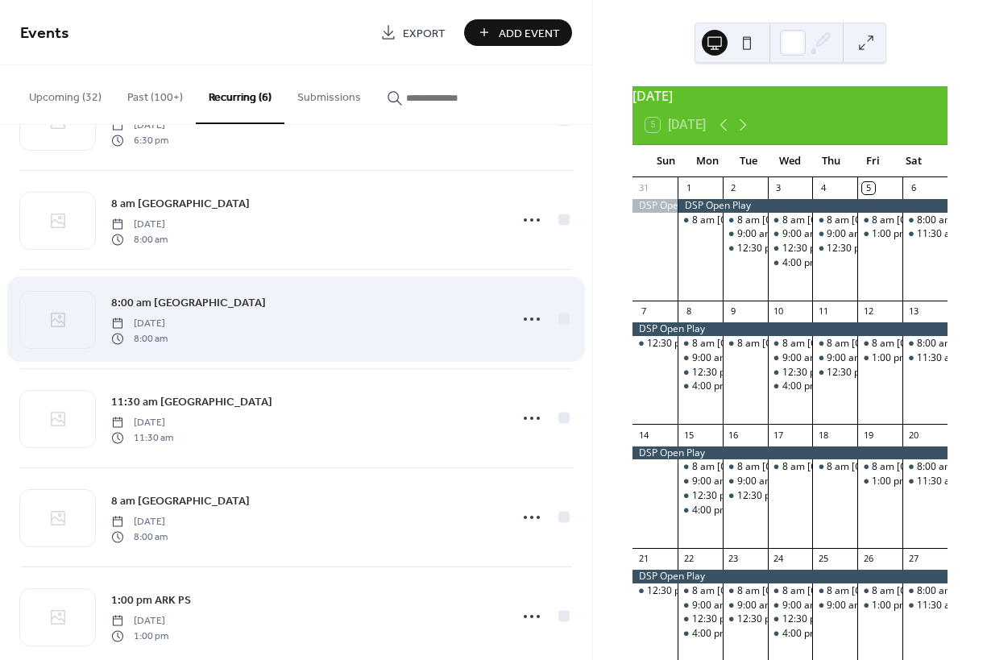
scroll to position [107, 0]
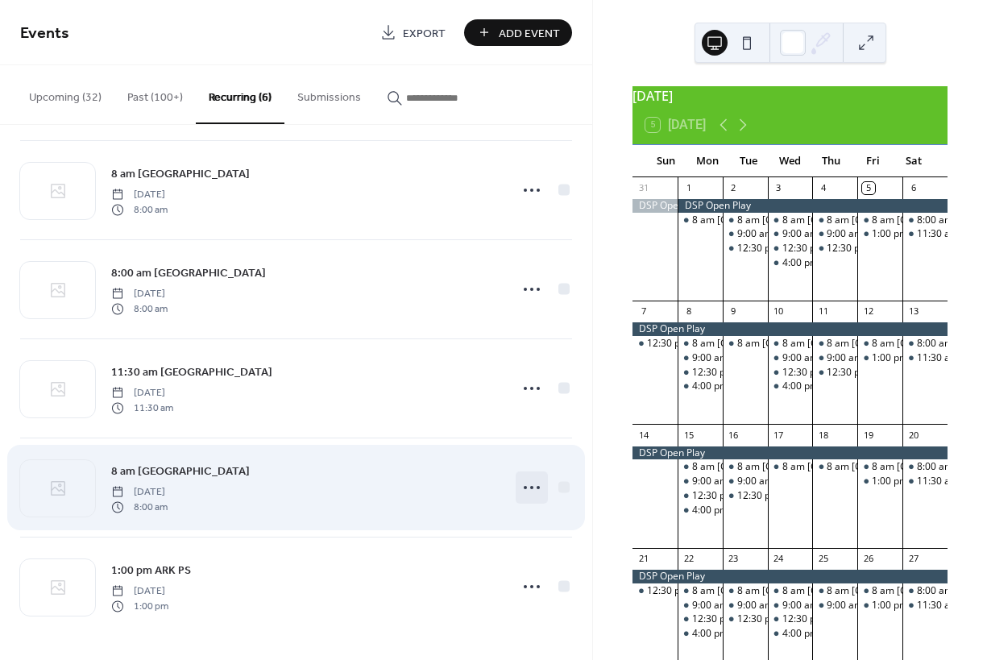
click at [524, 492] on icon at bounding box center [532, 487] width 26 height 26
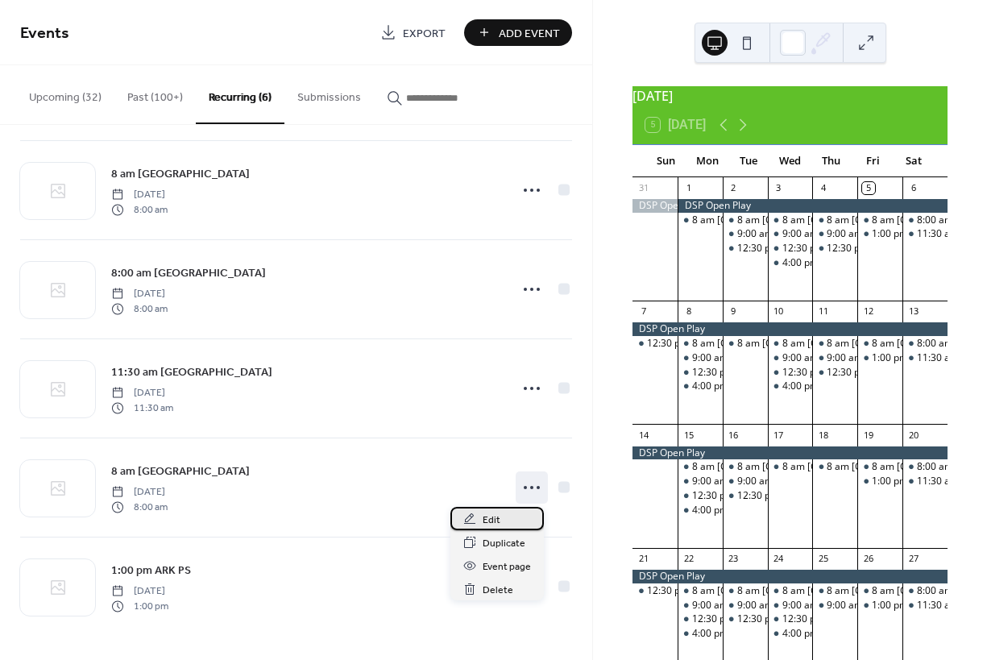
click at [488, 519] on span "Edit" at bounding box center [492, 520] width 18 height 17
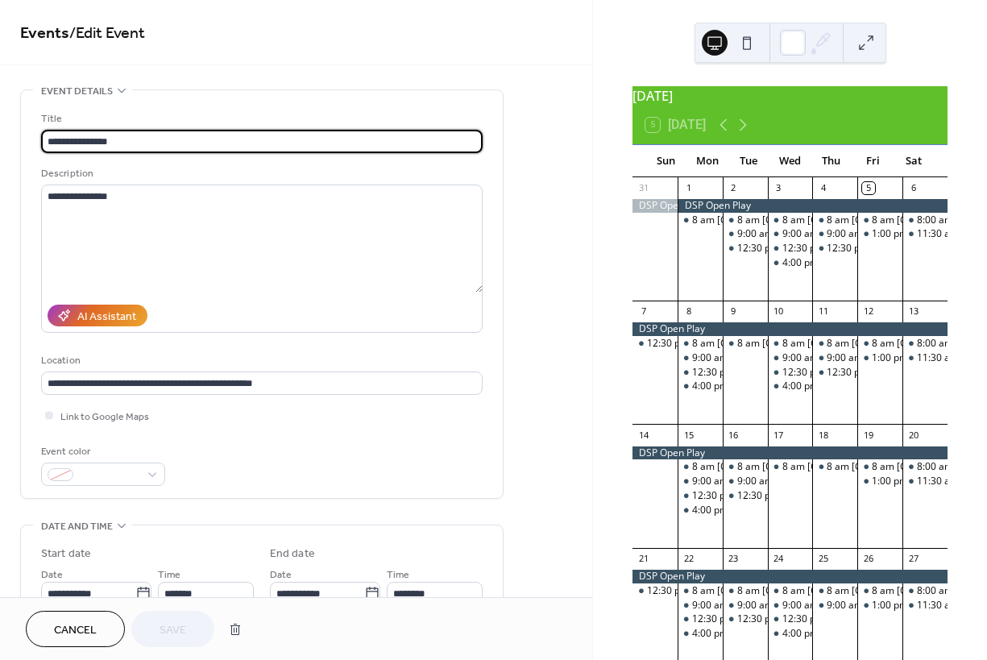
type input "**********"
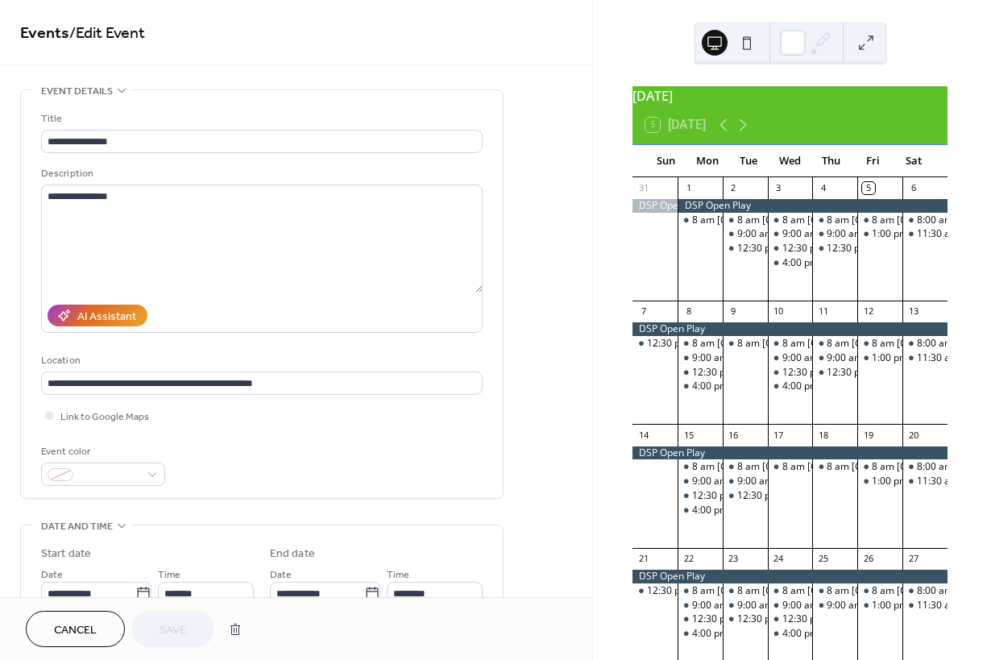
click at [77, 633] on span "Cancel" at bounding box center [75, 630] width 43 height 17
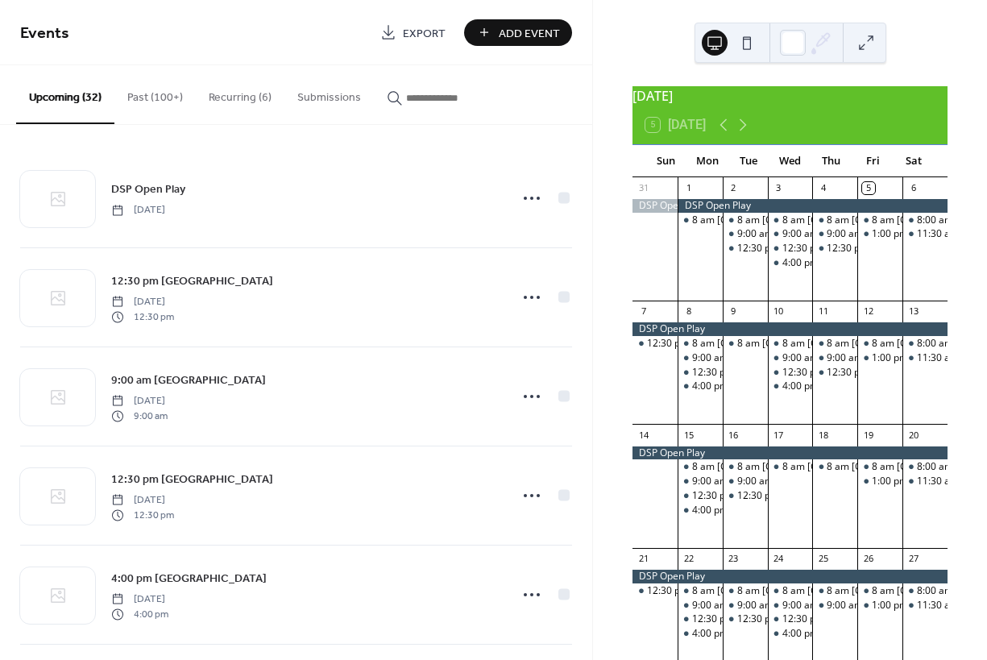
click at [221, 93] on button "Recurring (6)" at bounding box center [240, 93] width 89 height 57
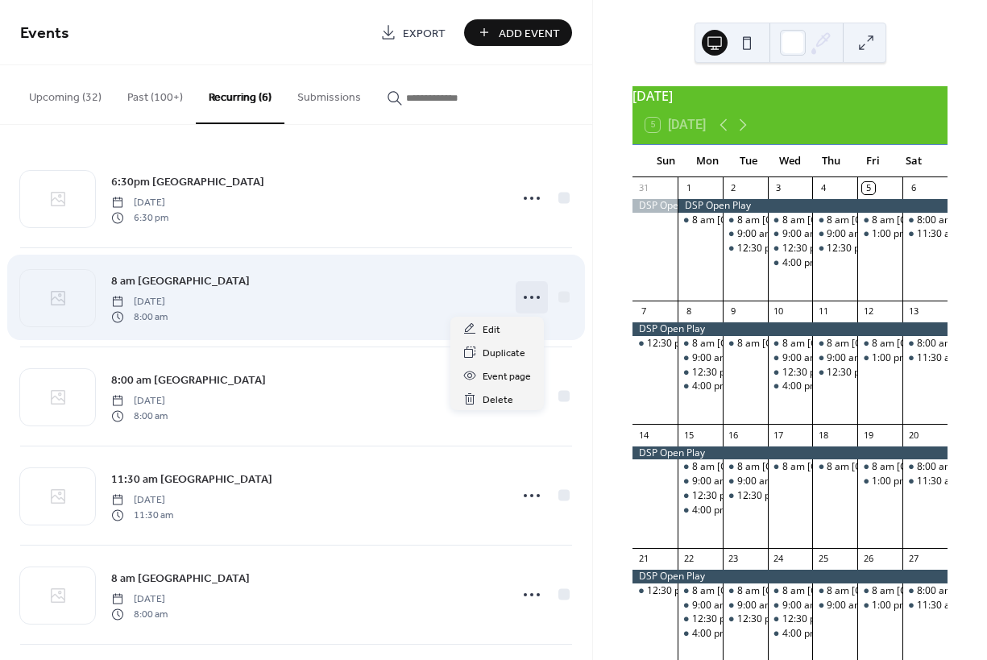
click at [523, 300] on icon at bounding box center [532, 297] width 26 height 26
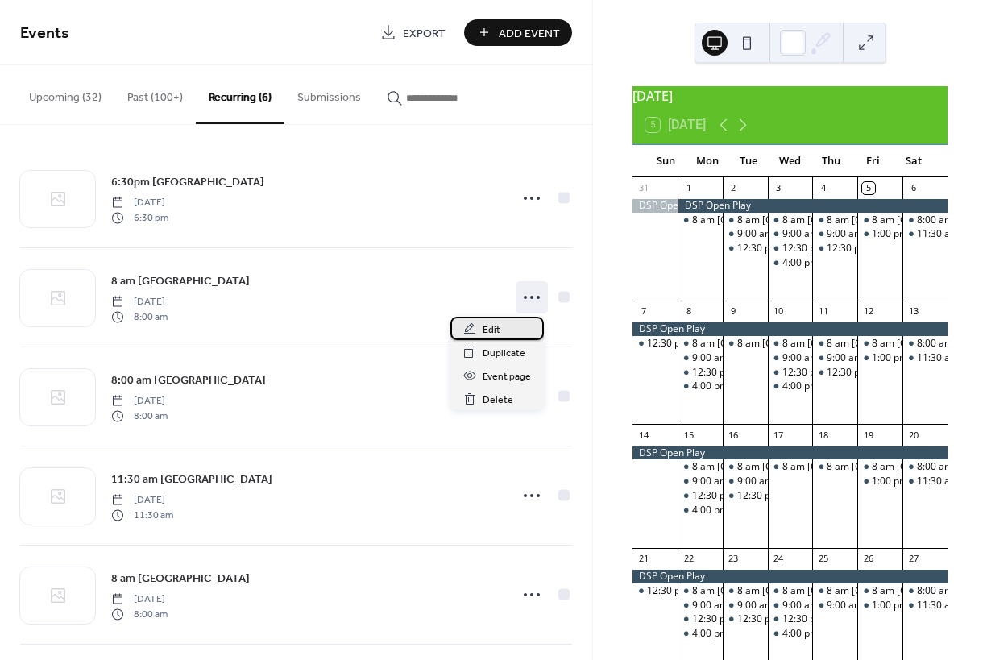
click at [491, 327] on span "Edit" at bounding box center [492, 329] width 18 height 17
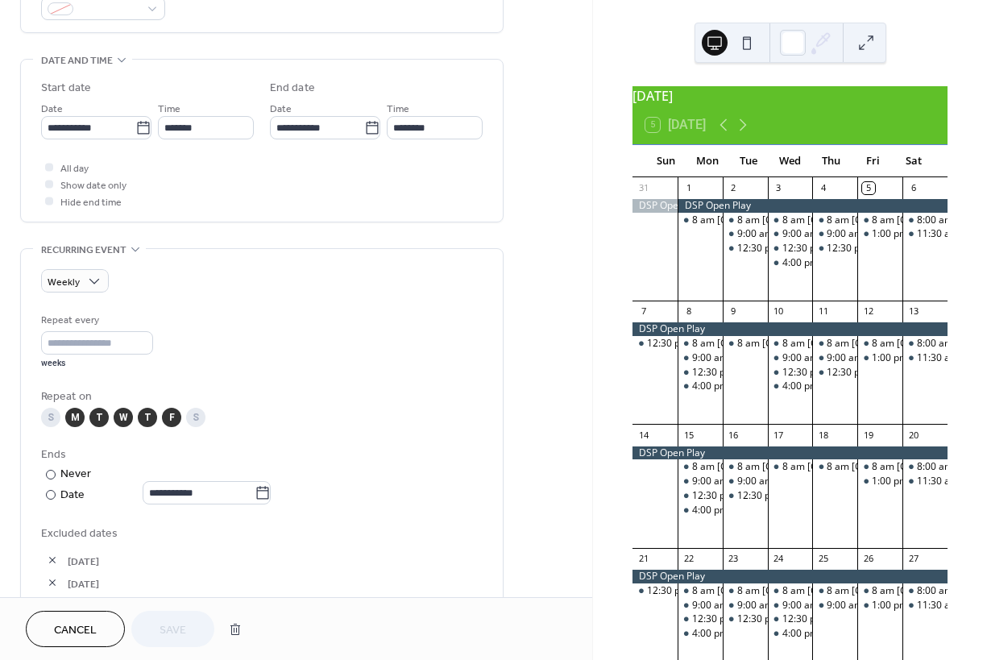
scroll to position [575, 0]
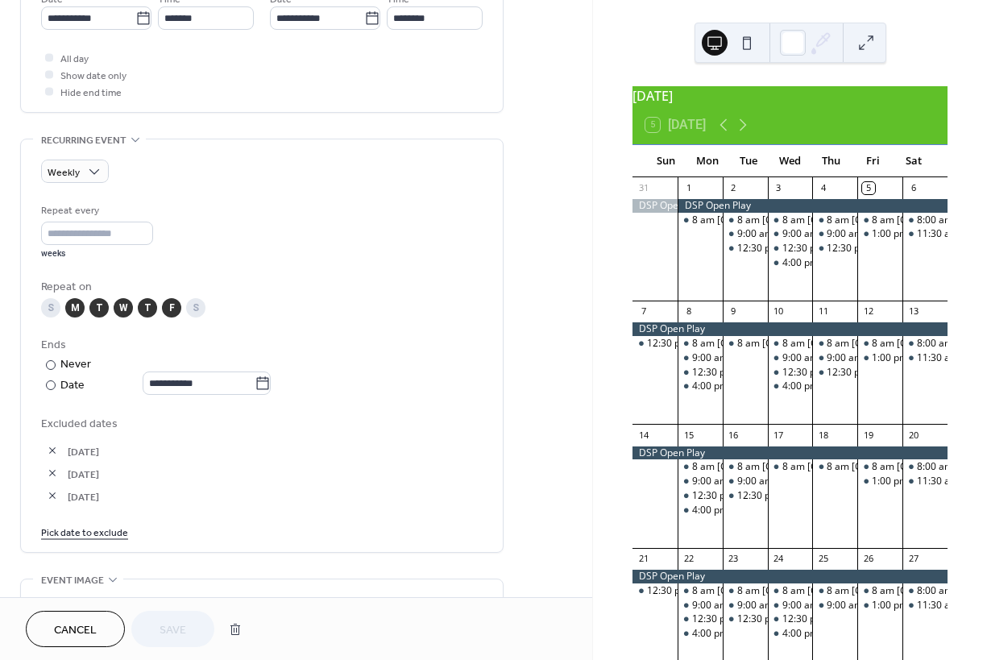
click at [54, 455] on button "button" at bounding box center [52, 450] width 23 height 23
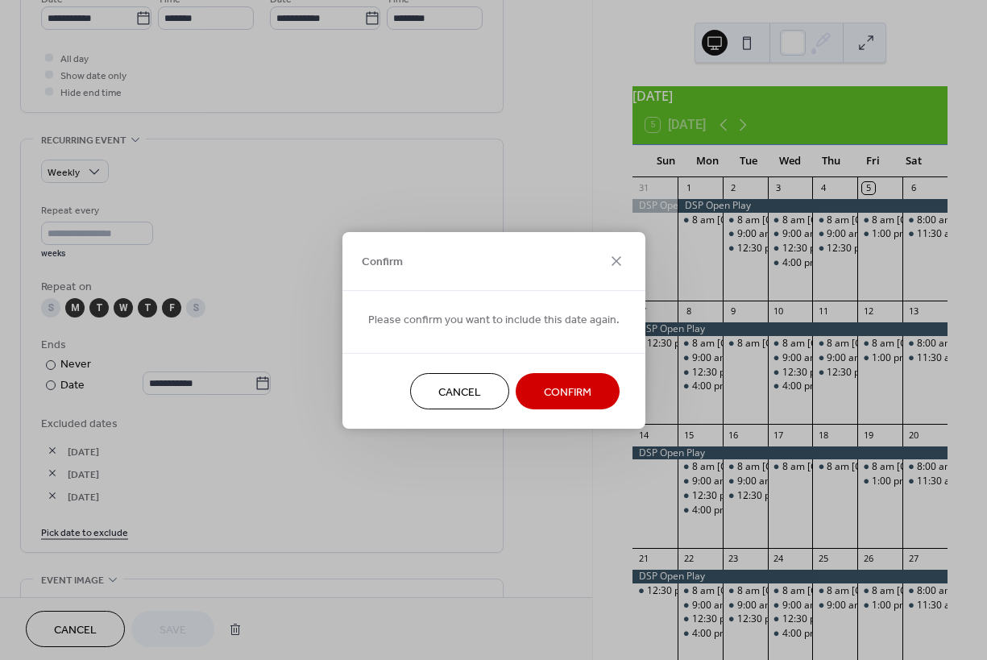
click at [559, 392] on span "Confirm" at bounding box center [568, 391] width 48 height 17
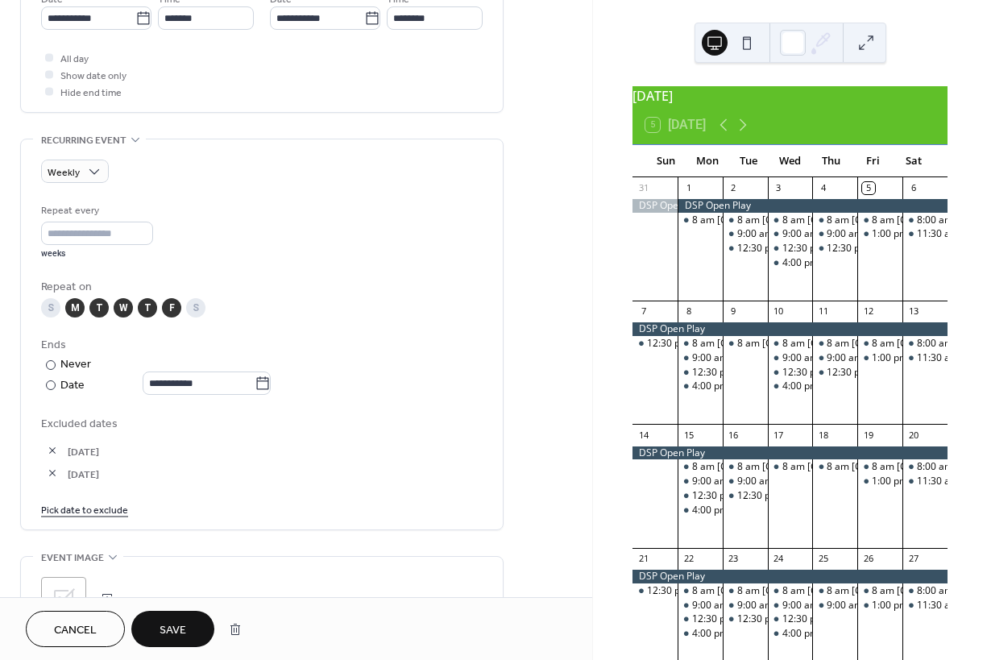
click at [54, 457] on button "button" at bounding box center [52, 450] width 23 height 23
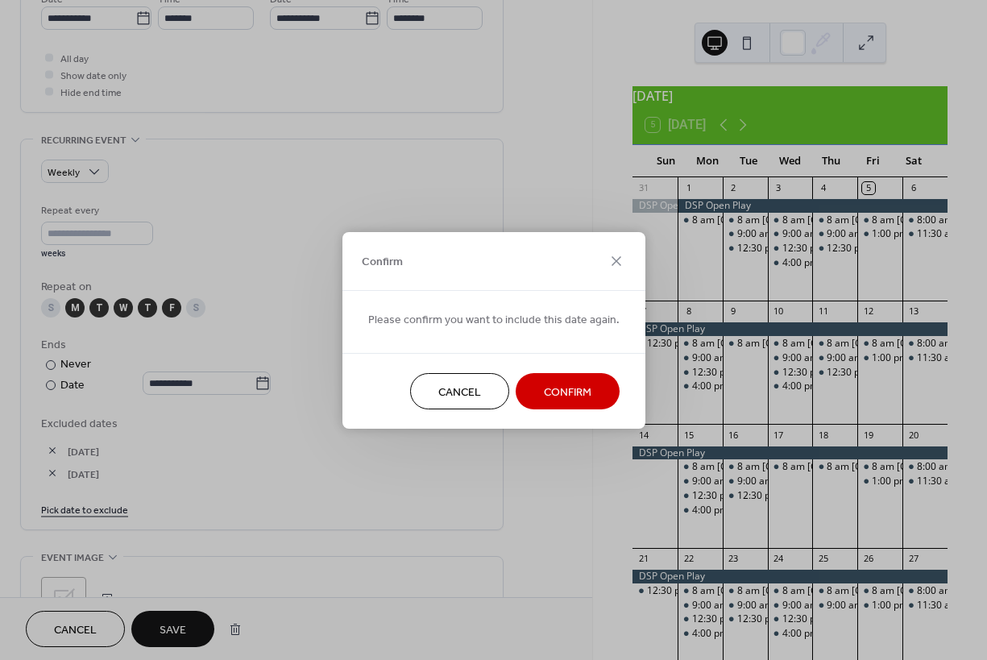
click at [574, 391] on span "Confirm" at bounding box center [568, 391] width 48 height 17
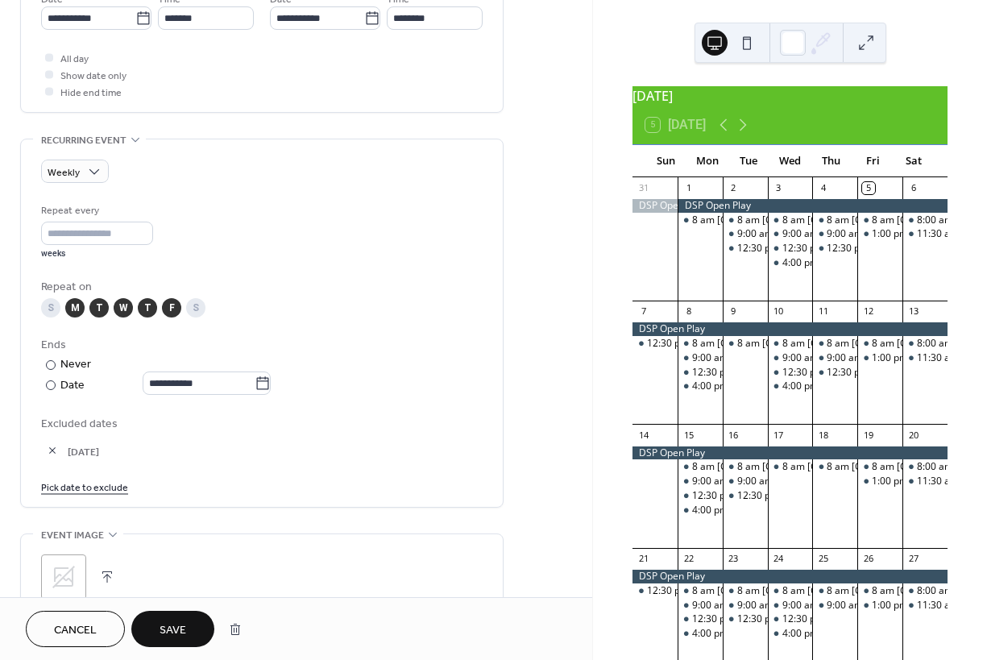
click at [52, 457] on button "button" at bounding box center [52, 450] width 23 height 23
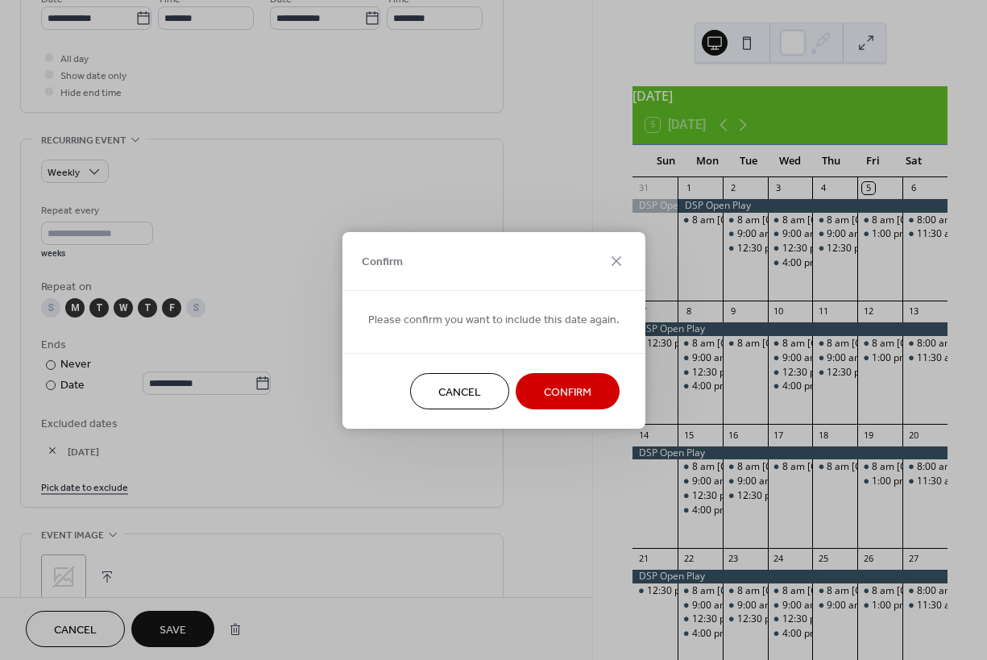
click at [571, 391] on span "Confirm" at bounding box center [568, 391] width 48 height 17
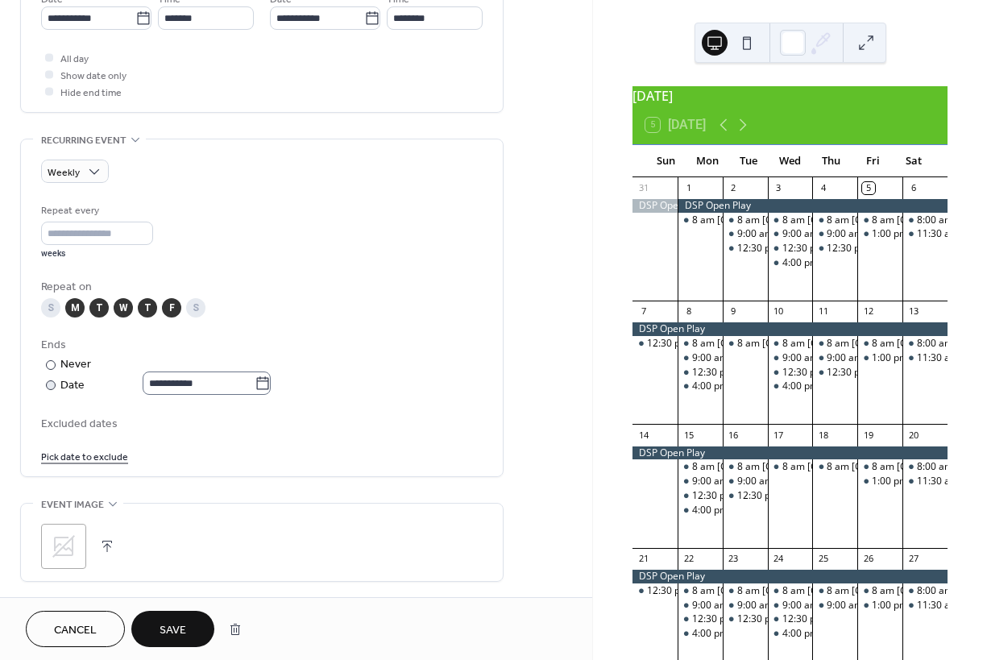
click at [271, 390] on icon at bounding box center [263, 383] width 16 height 16
click at [255, 390] on input "**********" at bounding box center [199, 382] width 112 height 23
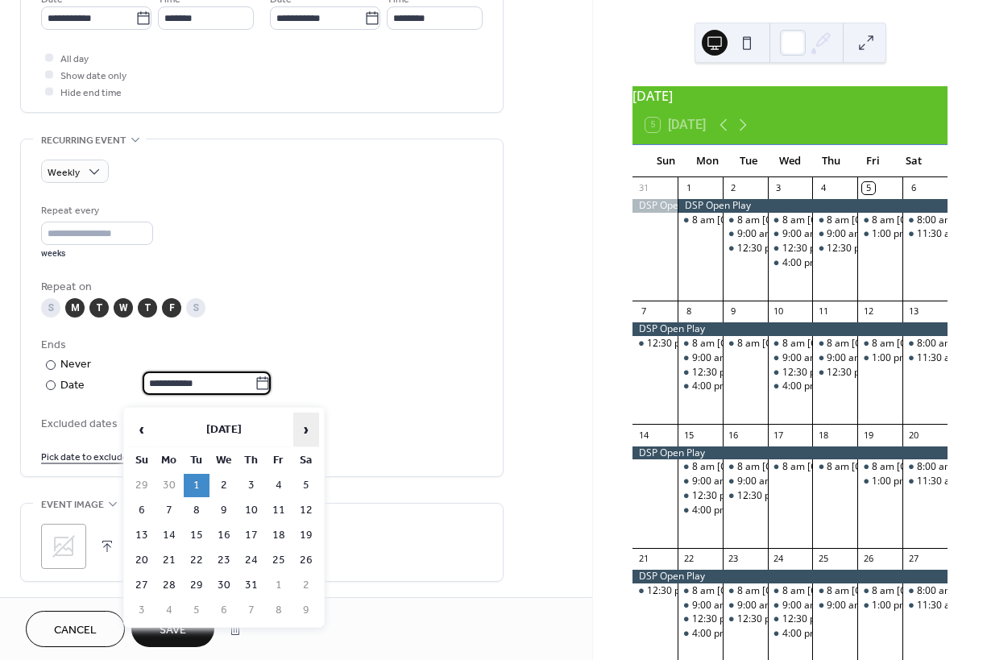
click at [303, 426] on span "›" at bounding box center [306, 429] width 24 height 32
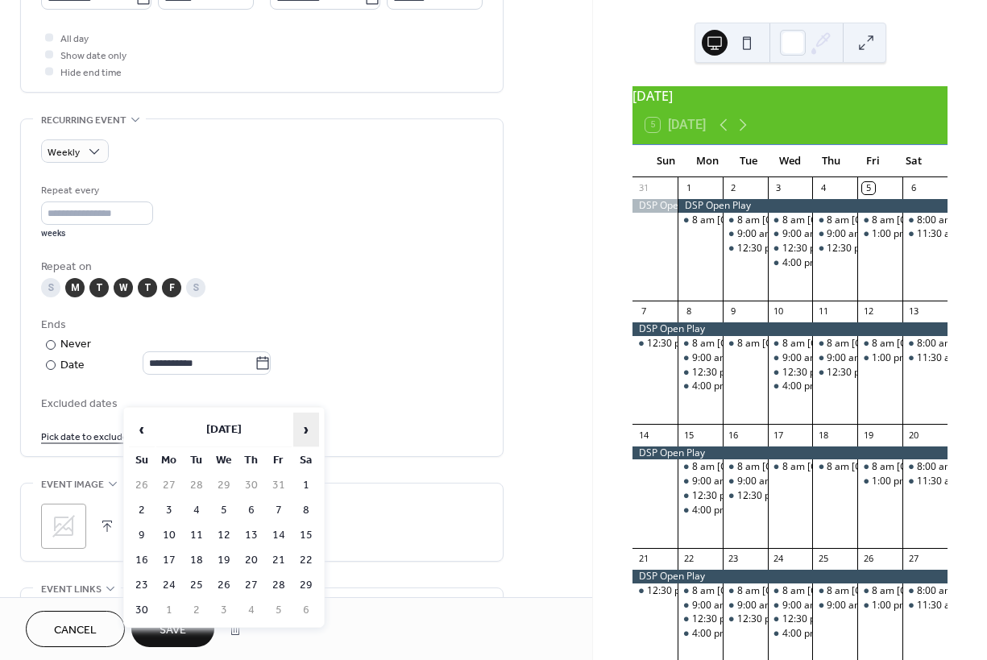
click at [307, 425] on span "›" at bounding box center [306, 429] width 24 height 32
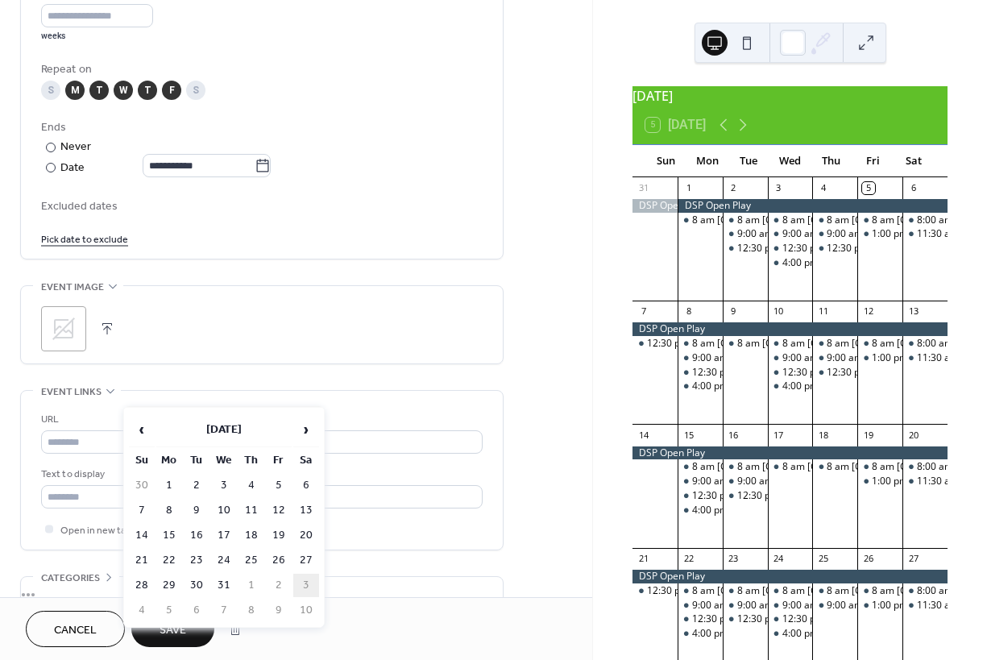
click at [309, 586] on td "3" at bounding box center [306, 585] width 26 height 23
type input "**********"
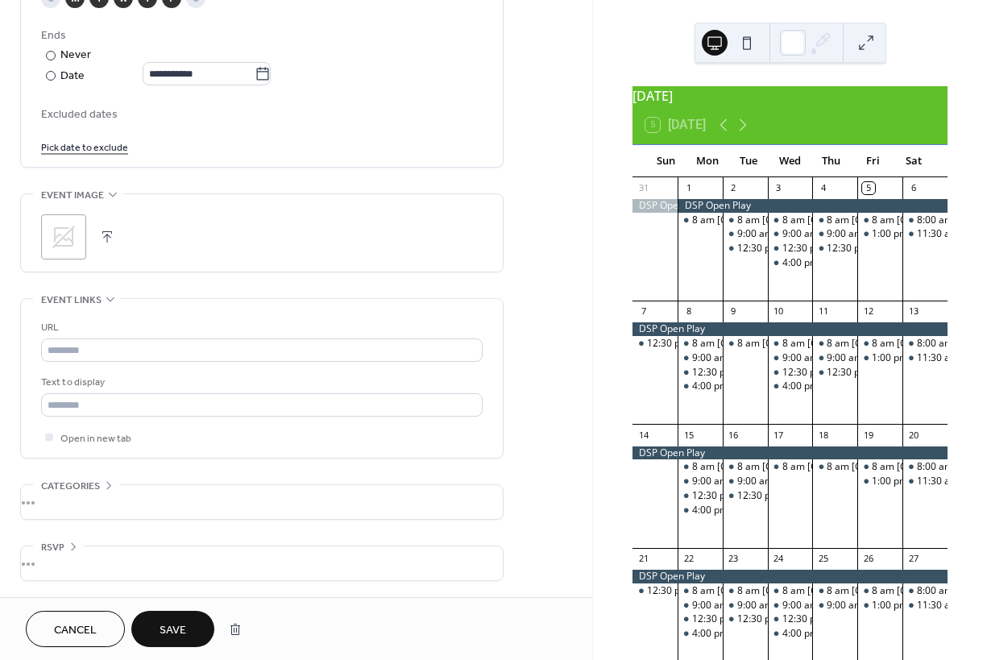
scroll to position [590, 0]
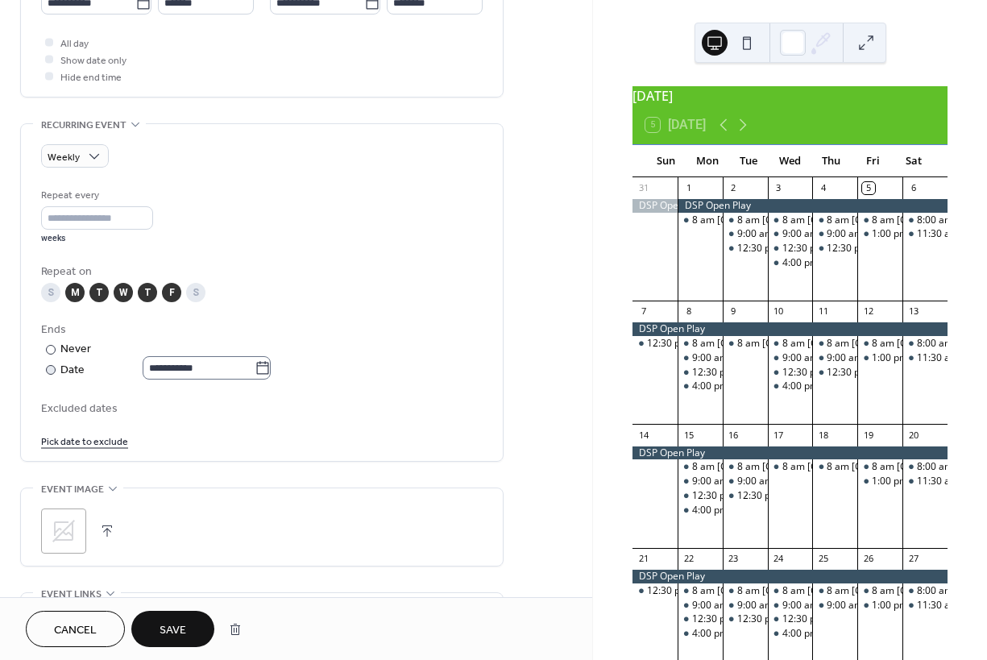
click at [271, 376] on icon at bounding box center [263, 368] width 16 height 16
click at [255, 378] on input "**********" at bounding box center [199, 367] width 112 height 23
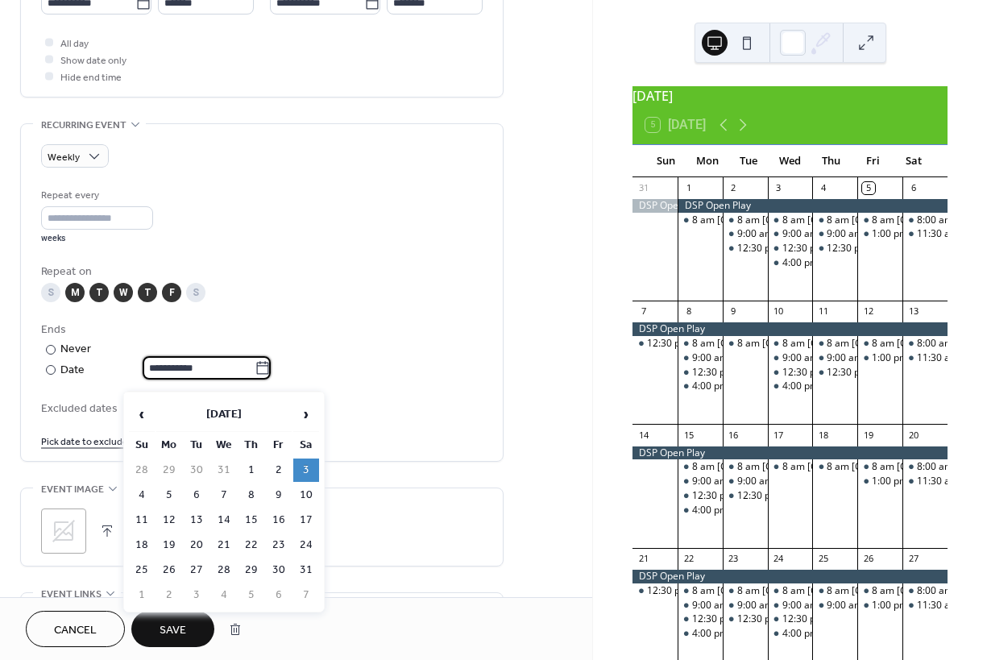
click at [189, 632] on button "Save" at bounding box center [172, 629] width 83 height 36
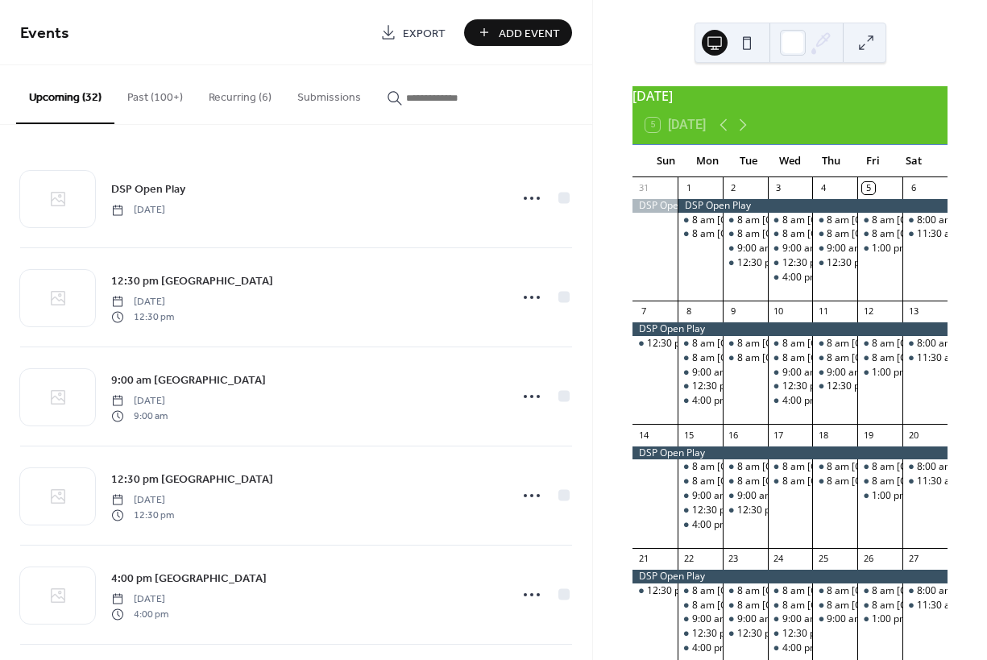
click at [218, 100] on button "Recurring (6)" at bounding box center [240, 93] width 89 height 57
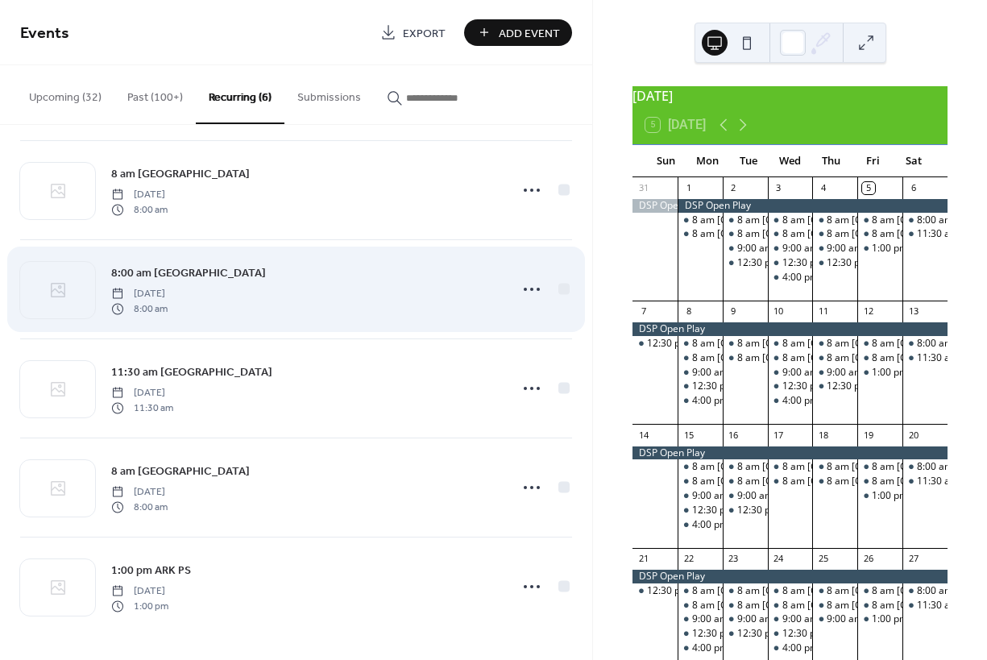
scroll to position [87, 0]
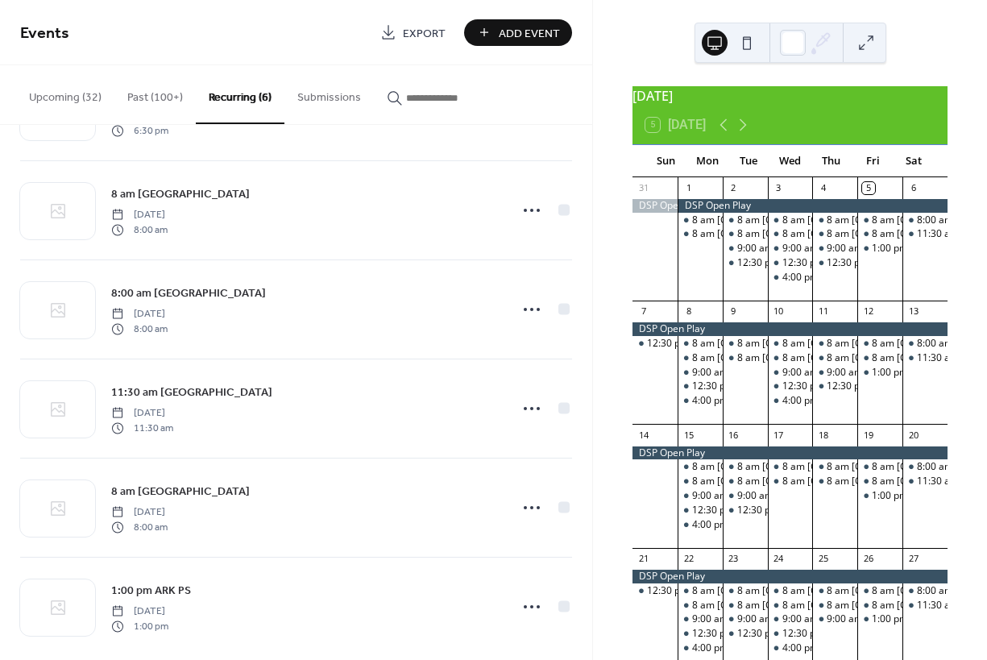
click at [145, 97] on button "Past (100+)" at bounding box center [154, 93] width 81 height 57
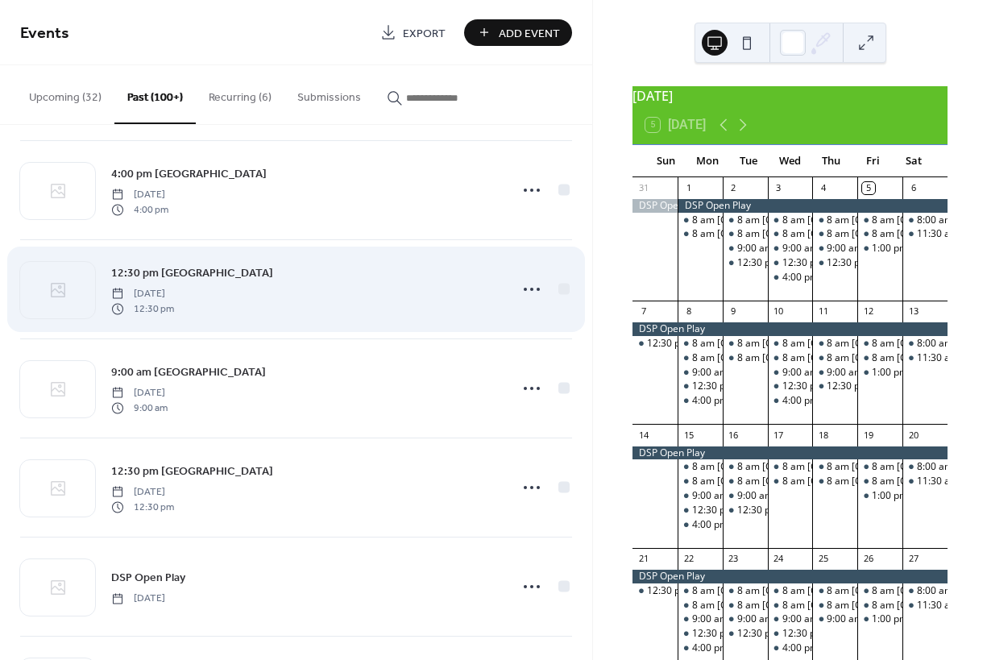
scroll to position [3796, 0]
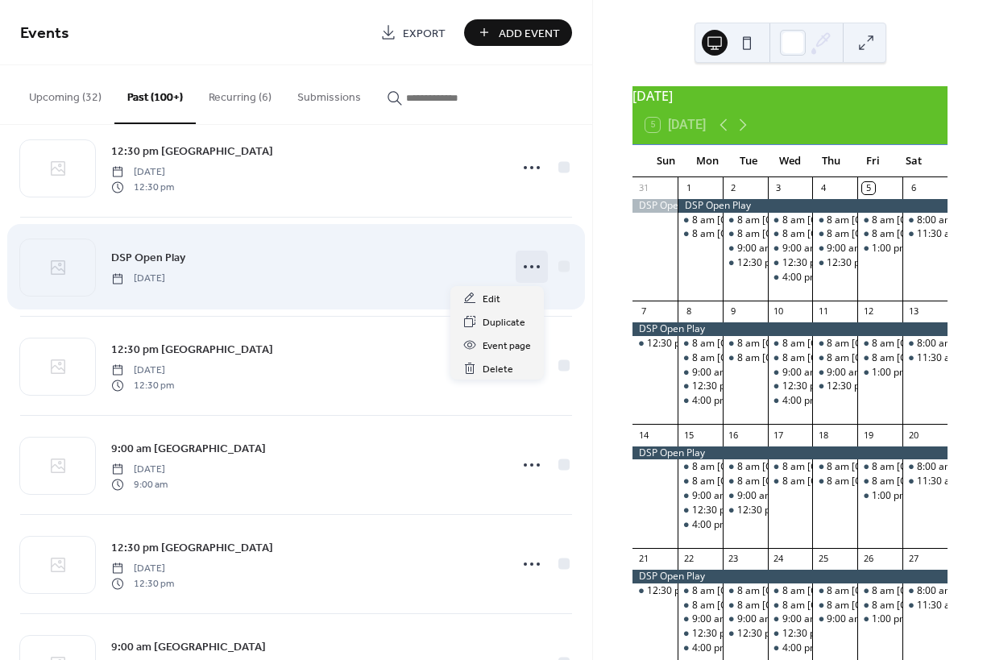
click at [524, 264] on icon at bounding box center [532, 267] width 26 height 26
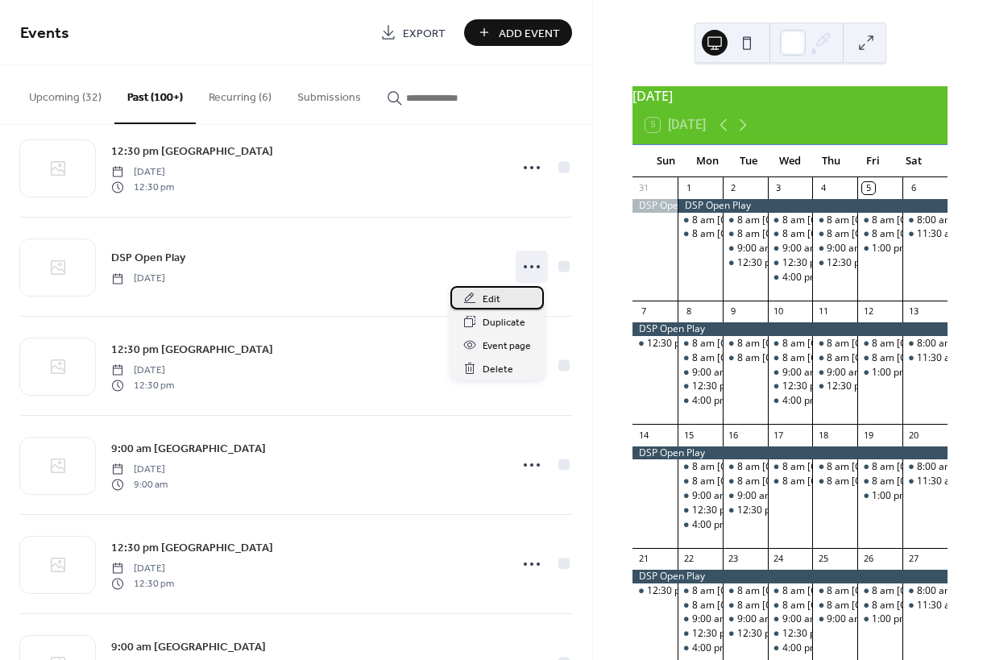
click at [492, 294] on span "Edit" at bounding box center [492, 299] width 18 height 17
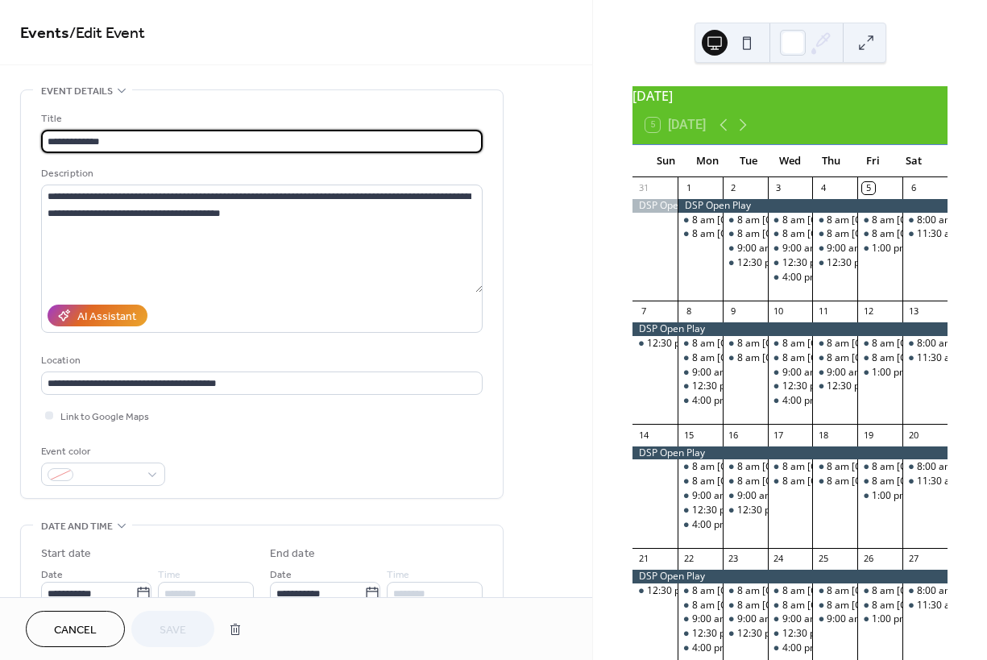
click at [77, 633] on span "Cancel" at bounding box center [75, 630] width 43 height 17
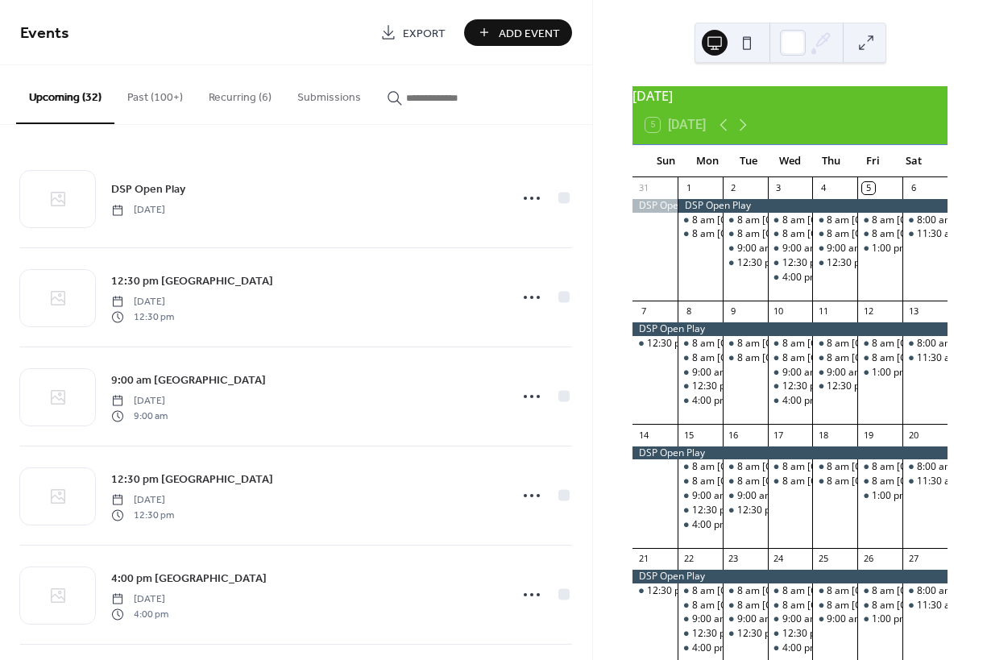
click at [223, 101] on button "Recurring (6)" at bounding box center [240, 93] width 89 height 57
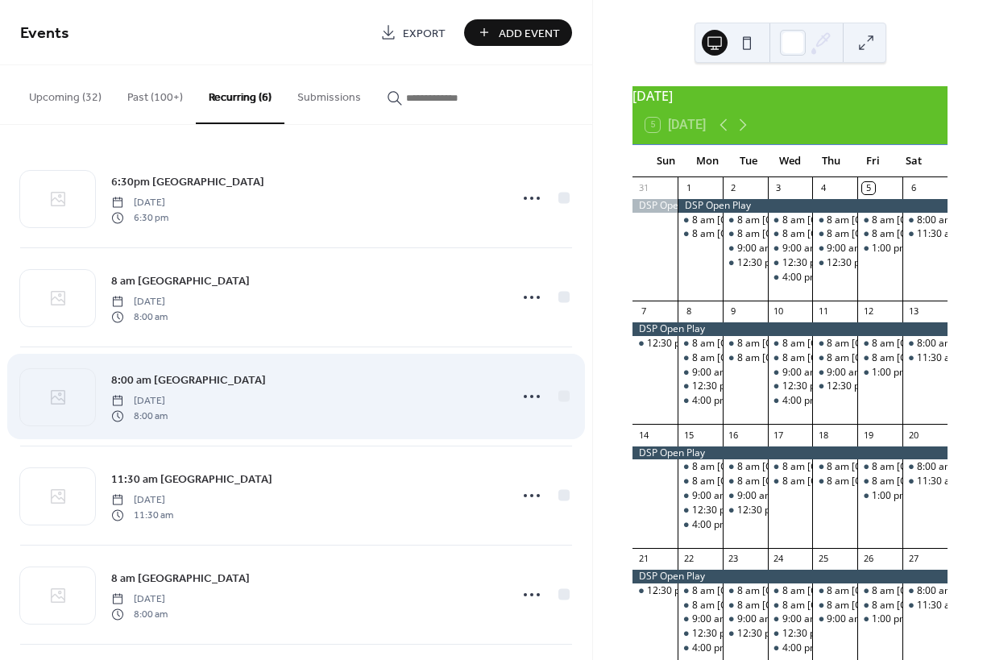
scroll to position [107, 0]
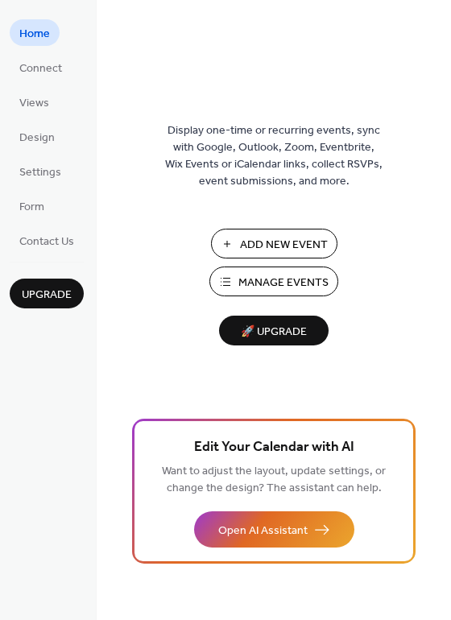
click at [260, 283] on span "Manage Events" at bounding box center [283, 283] width 90 height 17
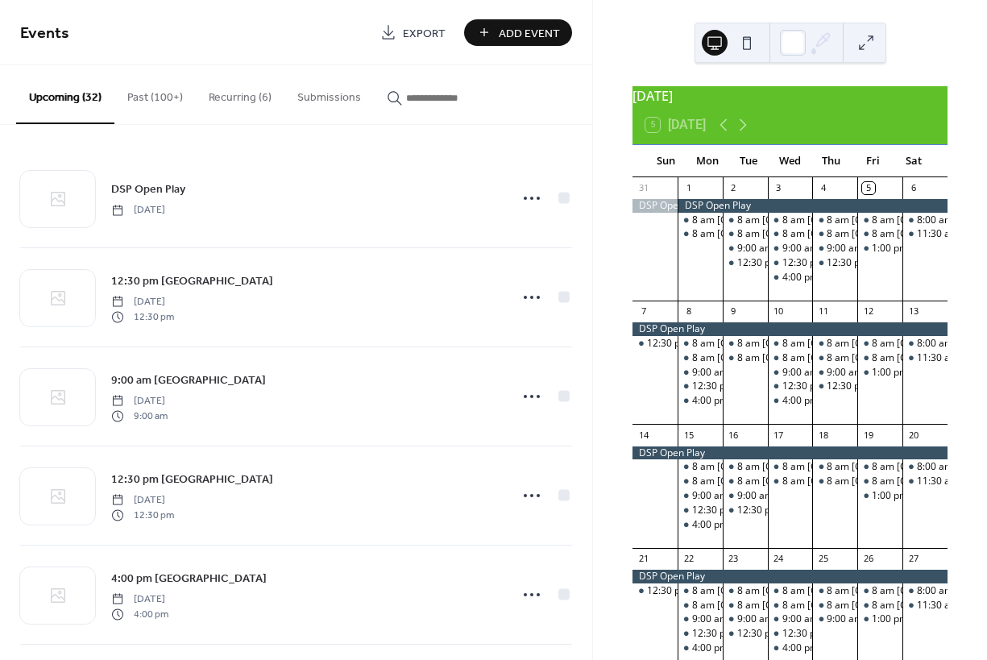
click at [237, 97] on button "Recurring (6)" at bounding box center [240, 93] width 89 height 57
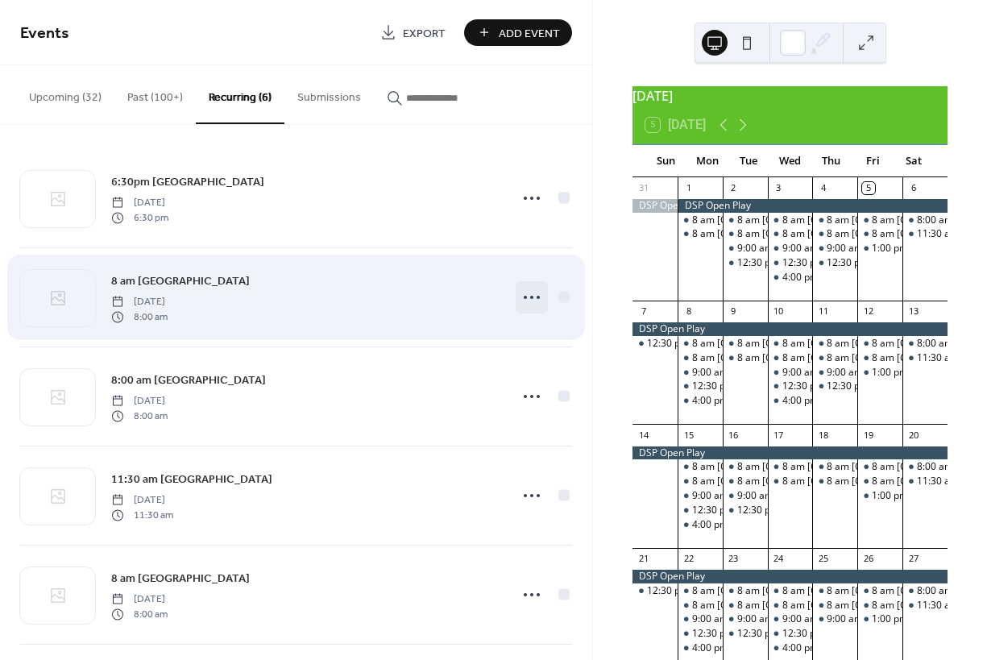
click at [530, 302] on icon at bounding box center [532, 297] width 26 height 26
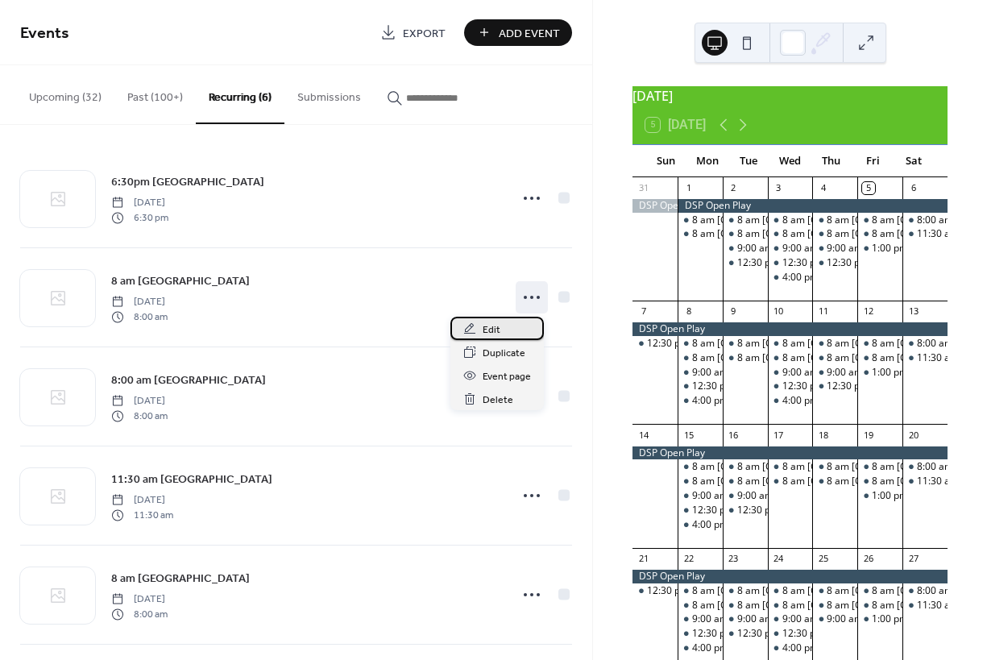
click at [489, 329] on span "Edit" at bounding box center [492, 329] width 18 height 17
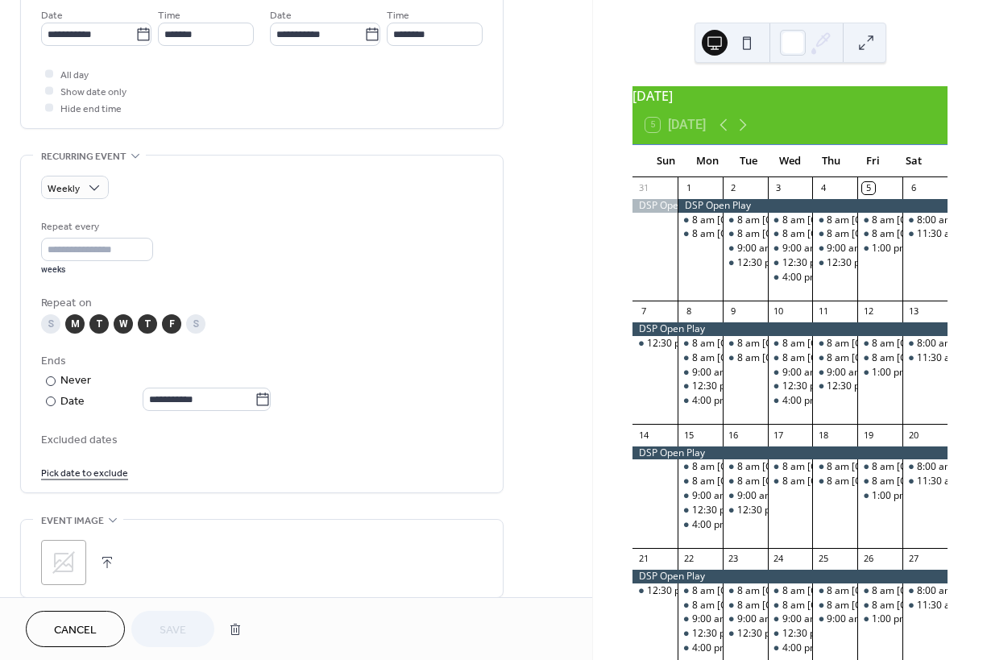
scroll to position [681, 0]
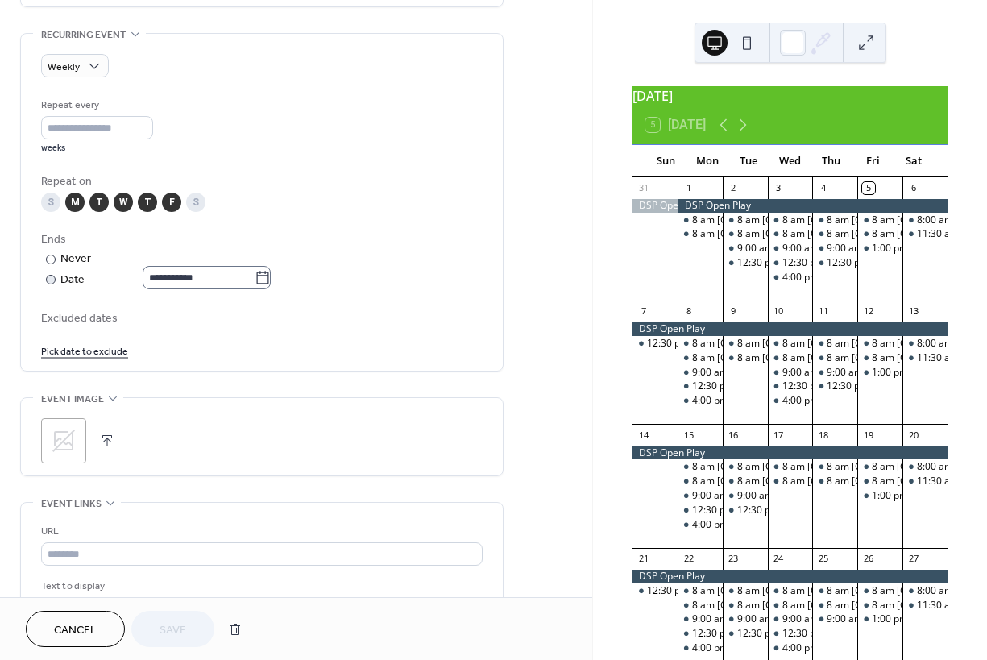
click at [271, 284] on icon at bounding box center [263, 278] width 16 height 16
click at [255, 284] on input "**********" at bounding box center [199, 277] width 112 height 23
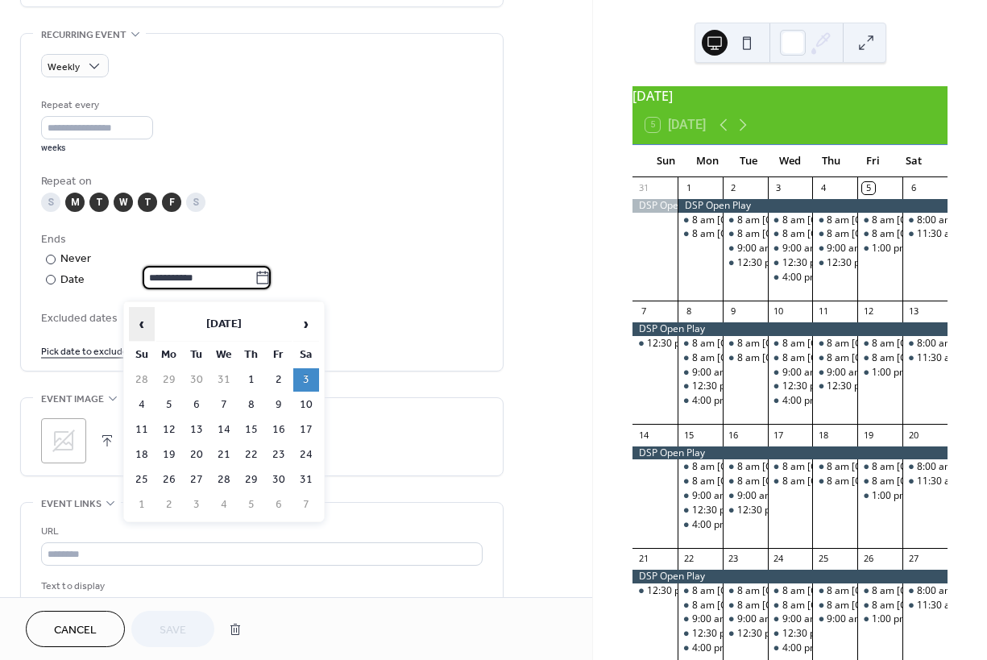
click at [140, 325] on span "‹" at bounding box center [142, 324] width 24 height 32
click at [139, 325] on span "‹" at bounding box center [142, 324] width 24 height 32
click at [143, 323] on span "‹" at bounding box center [142, 324] width 24 height 32
click at [312, 456] on td "27" at bounding box center [306, 454] width 26 height 23
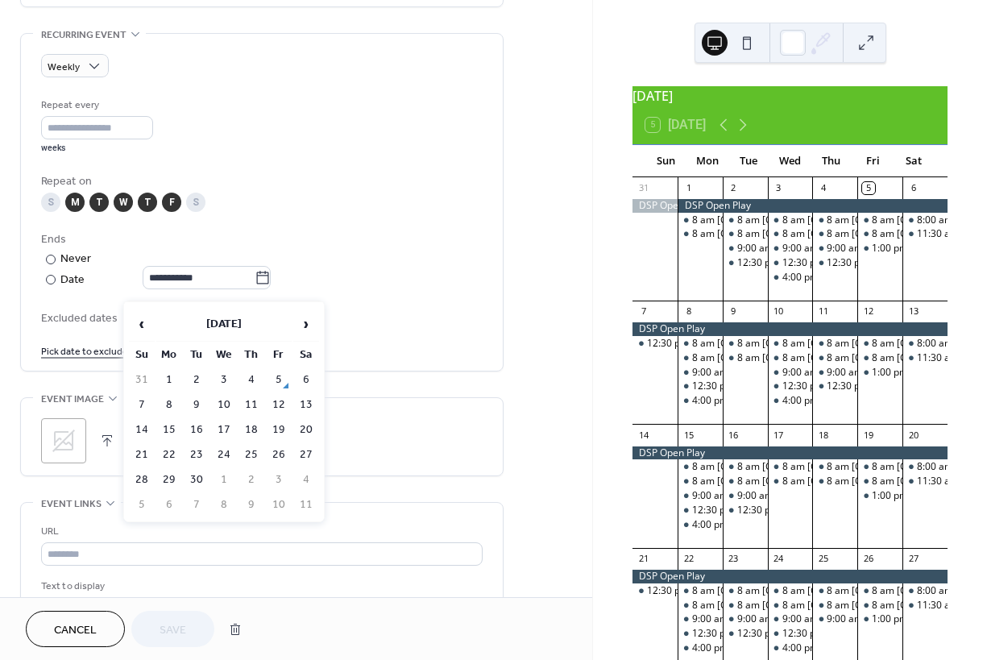
type input "**********"
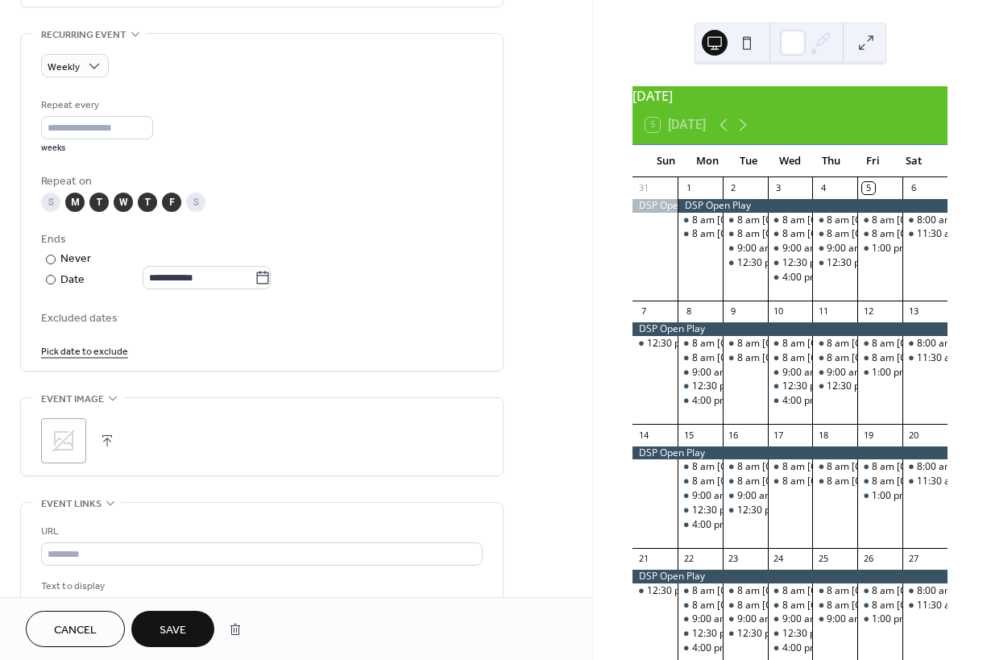
click at [188, 623] on button "Save" at bounding box center [172, 629] width 83 height 36
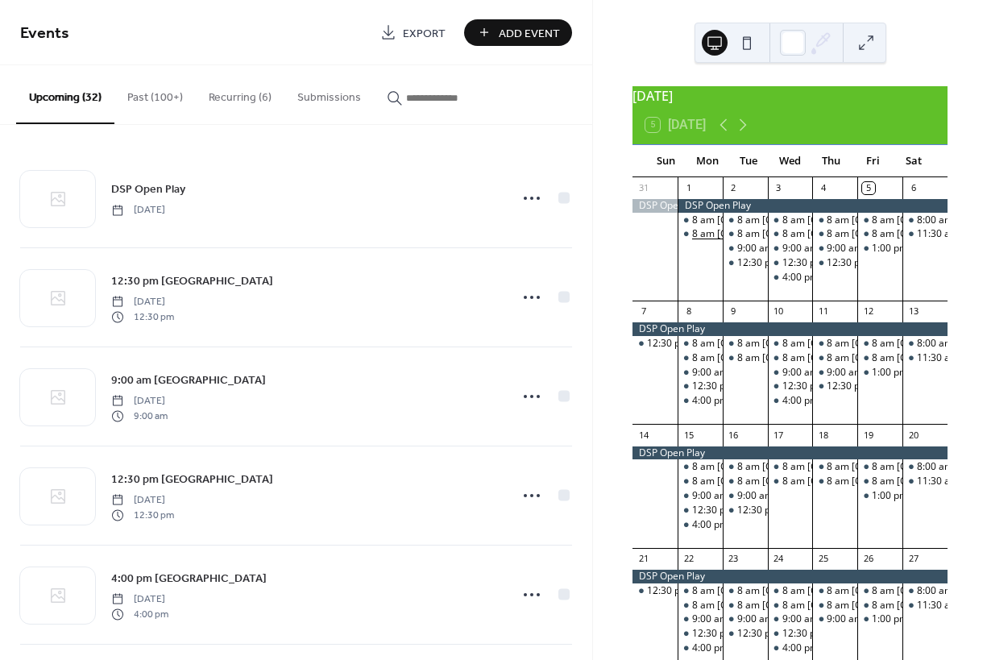
click at [714, 241] on div "8 am [GEOGRAPHIC_DATA]" at bounding box center [753, 234] width 122 height 14
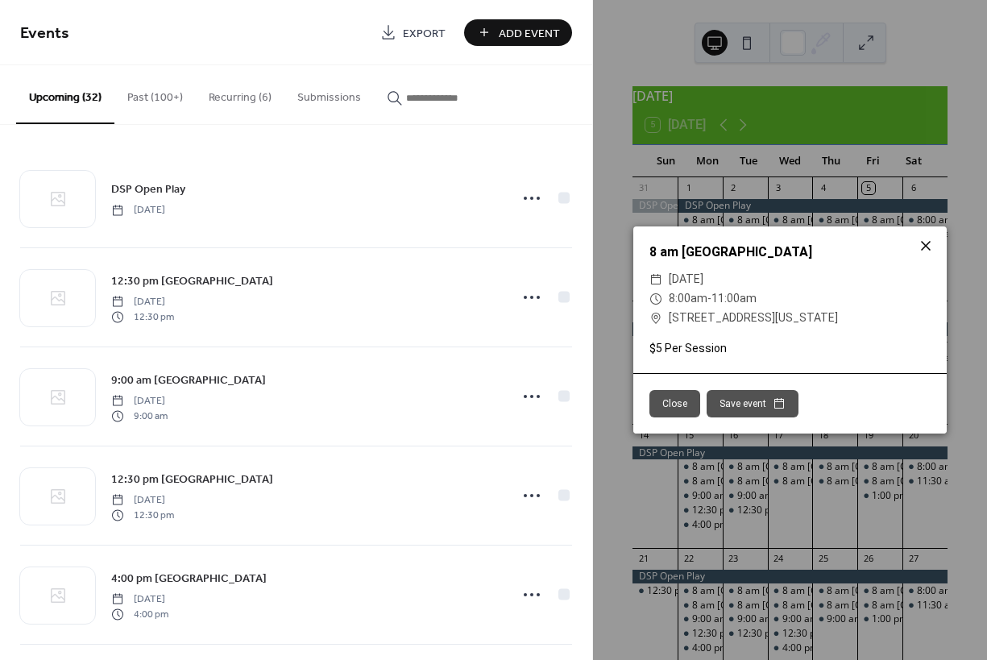
click at [929, 236] on icon at bounding box center [925, 245] width 19 height 19
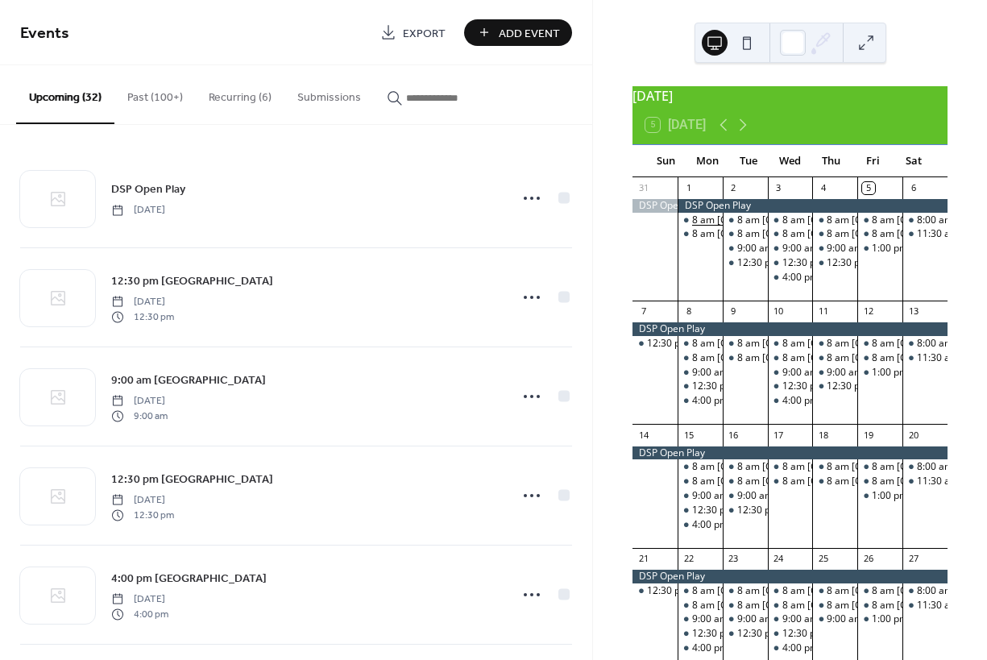
click at [720, 227] on div "8 am [GEOGRAPHIC_DATA]" at bounding box center [753, 220] width 122 height 14
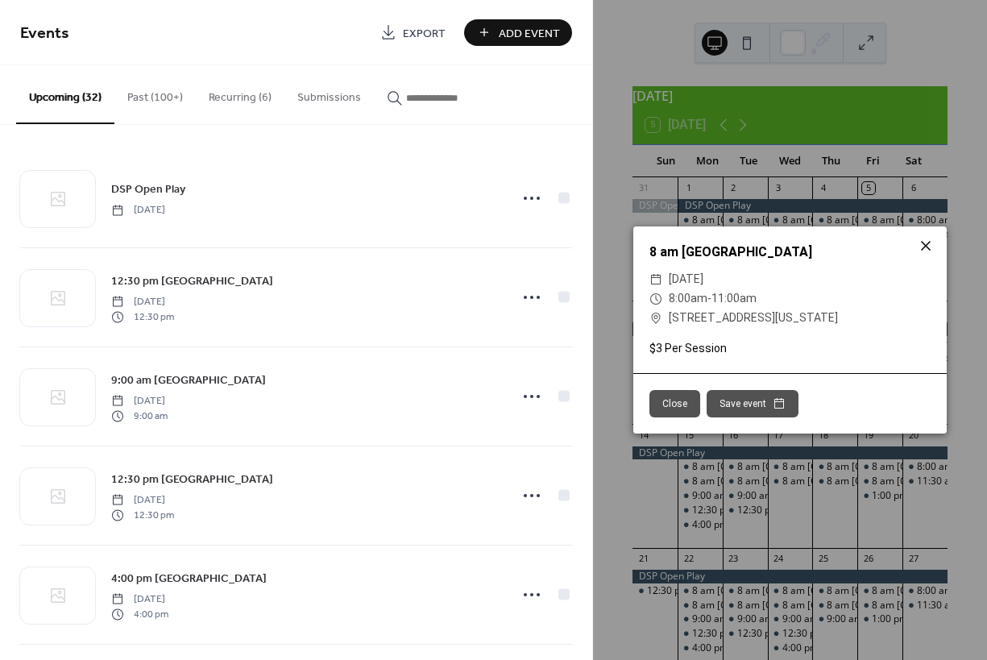
click at [926, 236] on icon at bounding box center [925, 245] width 19 height 19
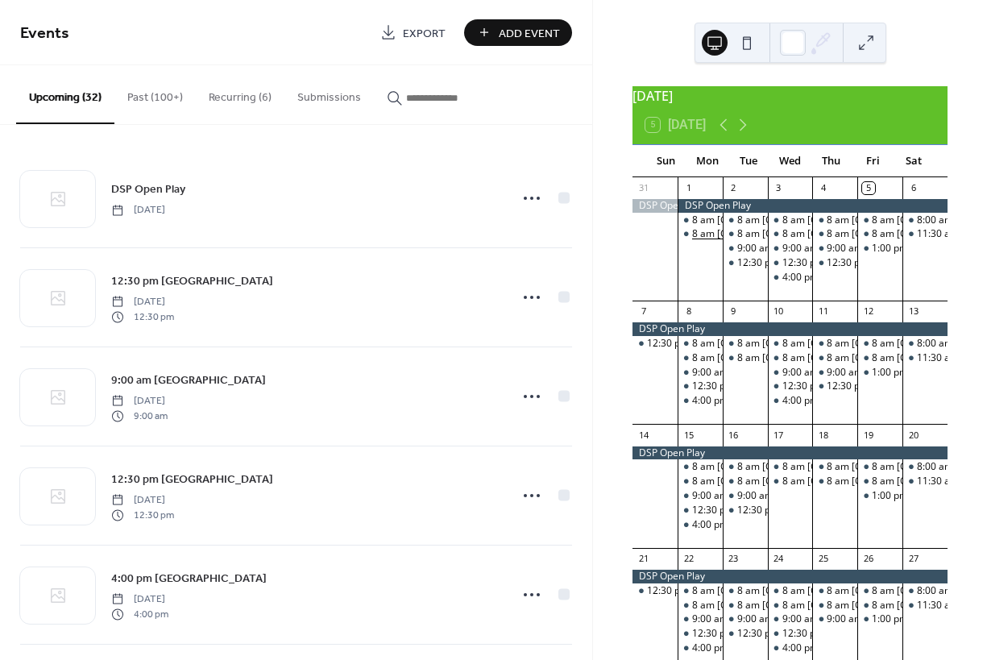
click at [714, 241] on div "8 am [GEOGRAPHIC_DATA]" at bounding box center [753, 234] width 122 height 14
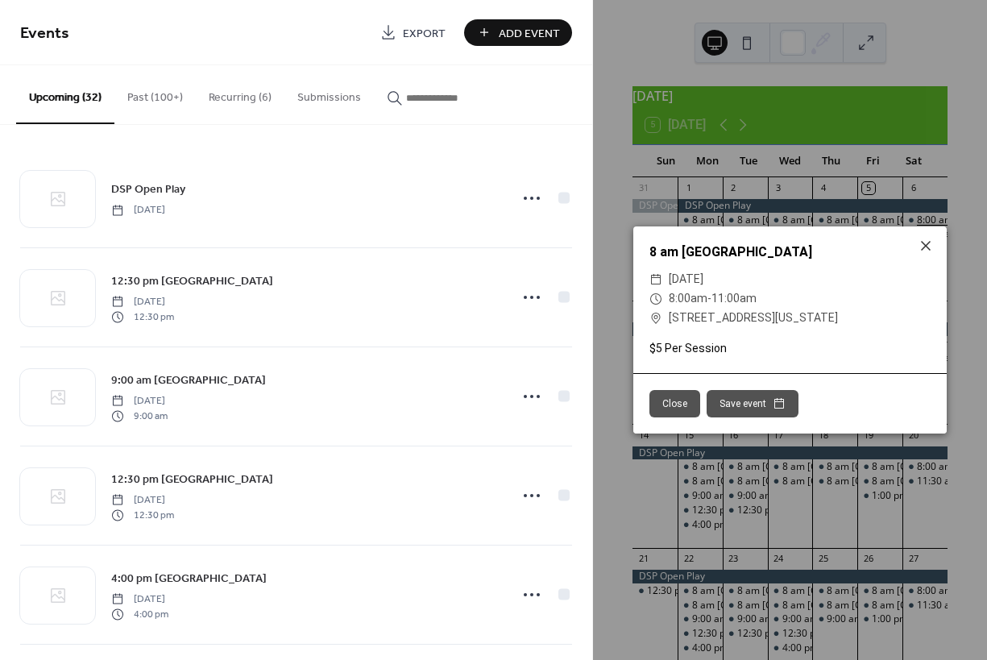
click at [930, 236] on icon at bounding box center [925, 245] width 19 height 19
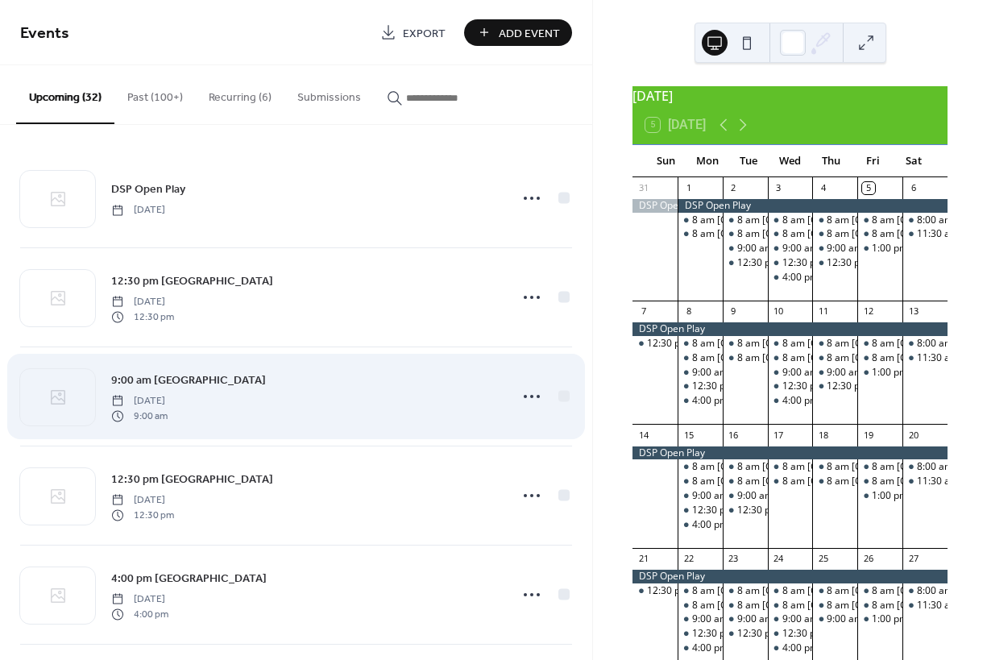
scroll to position [239, 0]
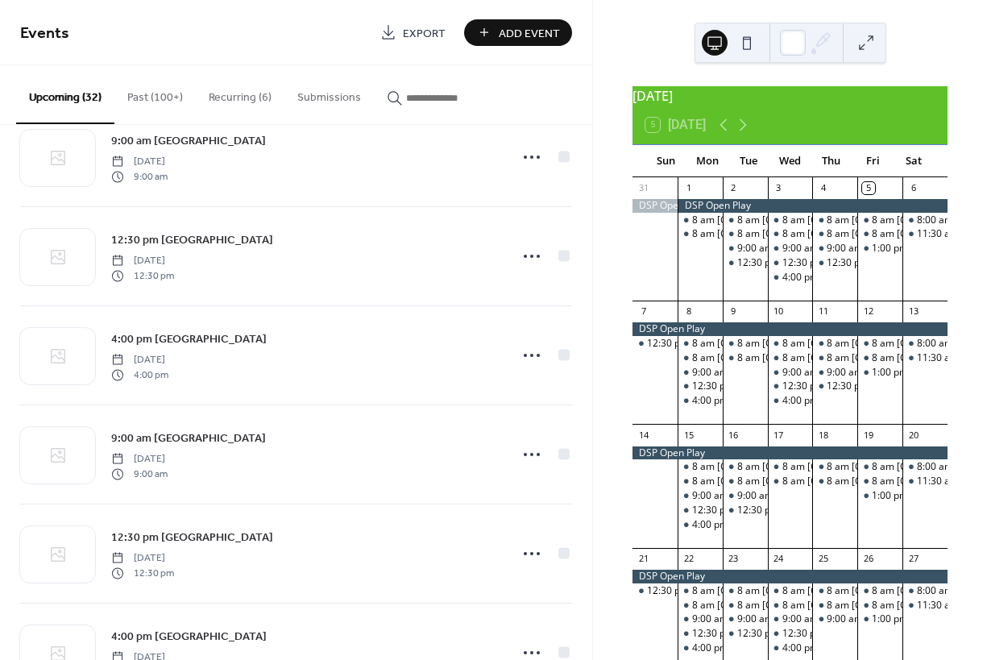
click at [234, 96] on button "Recurring (6)" at bounding box center [240, 93] width 89 height 57
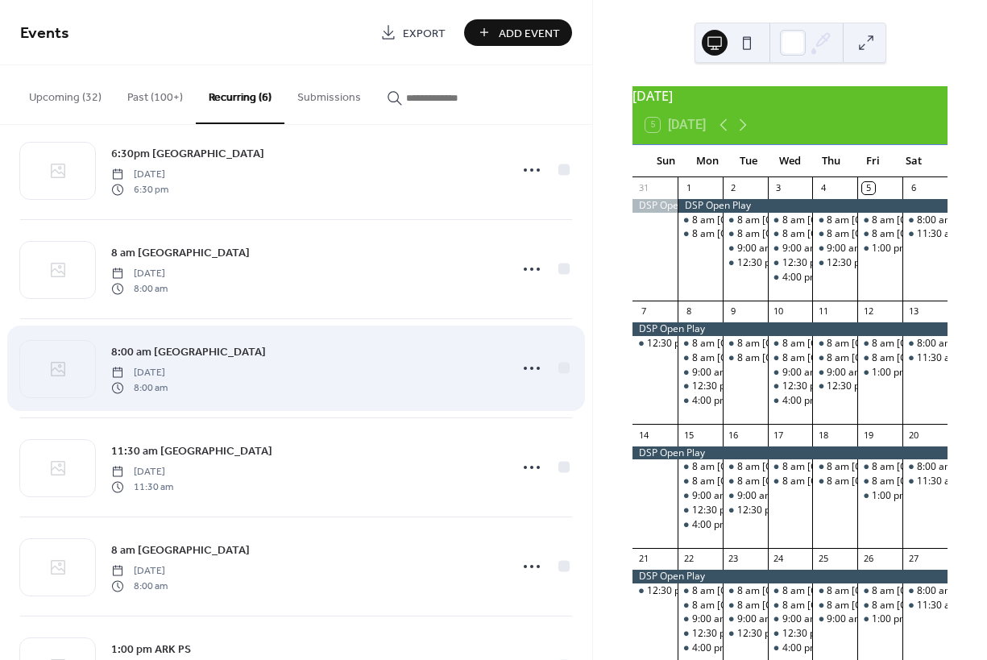
scroll to position [107, 0]
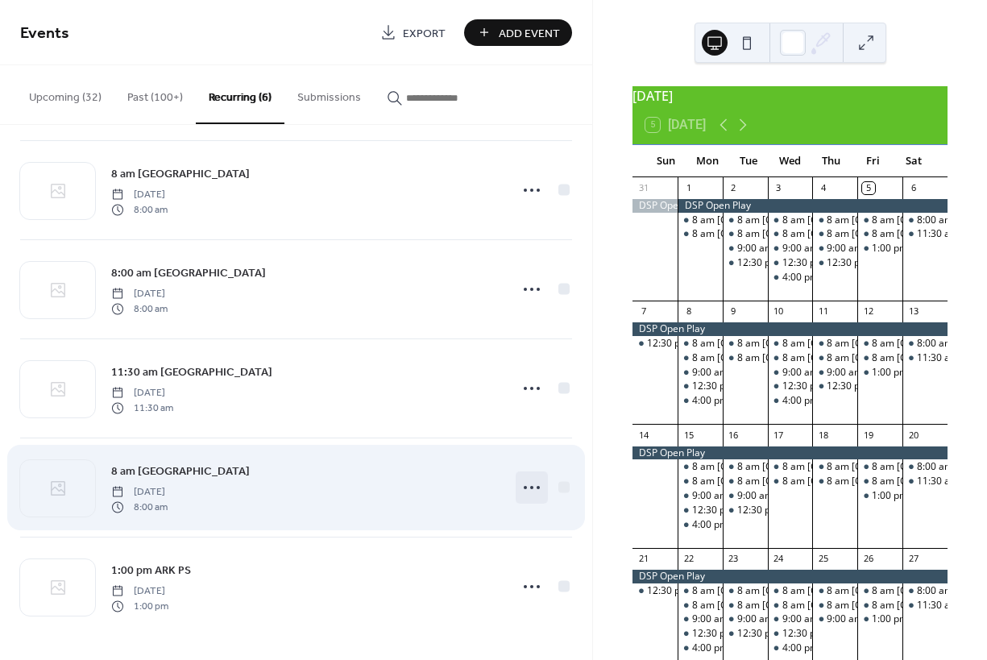
click at [524, 489] on icon at bounding box center [532, 487] width 26 height 26
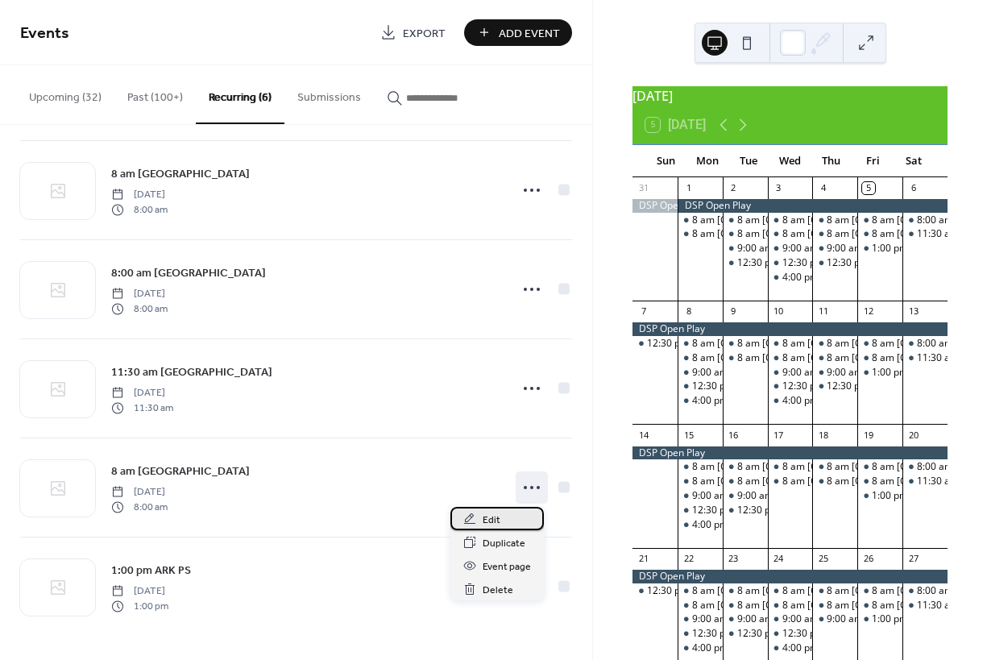
click at [487, 523] on span "Edit" at bounding box center [492, 520] width 18 height 17
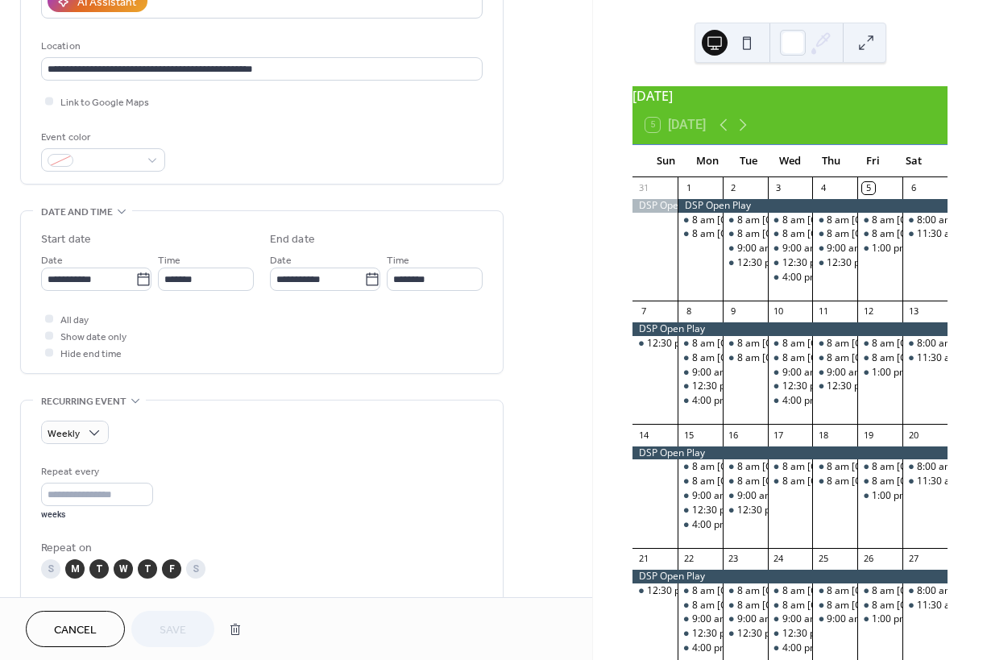
scroll to position [611, 0]
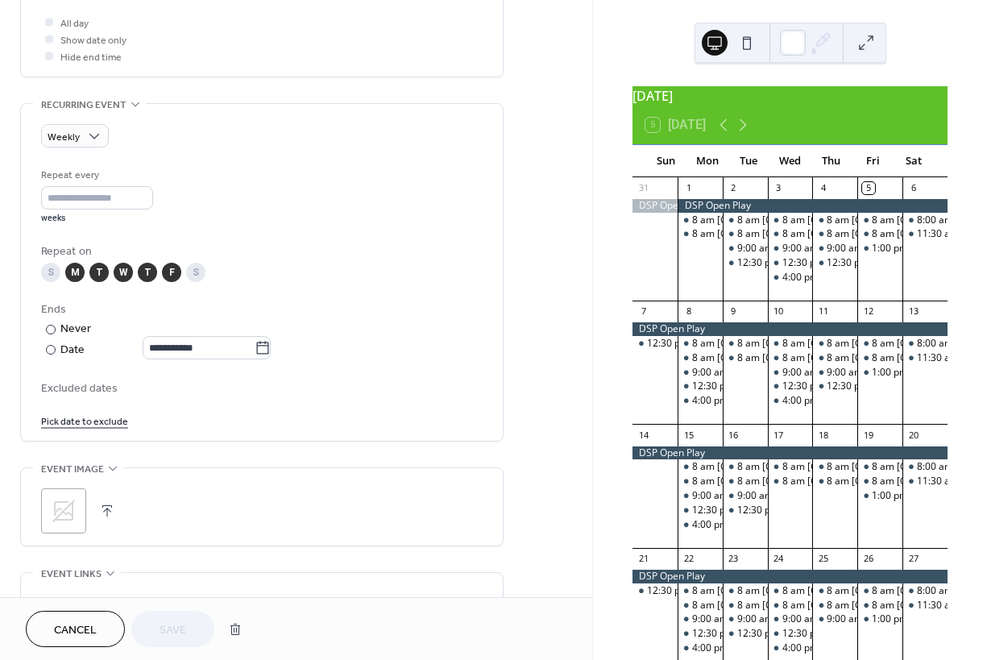
click at [94, 634] on span "Cancel" at bounding box center [75, 630] width 43 height 17
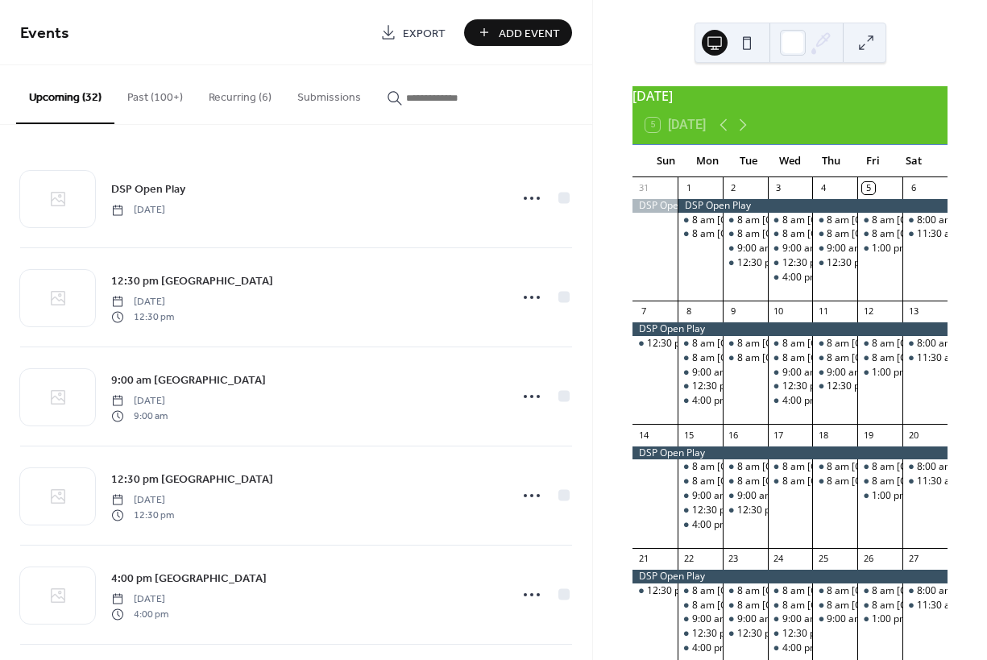
click at [241, 98] on button "Recurring (6)" at bounding box center [240, 93] width 89 height 57
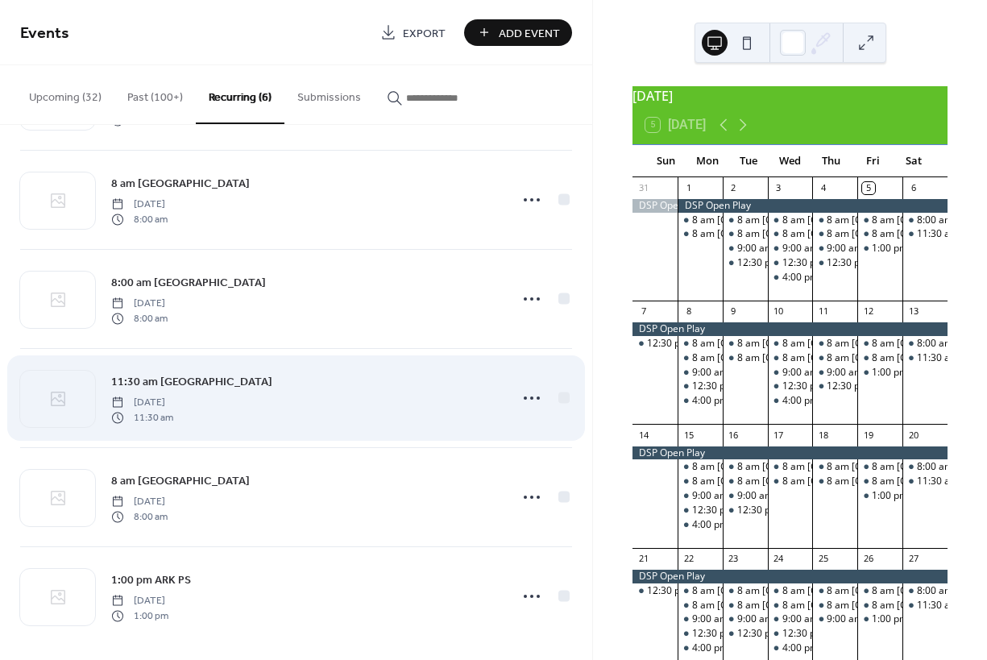
scroll to position [107, 0]
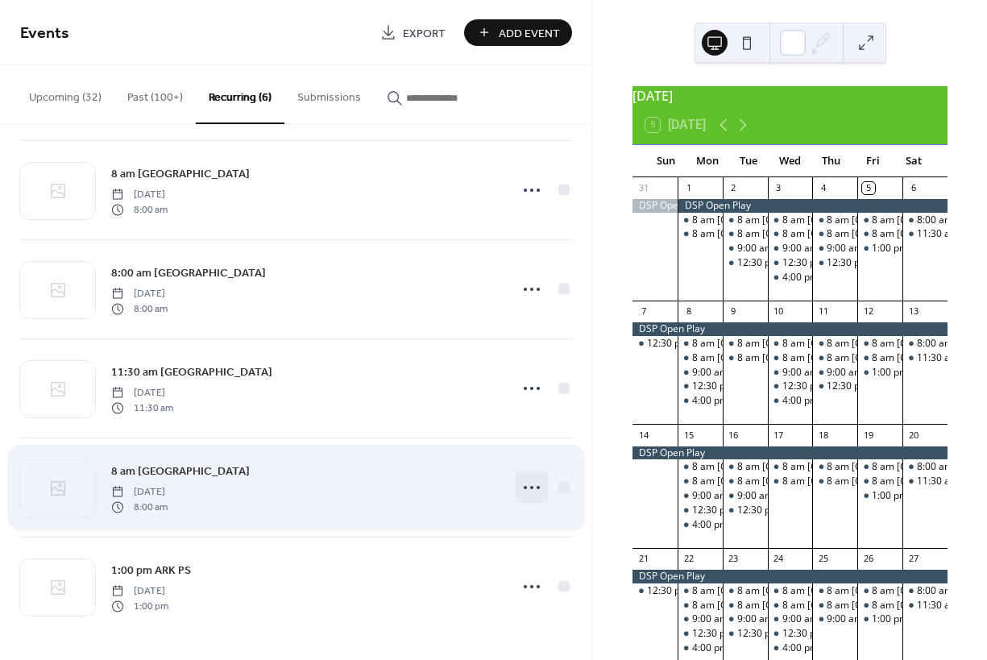
click at [524, 485] on icon at bounding box center [532, 487] width 26 height 26
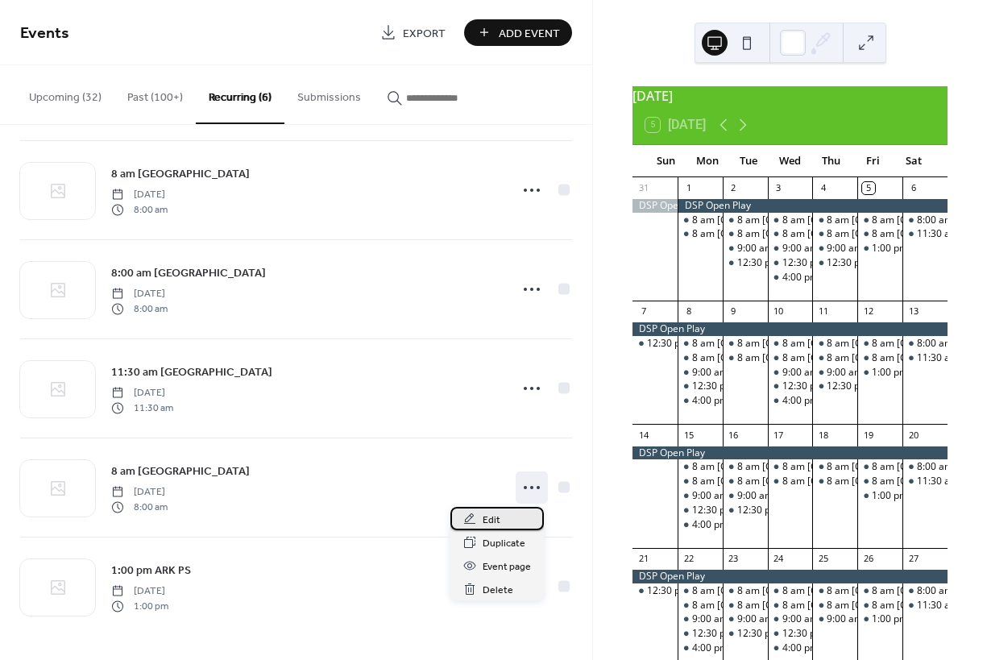
click at [486, 519] on span "Edit" at bounding box center [492, 520] width 18 height 17
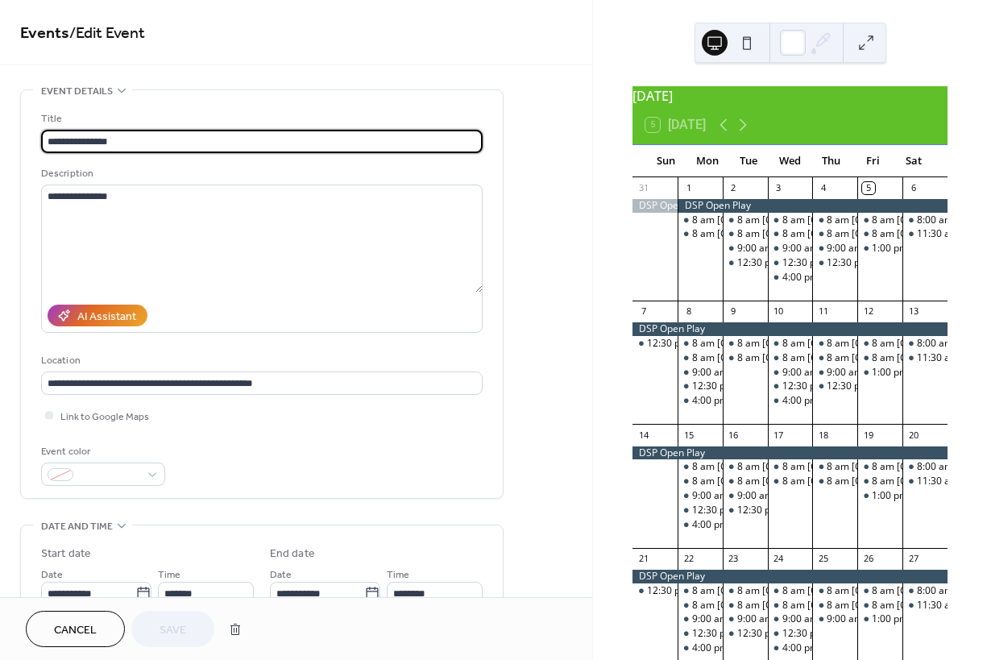
scroll to position [545, 0]
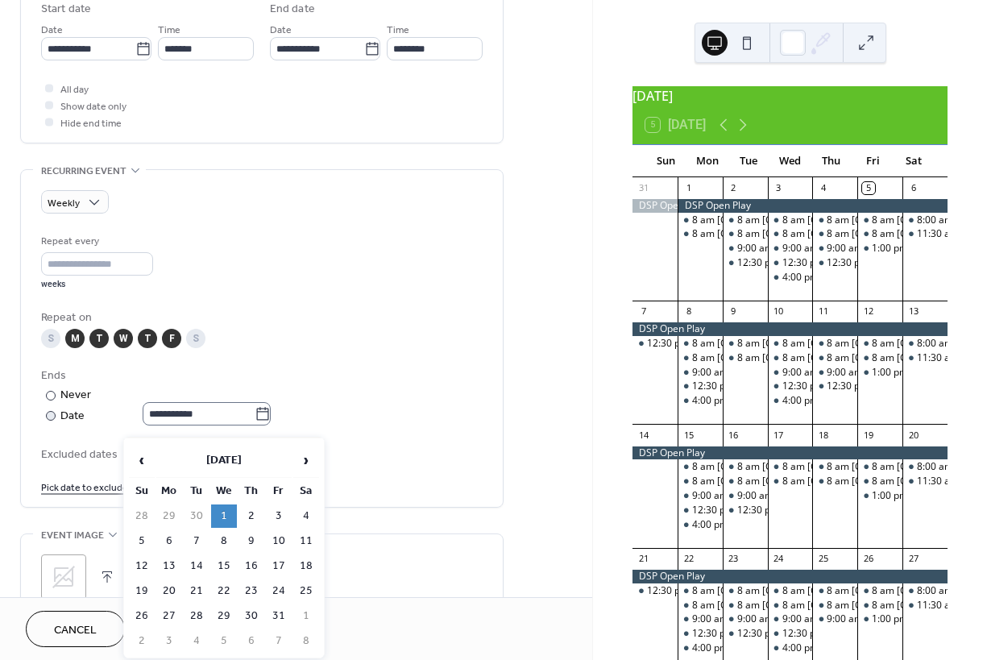
click at [271, 422] on icon at bounding box center [263, 414] width 16 height 16
click at [255, 423] on input "**********" at bounding box center [199, 413] width 112 height 23
click at [142, 457] on span "‹" at bounding box center [142, 460] width 24 height 32
click at [144, 458] on span "‹" at bounding box center [142, 460] width 24 height 32
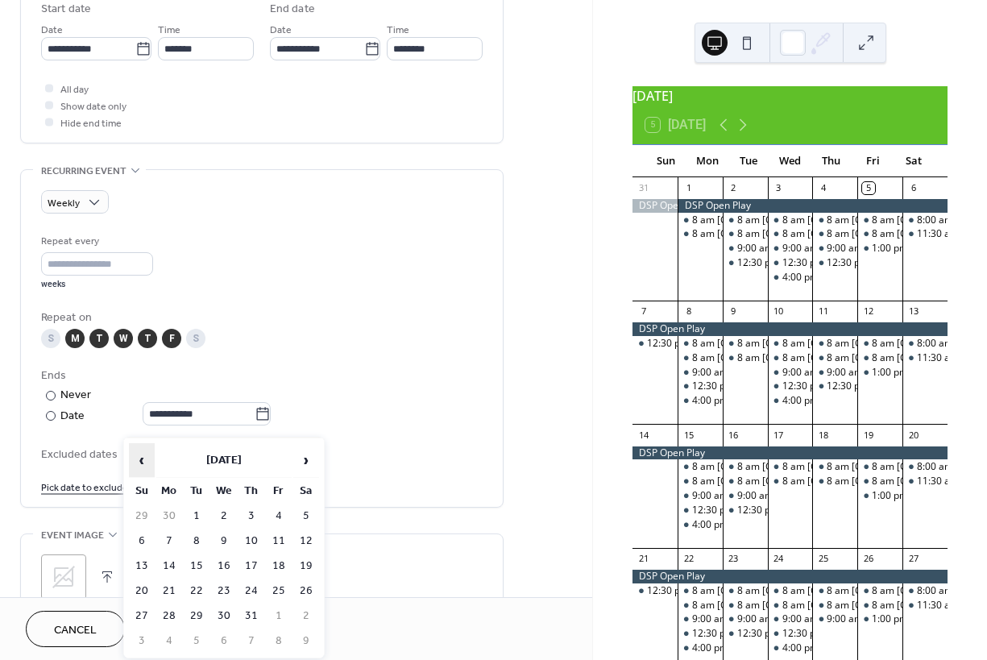
click at [144, 458] on span "‹" at bounding box center [142, 460] width 24 height 32
click at [93, 622] on span "Cancel" at bounding box center [75, 630] width 43 height 17
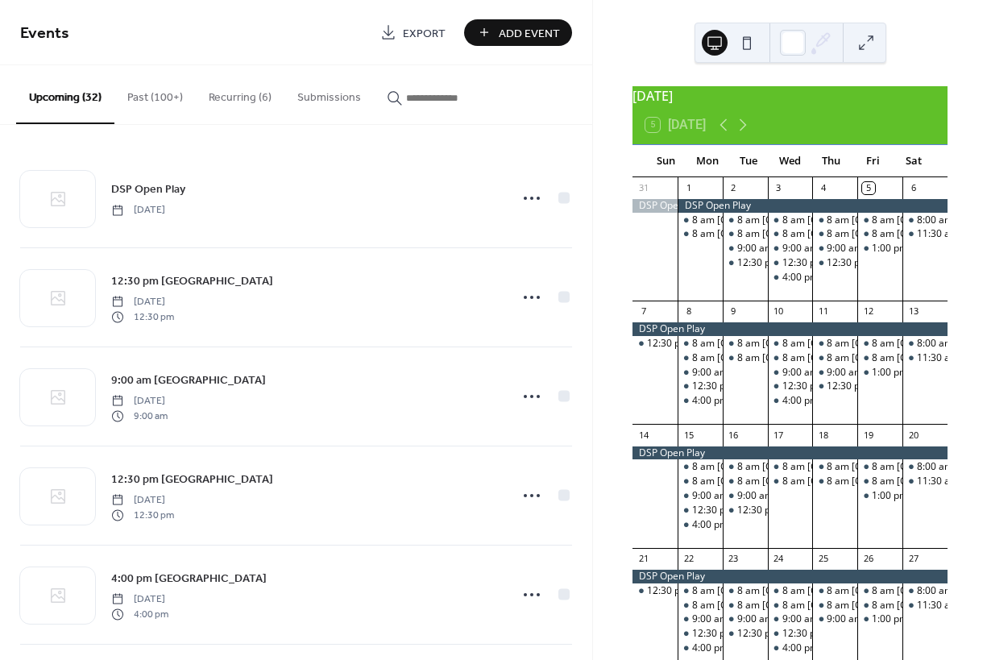
click at [223, 95] on button "Recurring (6)" at bounding box center [240, 93] width 89 height 57
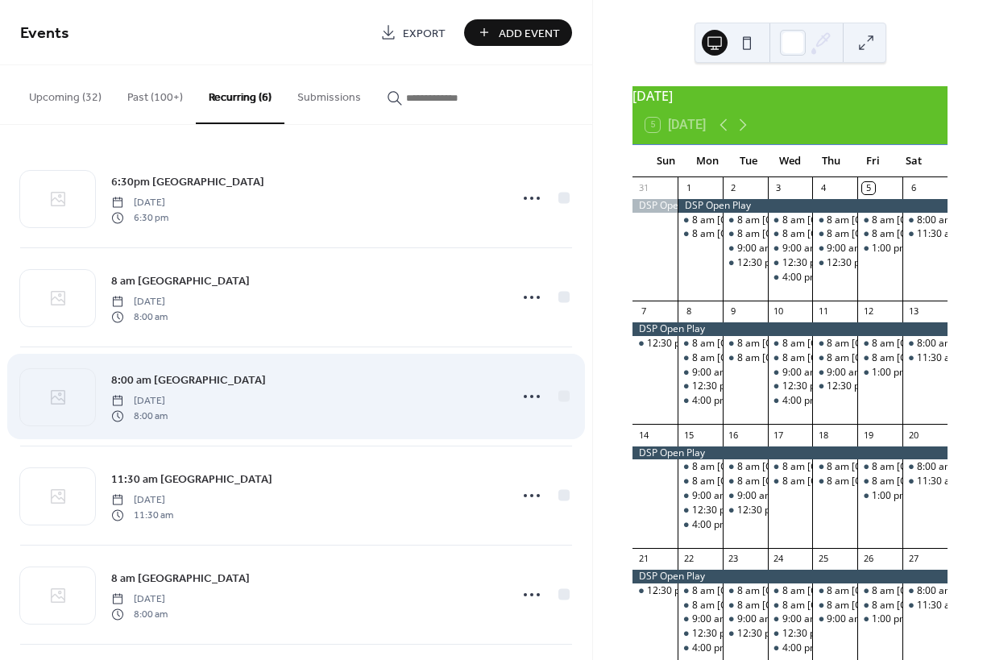
scroll to position [107, 0]
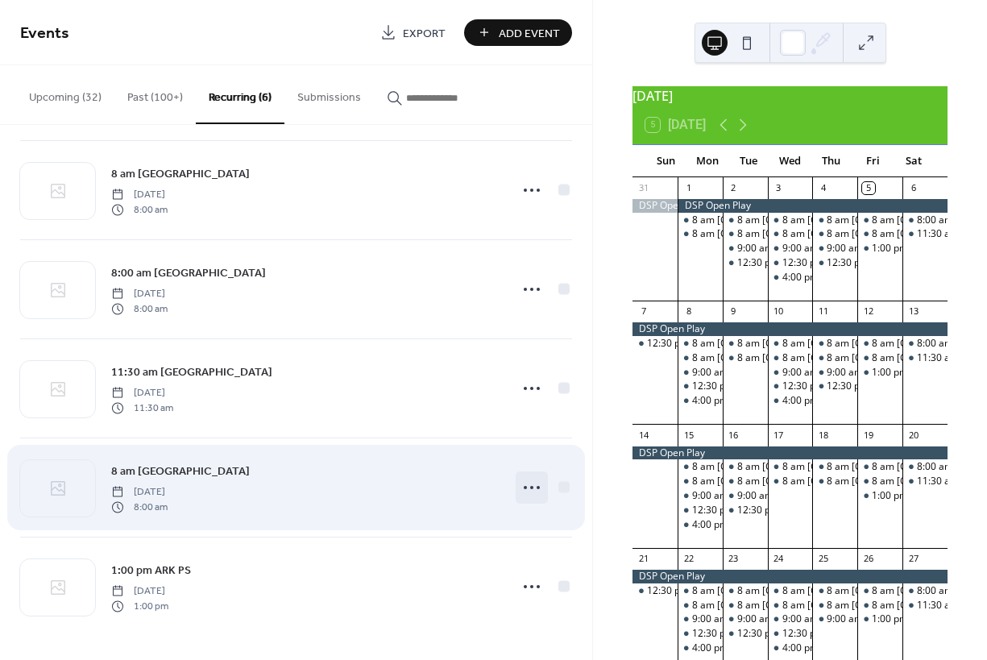
click at [528, 487] on icon at bounding box center [532, 487] width 26 height 26
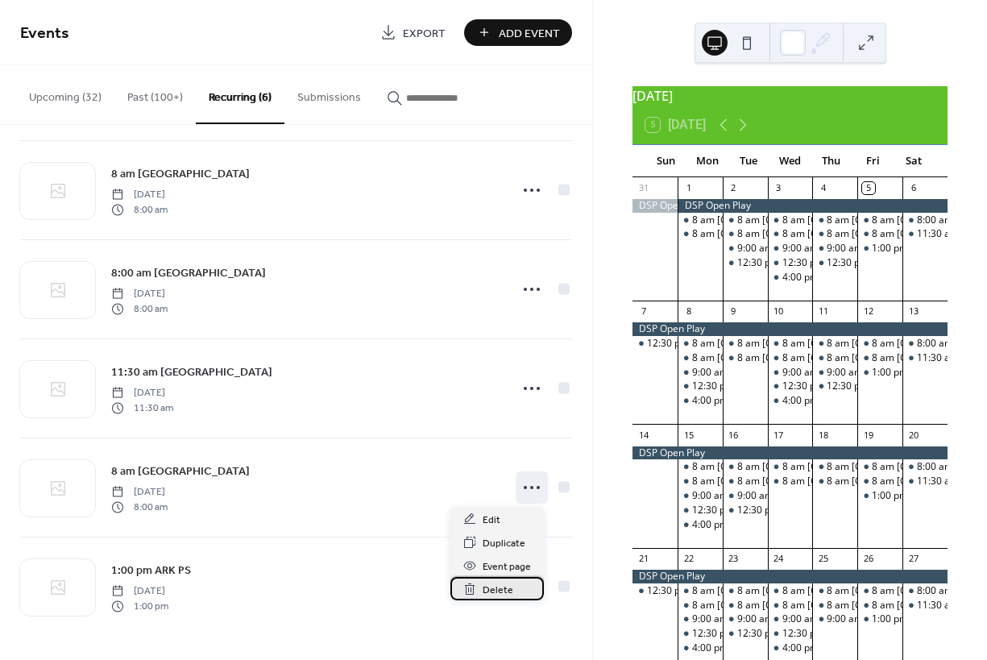
click at [497, 590] on span "Delete" at bounding box center [498, 590] width 31 height 17
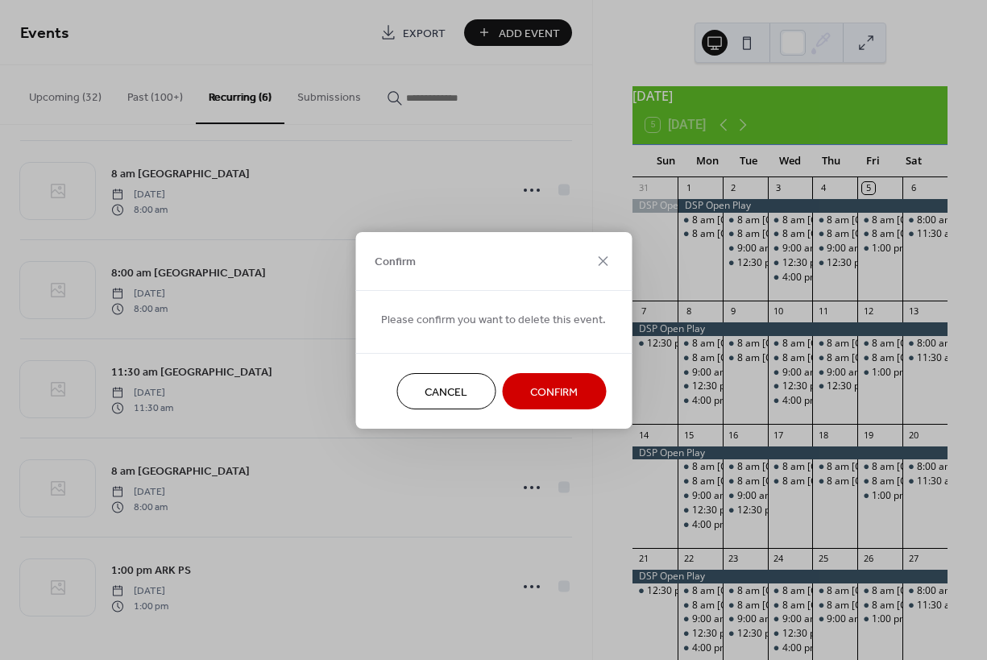
click at [532, 390] on span "Confirm" at bounding box center [554, 391] width 48 height 17
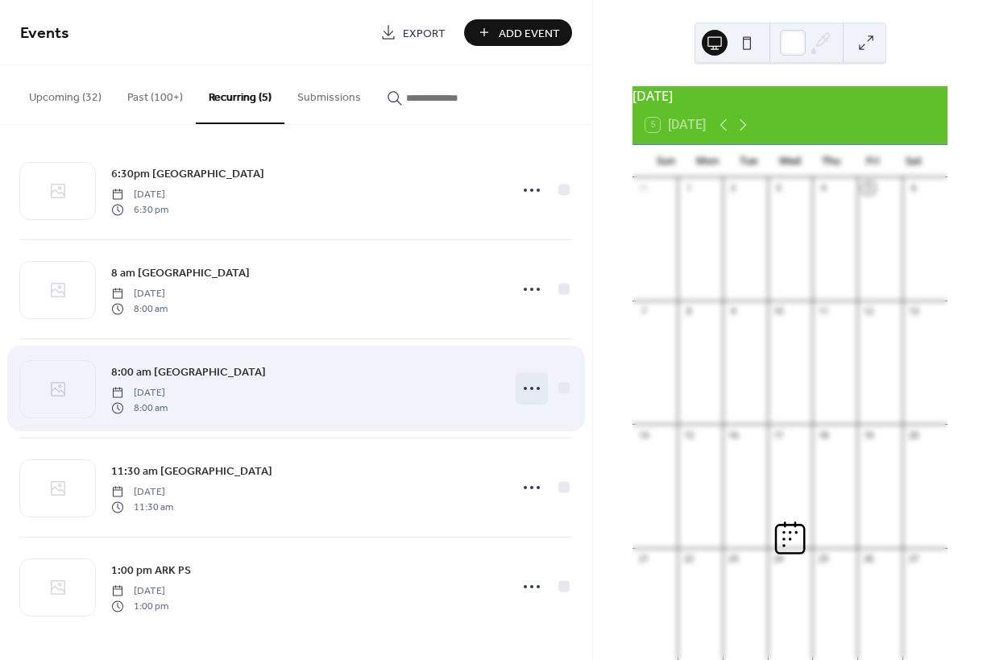
scroll to position [8, 0]
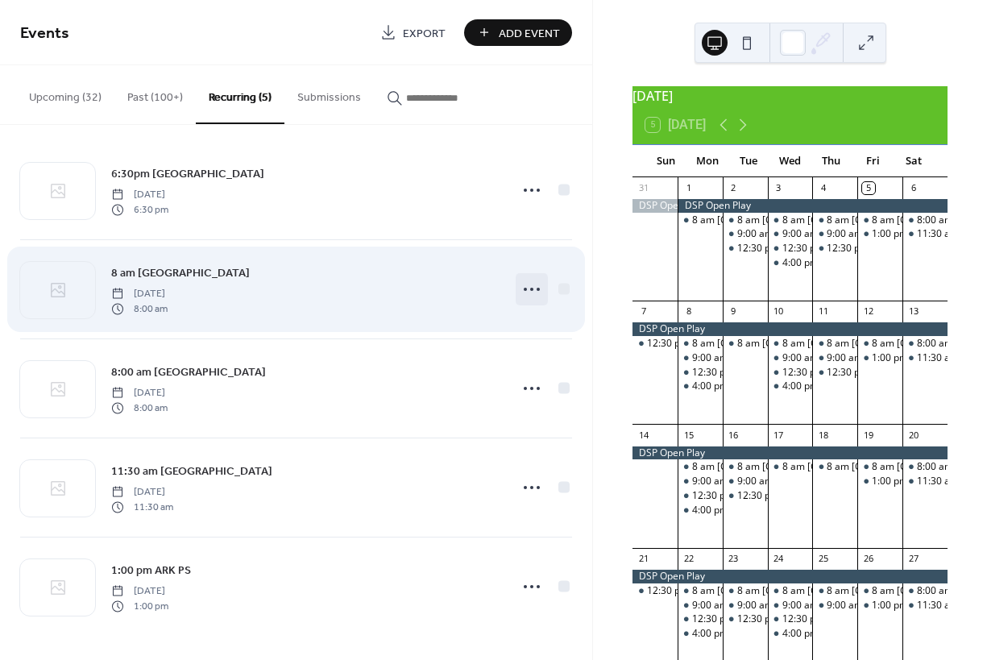
click at [524, 286] on icon at bounding box center [532, 289] width 26 height 26
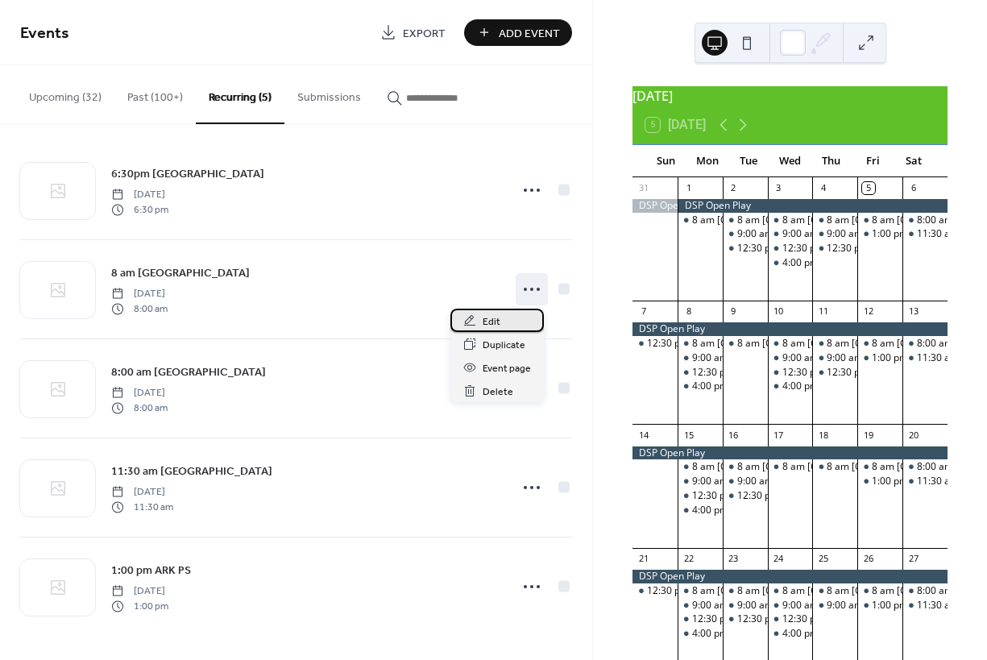
click at [492, 321] on span "Edit" at bounding box center [492, 321] width 18 height 17
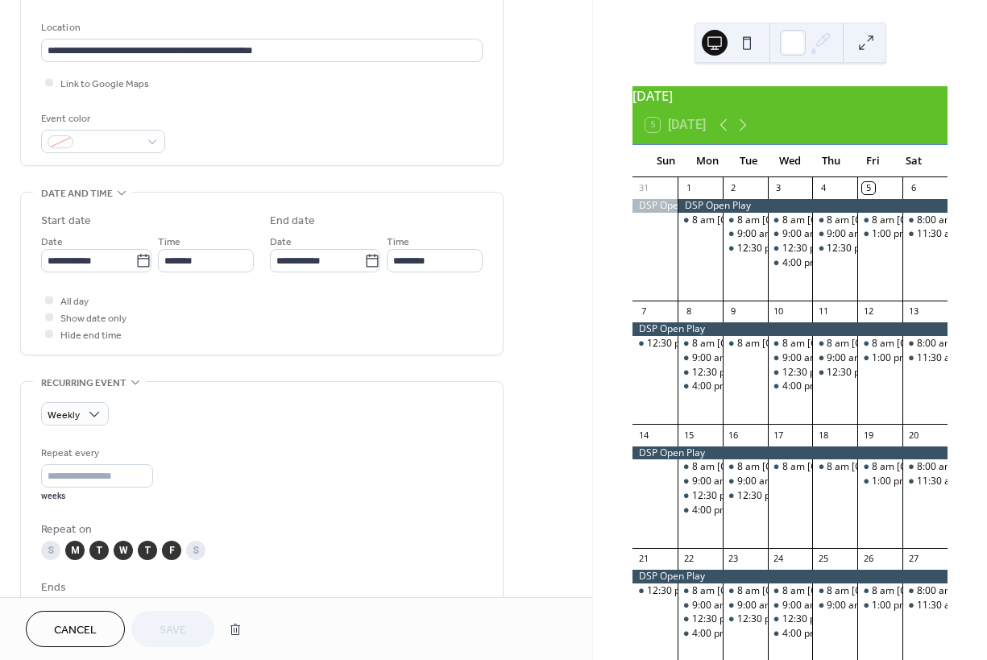
scroll to position [520, 0]
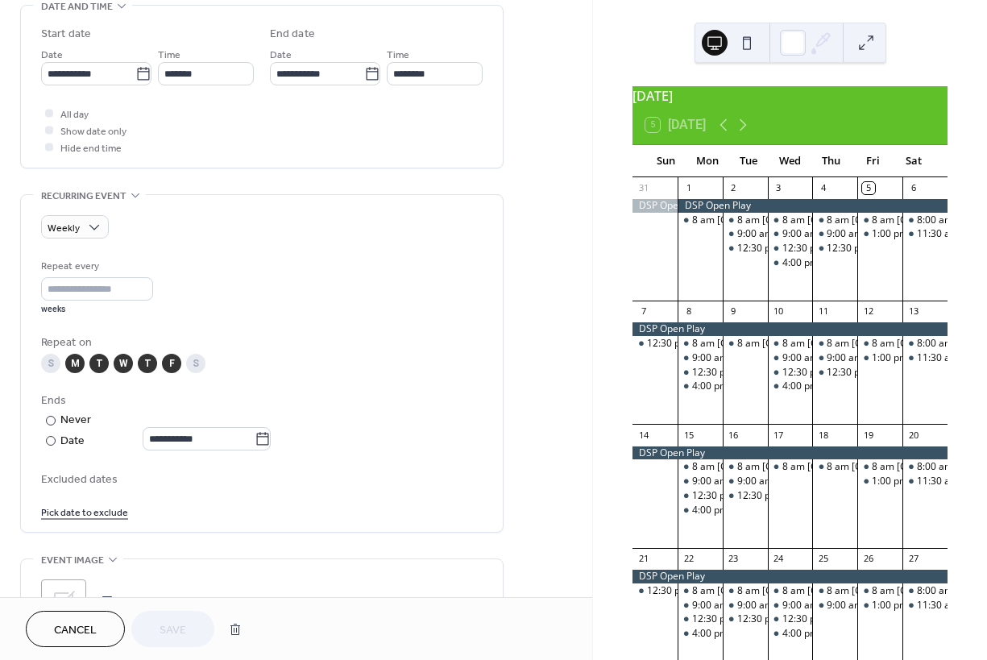
click at [73, 632] on span "Cancel" at bounding box center [75, 630] width 43 height 17
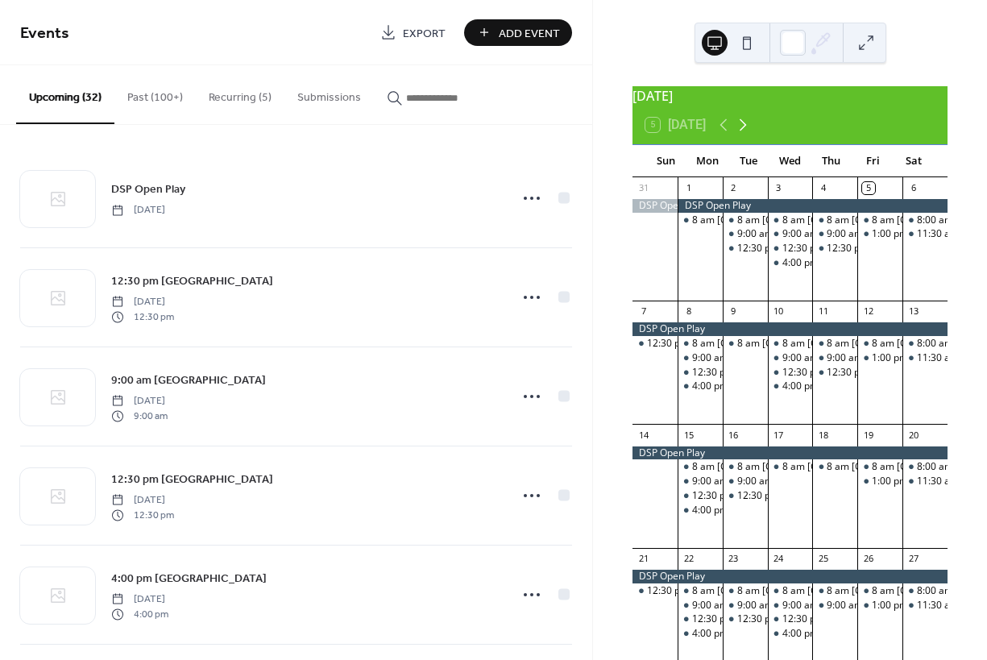
click at [743, 135] on icon at bounding box center [742, 124] width 19 height 19
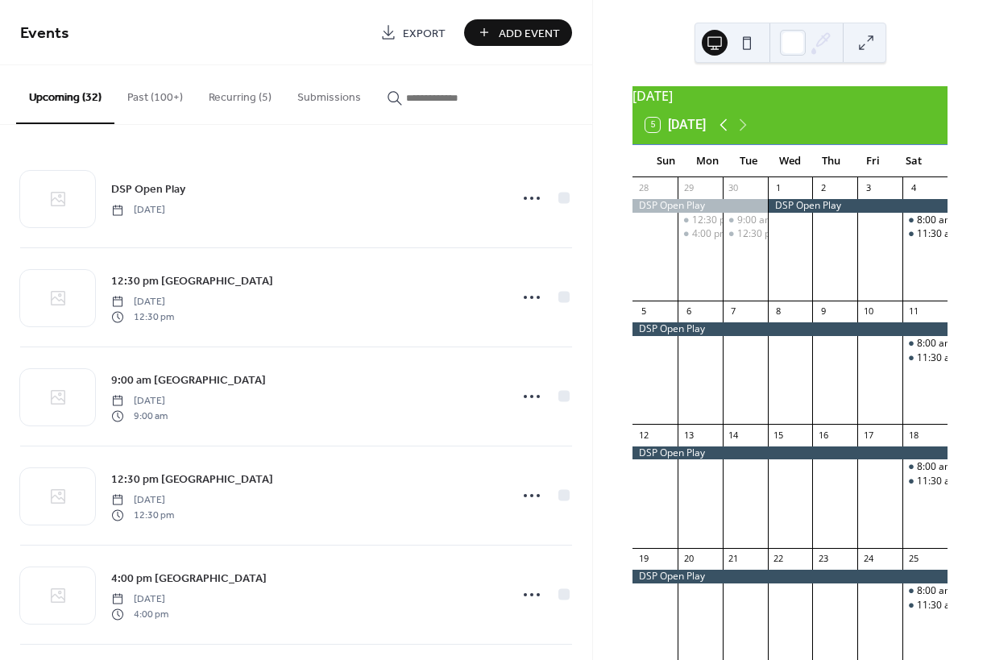
click at [720, 131] on icon at bounding box center [723, 124] width 19 height 19
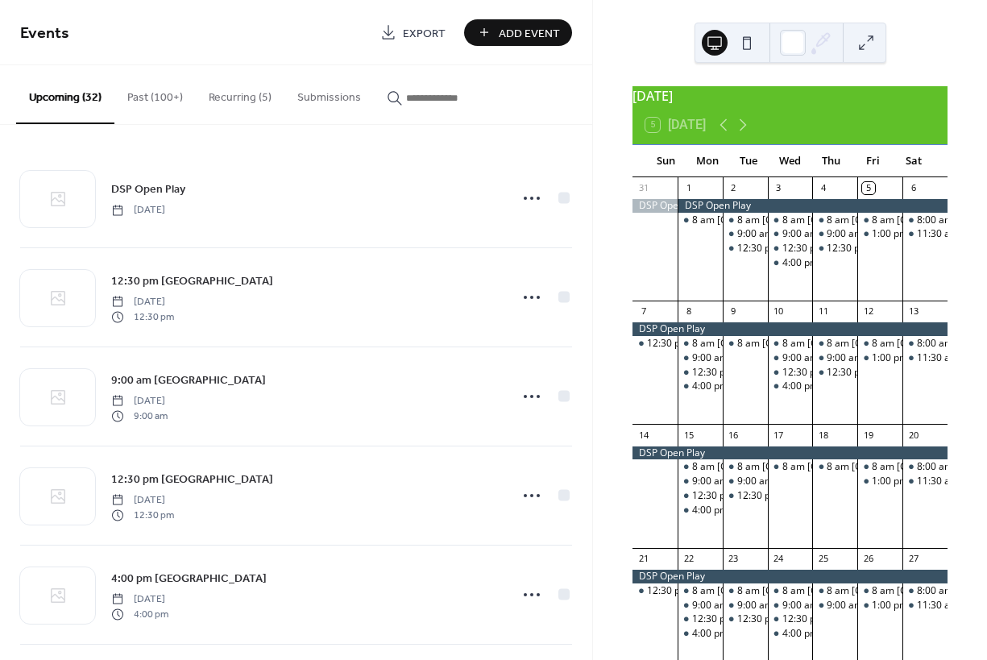
click at [242, 98] on button "Recurring (5)" at bounding box center [240, 93] width 89 height 57
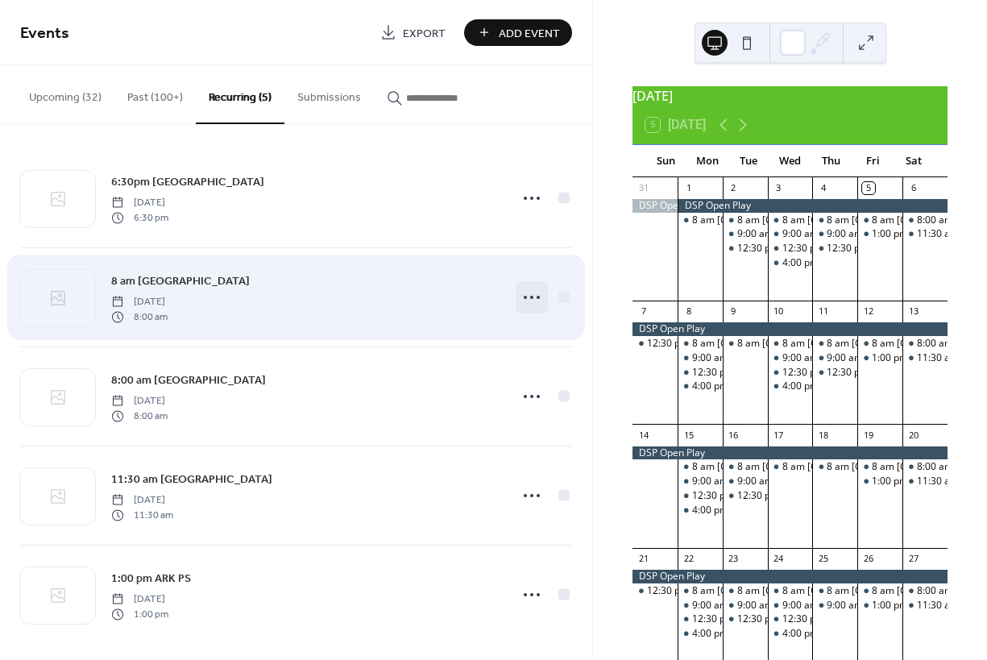
click at [524, 296] on icon at bounding box center [532, 297] width 26 height 26
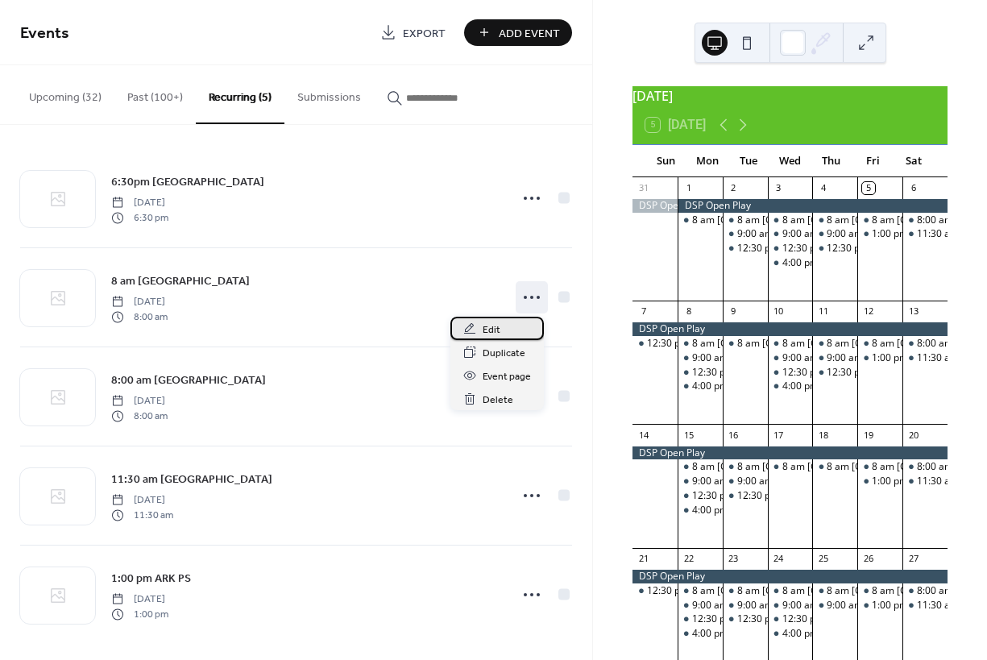
click at [491, 329] on span "Edit" at bounding box center [492, 329] width 18 height 17
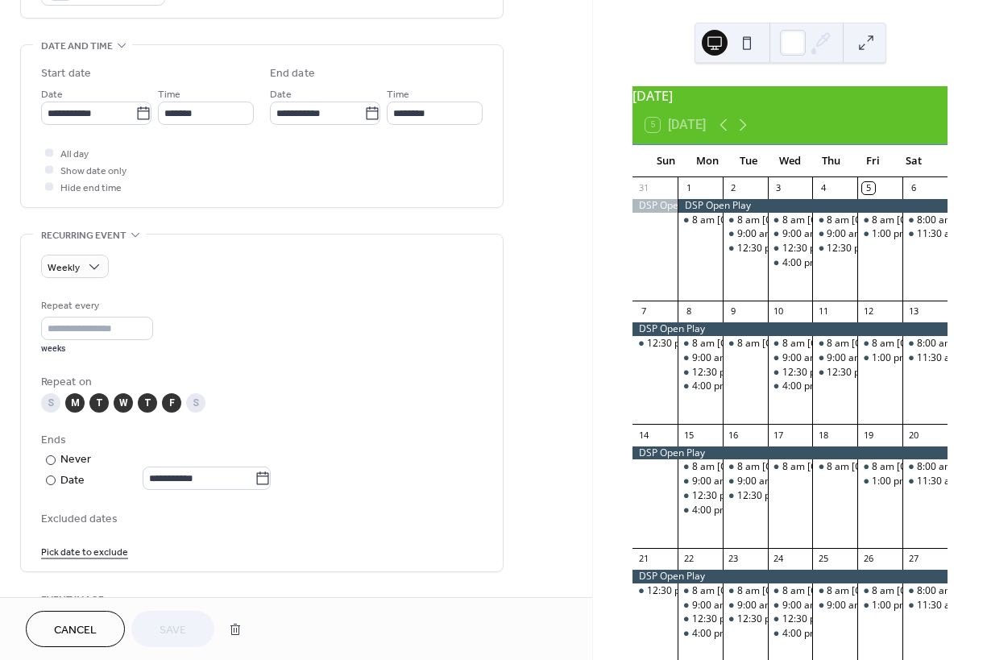
scroll to position [607, 0]
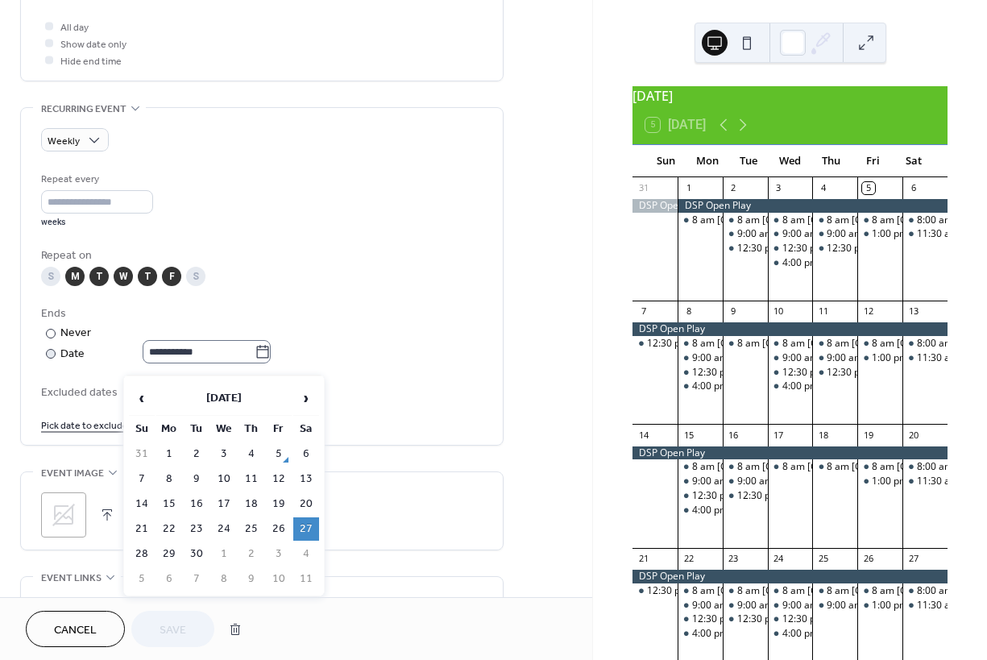
click at [271, 358] on icon at bounding box center [263, 352] width 16 height 16
click at [255, 358] on input "**********" at bounding box center [199, 351] width 112 height 23
click at [308, 397] on span "›" at bounding box center [306, 398] width 24 height 32
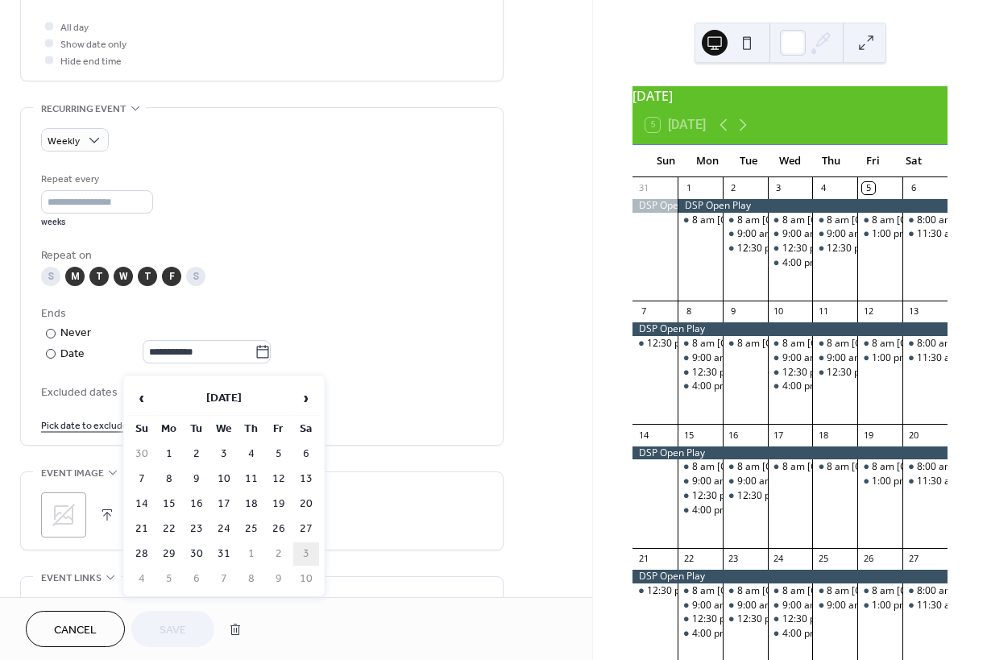
click at [309, 553] on td "3" at bounding box center [306, 553] width 26 height 23
type input "**********"
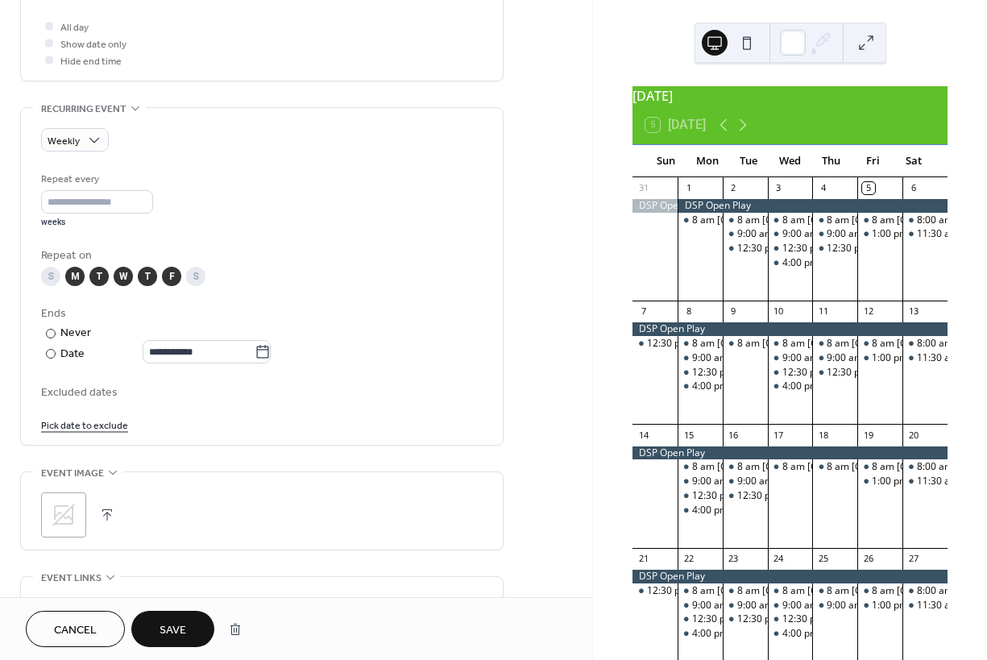
click at [192, 627] on button "Save" at bounding box center [172, 629] width 83 height 36
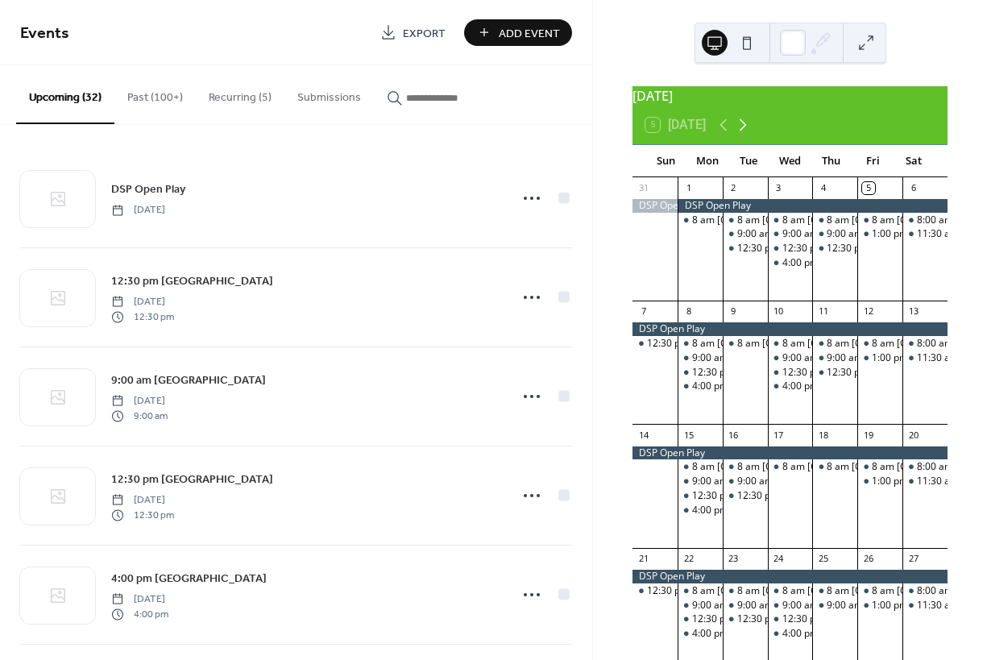
click at [752, 135] on icon at bounding box center [742, 124] width 19 height 19
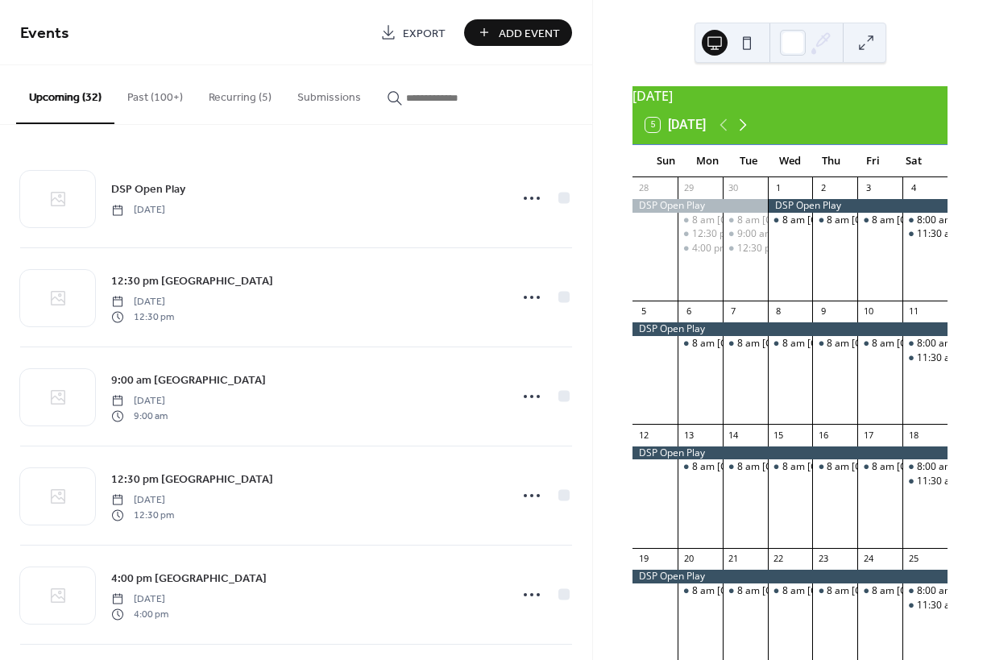
click at [752, 135] on icon at bounding box center [742, 124] width 19 height 19
